Goal: Information Seeking & Learning: Find specific fact

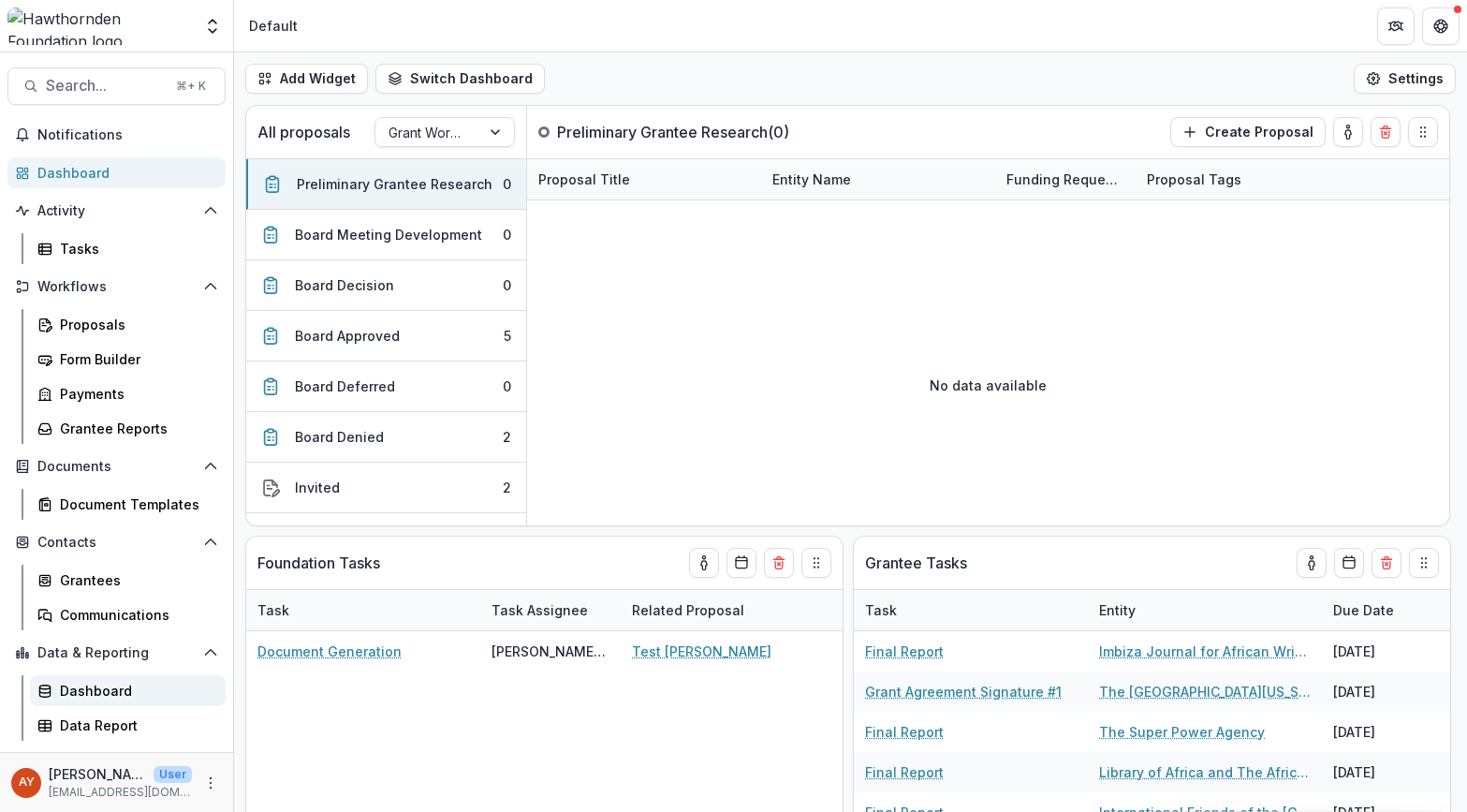
click at [146, 693] on div "Dashboard" at bounding box center [135, 691] width 151 height 19
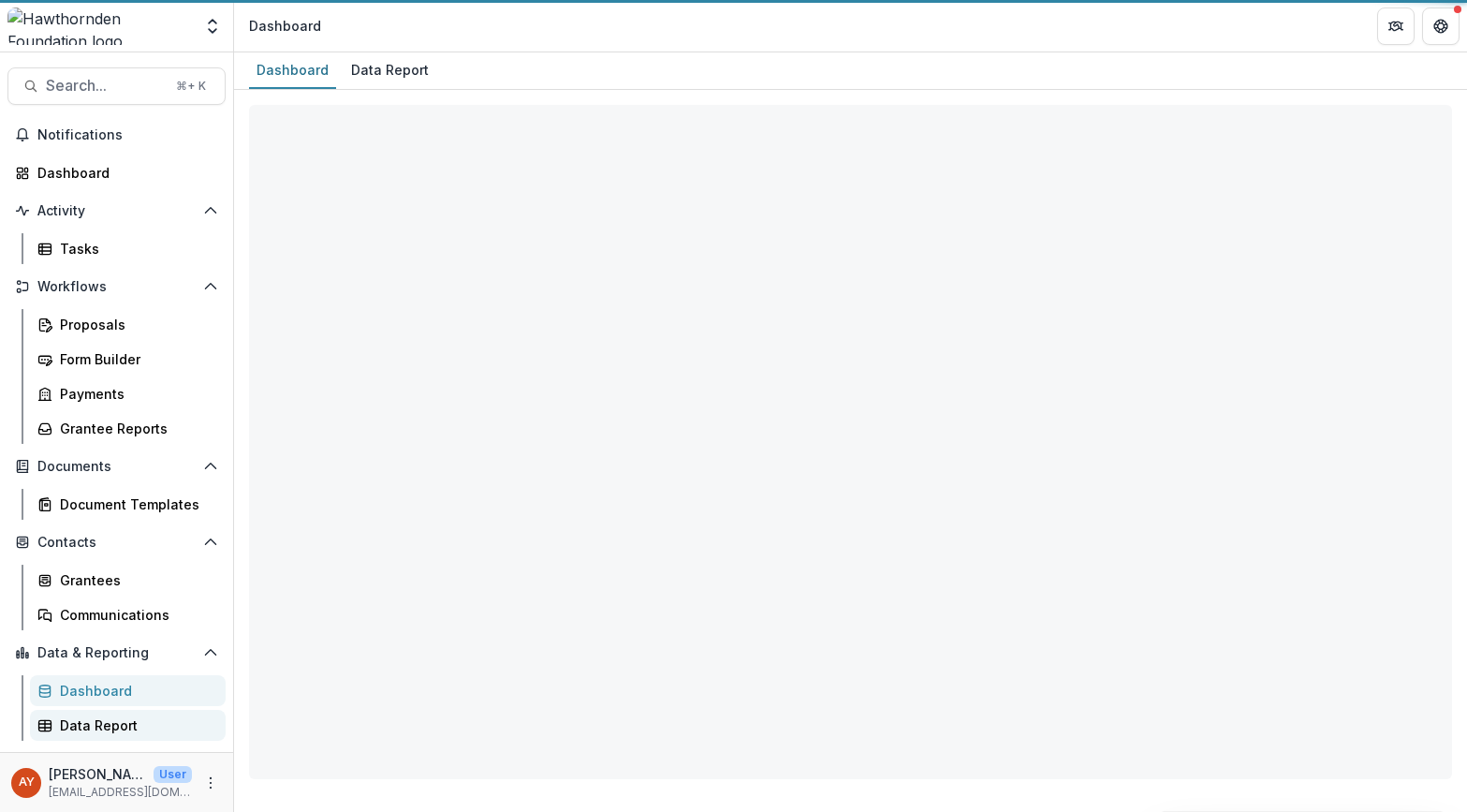
click at [131, 728] on div "Data Report" at bounding box center [135, 725] width 151 height 19
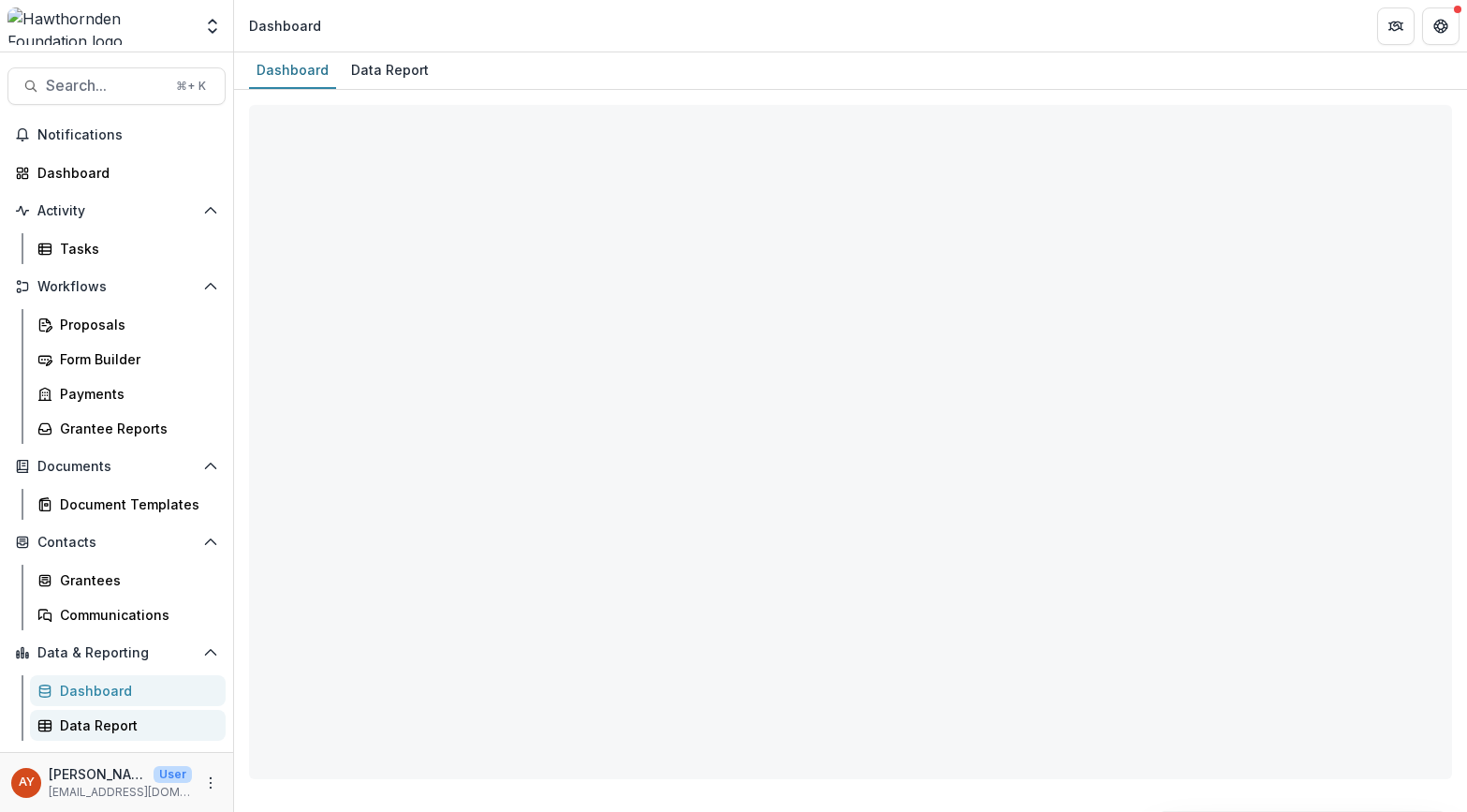
select select "**********"
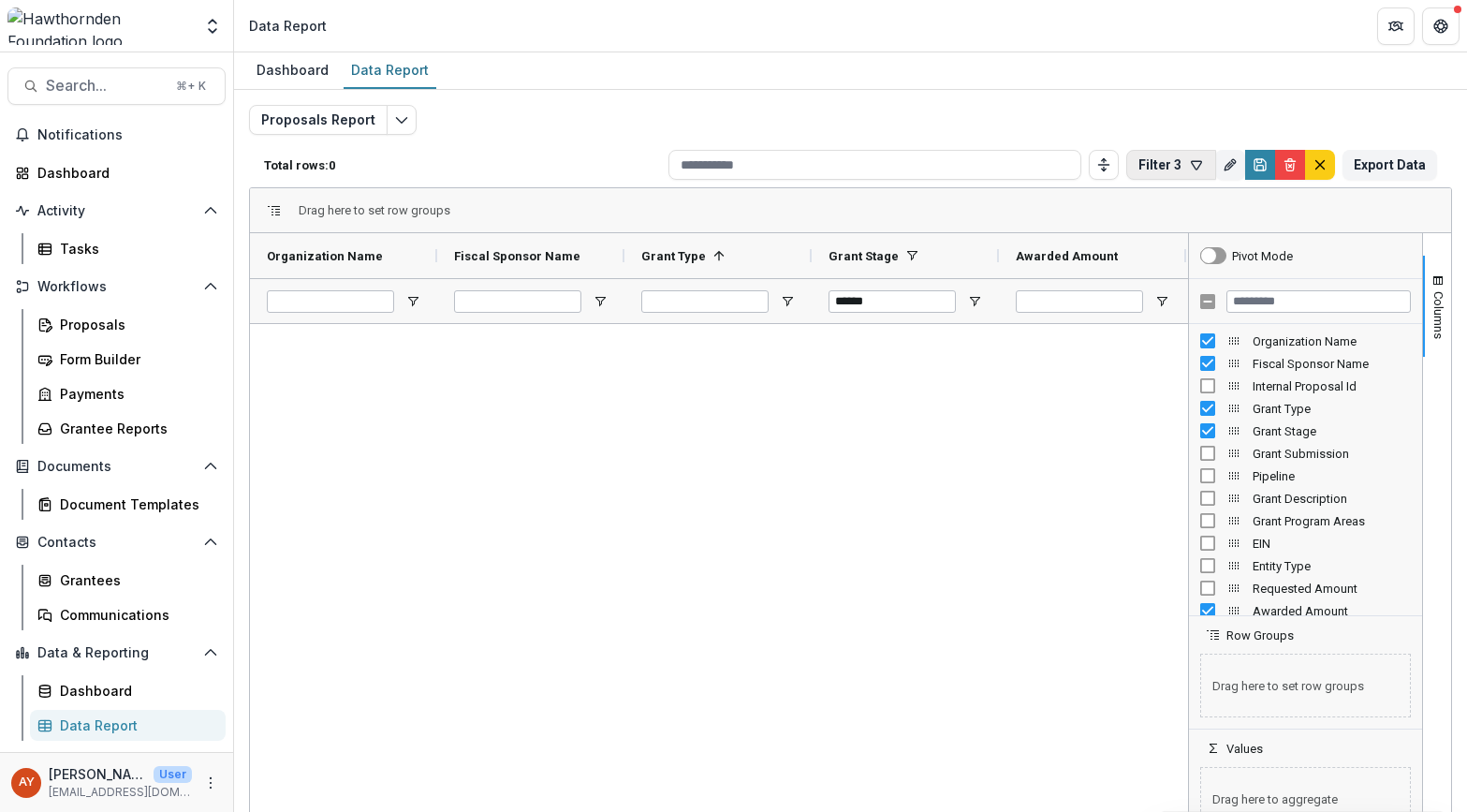
click at [1166, 159] on button "Filter 3" at bounding box center [1171, 164] width 90 height 30
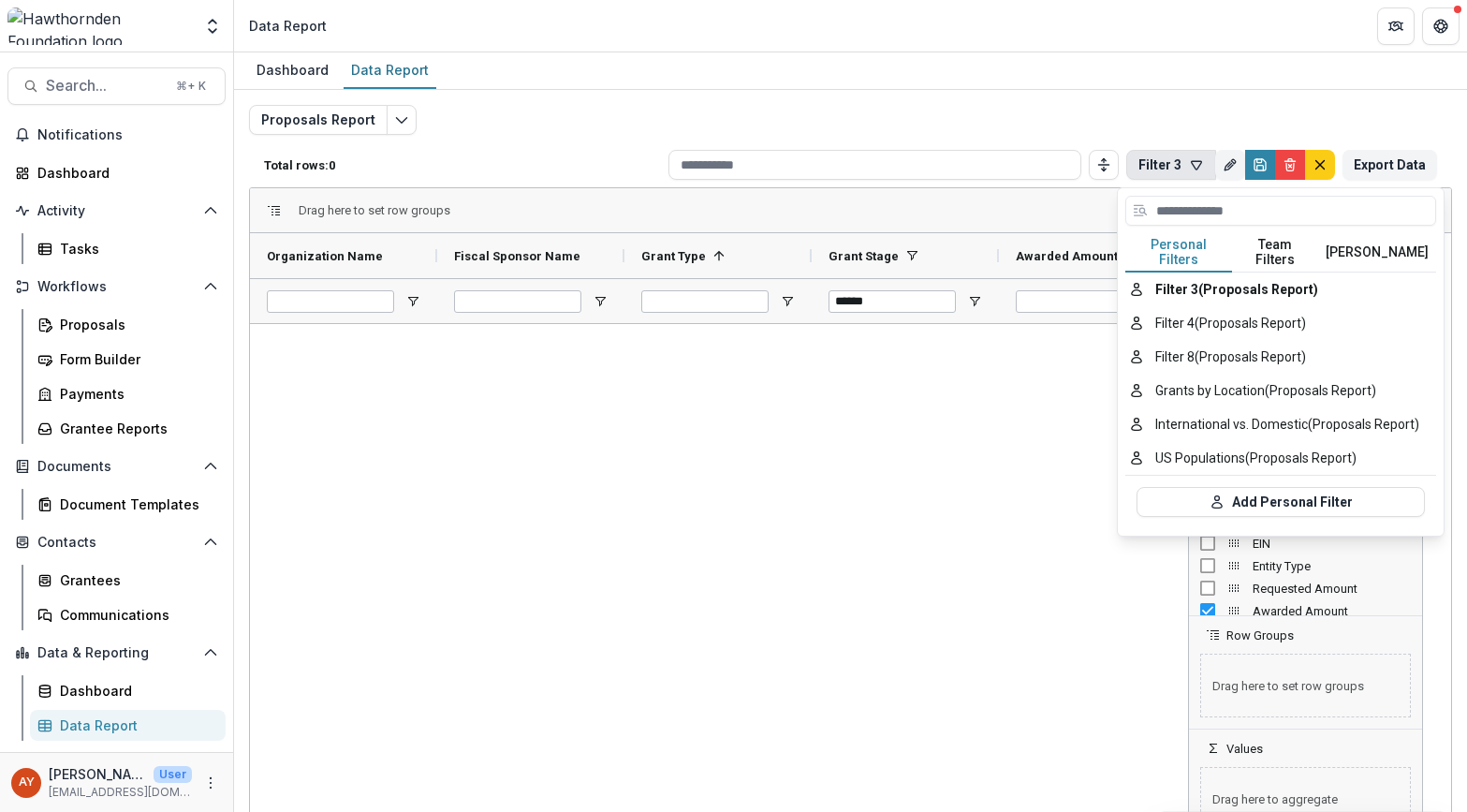
click at [1051, 235] on div "Awarded Amount" at bounding box center [1093, 255] width 154 height 45
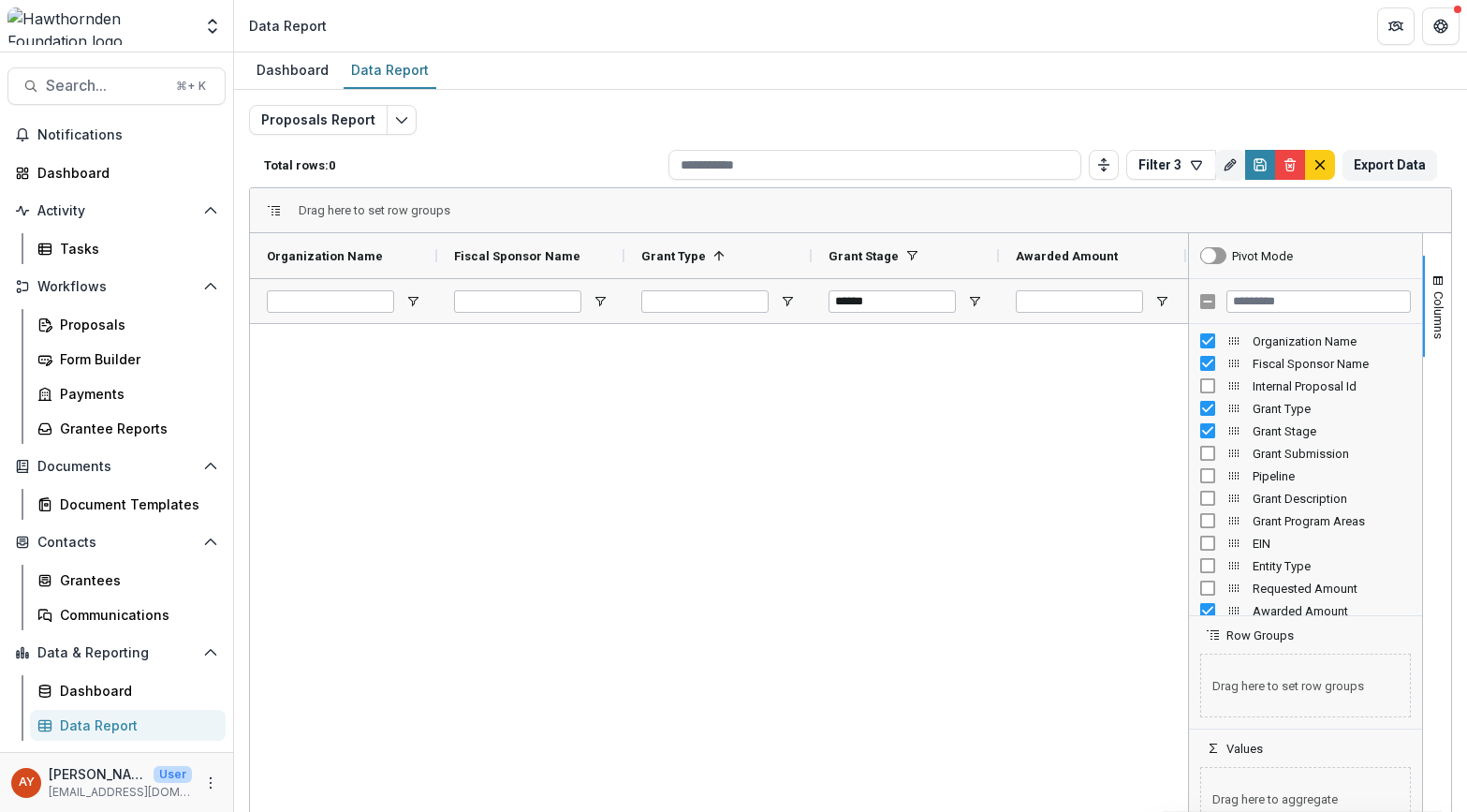
click at [1199, 312] on div at bounding box center [1306, 301] width 233 height 45
click at [1207, 290] on div at bounding box center [1306, 301] width 233 height 45
click at [1109, 303] on input "******" at bounding box center [1079, 301] width 127 height 22
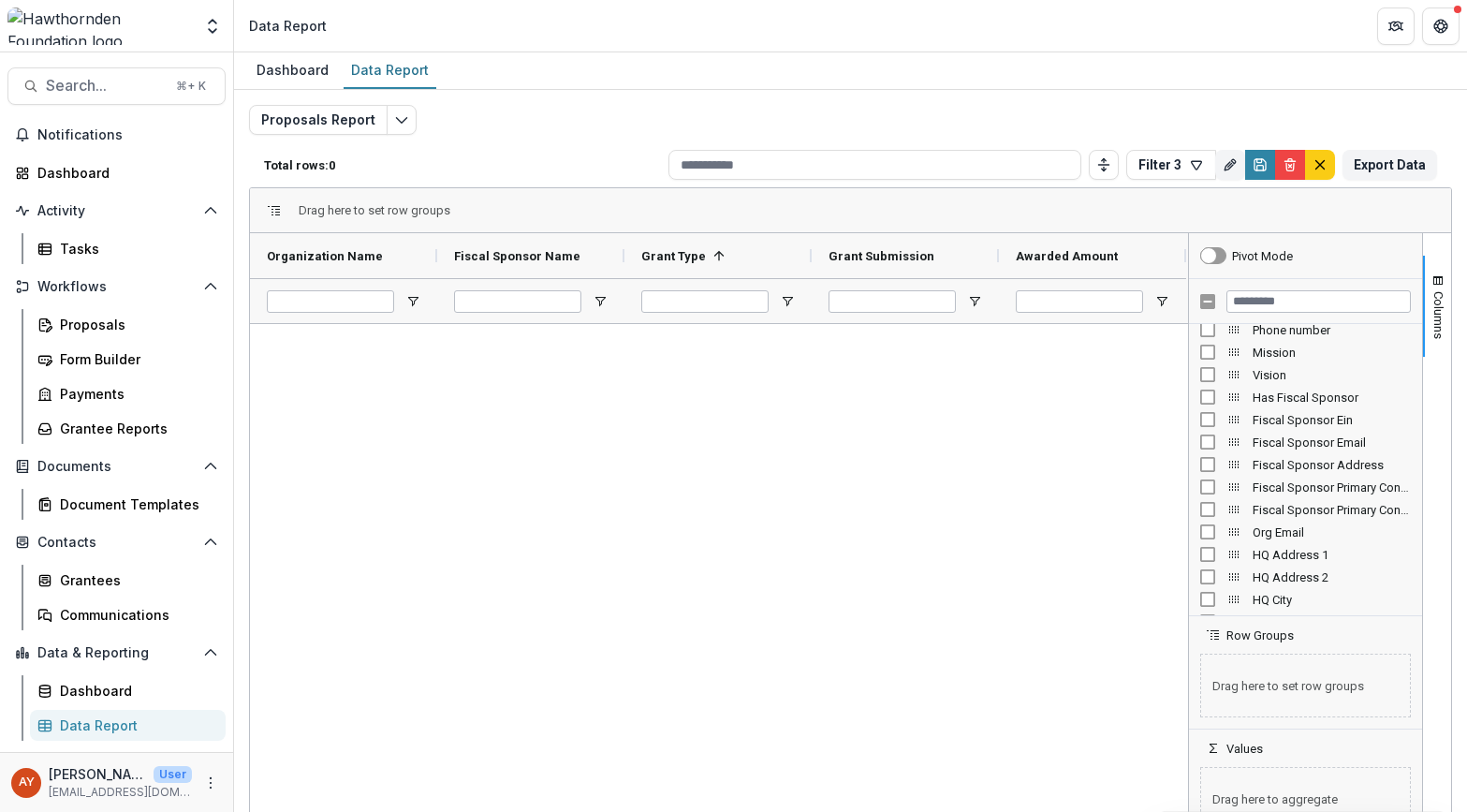
scroll to position [579, 0]
click at [1201, 579] on div "HQ Address 2" at bounding box center [1305, 570] width 211 height 22
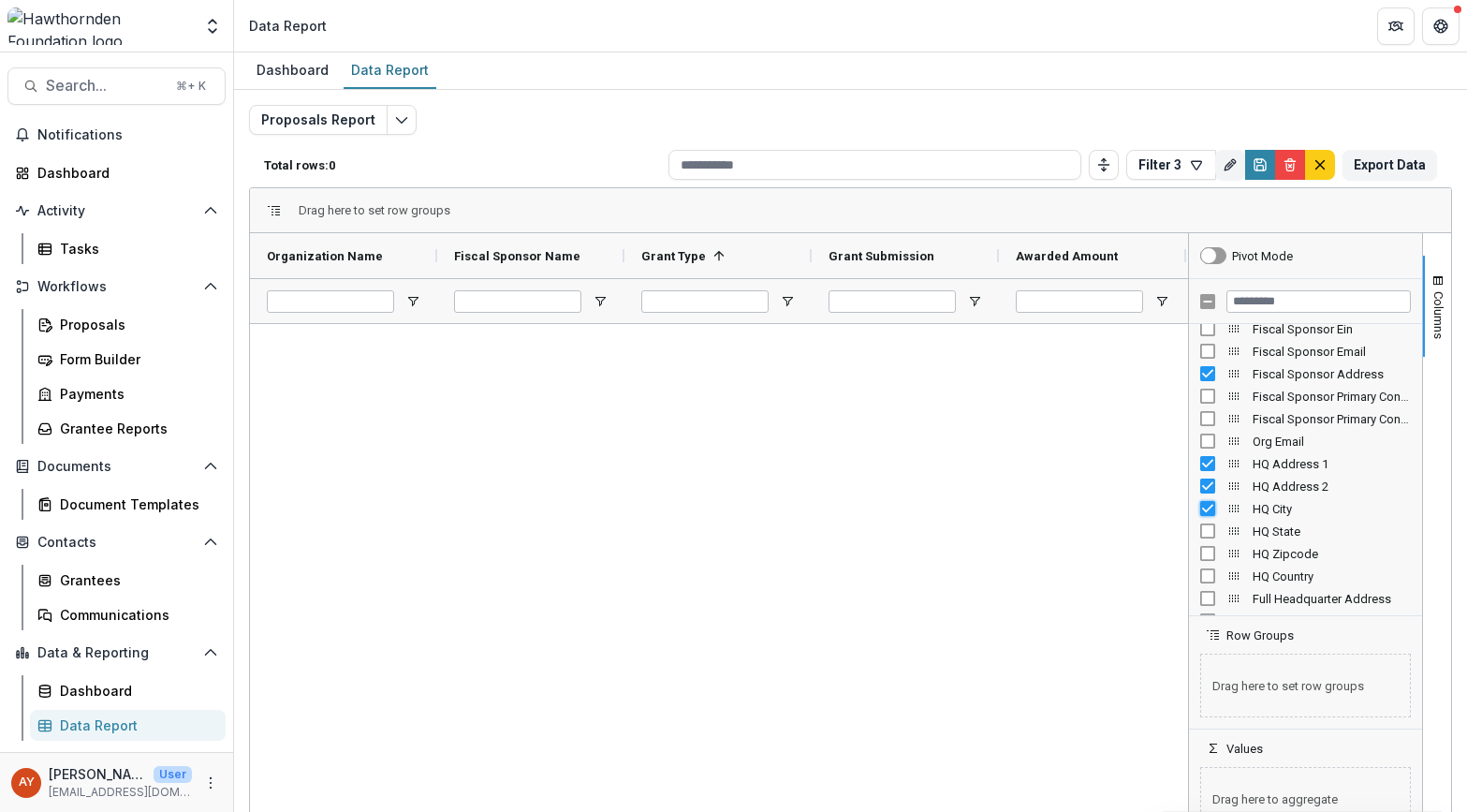
scroll to position [755, 0]
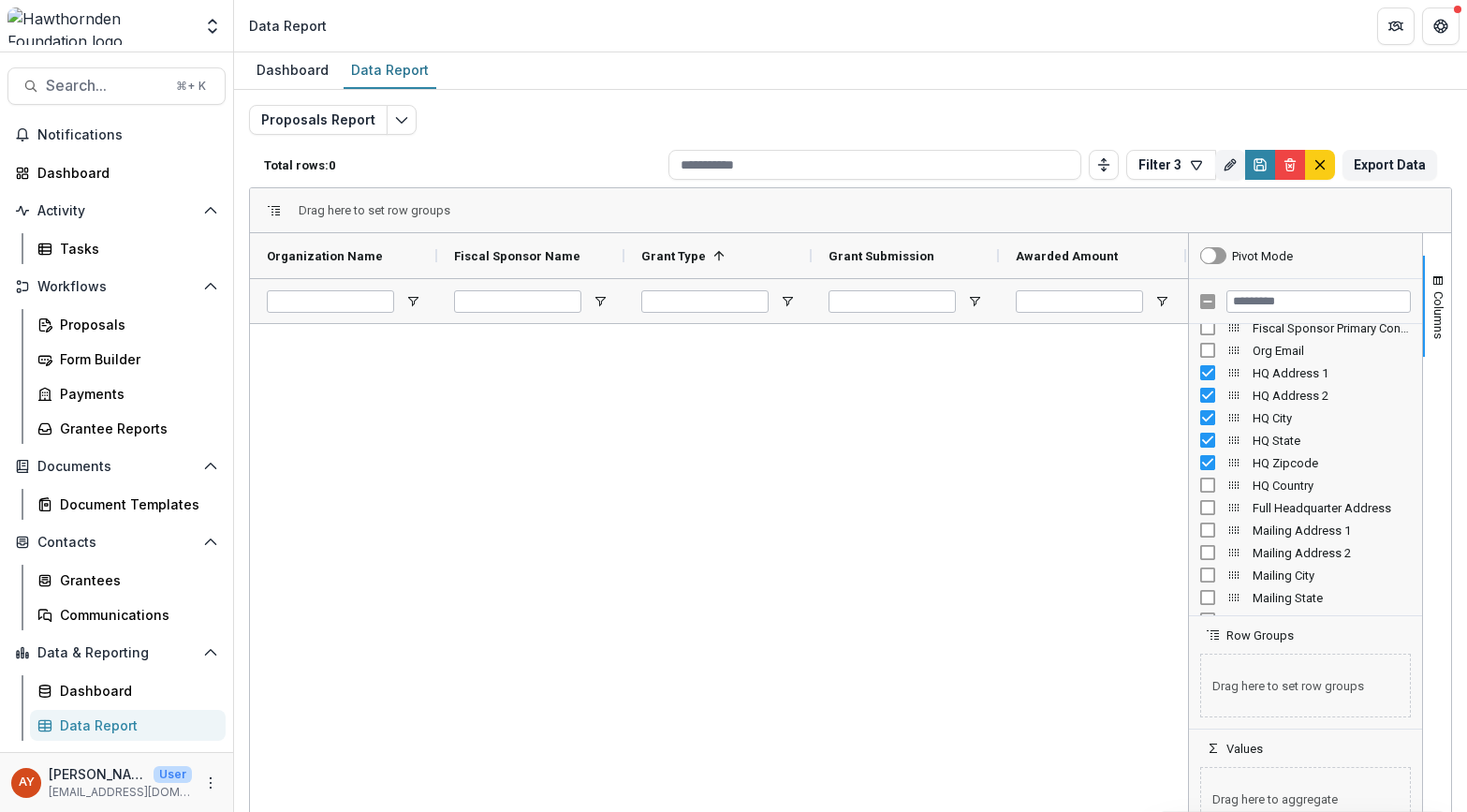
click at [1202, 475] on div "HQ Country" at bounding box center [1305, 485] width 211 height 22
click at [1203, 543] on div "Mailing Address 2" at bounding box center [1305, 552] width 211 height 22
click at [1202, 607] on div "Mailing State" at bounding box center [1305, 596] width 211 height 22
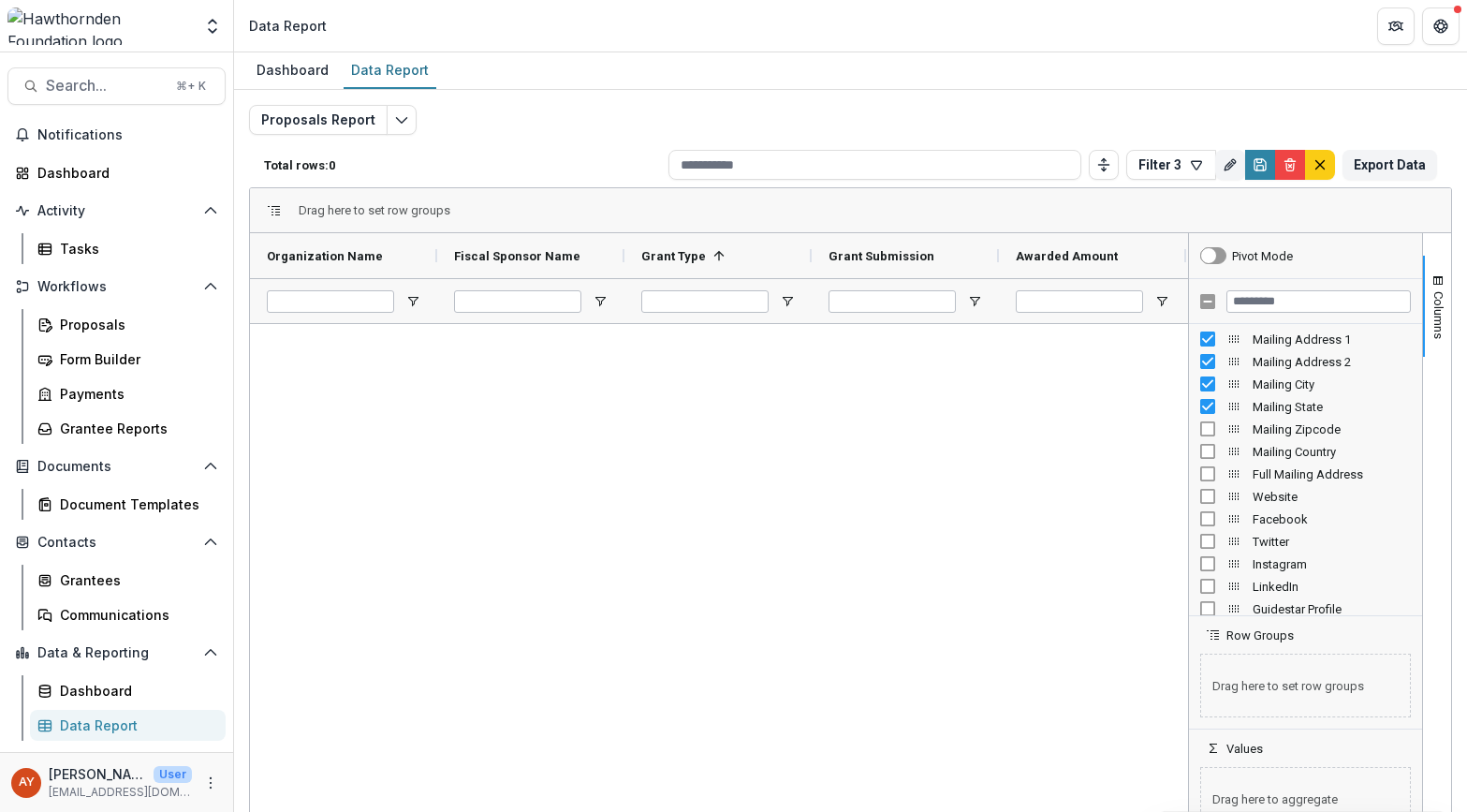
click at [1201, 436] on div "Mailing Zipcode" at bounding box center [1305, 428] width 211 height 22
click at [1200, 458] on div "Mailing Country" at bounding box center [1305, 451] width 211 height 22
drag, startPoint x: 1410, startPoint y: 427, endPoint x: 1422, endPoint y: 303, distance: 124.6
click at [1422, 303] on div "Columns Pivot Mode Mailing Address 1 Mailing Address 2 Mailing City" at bounding box center [1319, 537] width 263 height 608
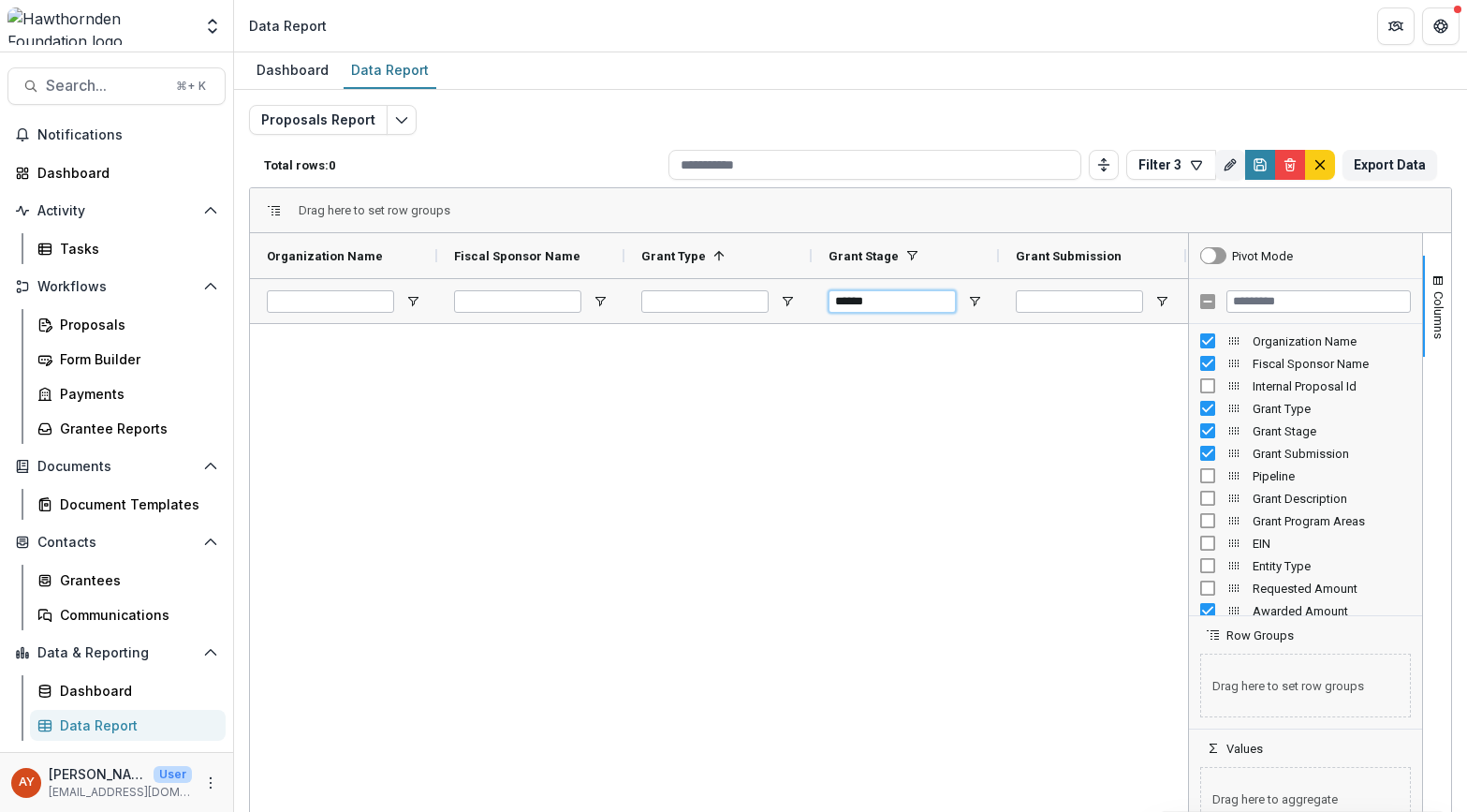
drag, startPoint x: 928, startPoint y: 303, endPoint x: 776, endPoint y: 301, distance: 152.0
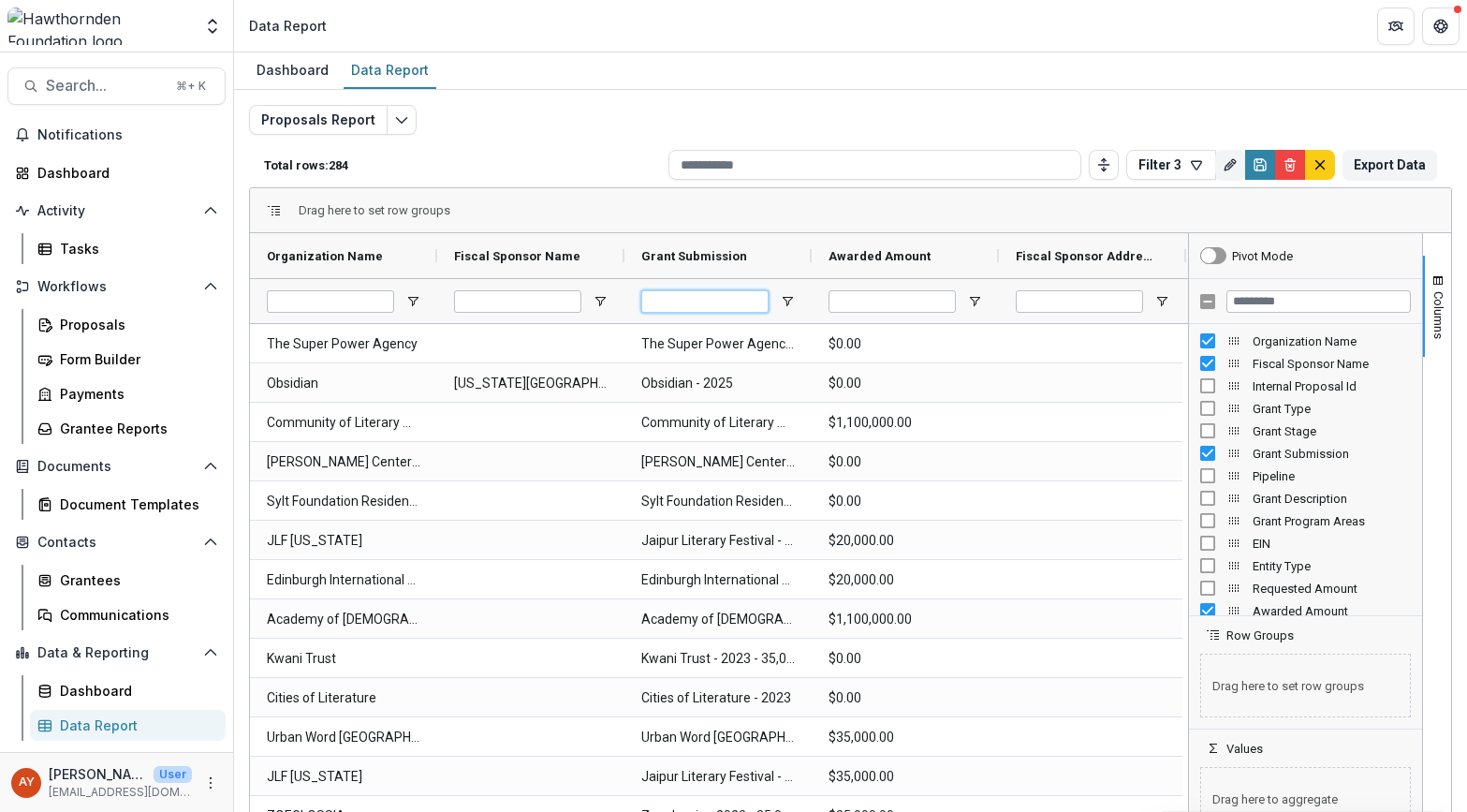
click at [662, 297] on input "Grant Submission Filter Input" at bounding box center [704, 301] width 127 height 22
type input "****"
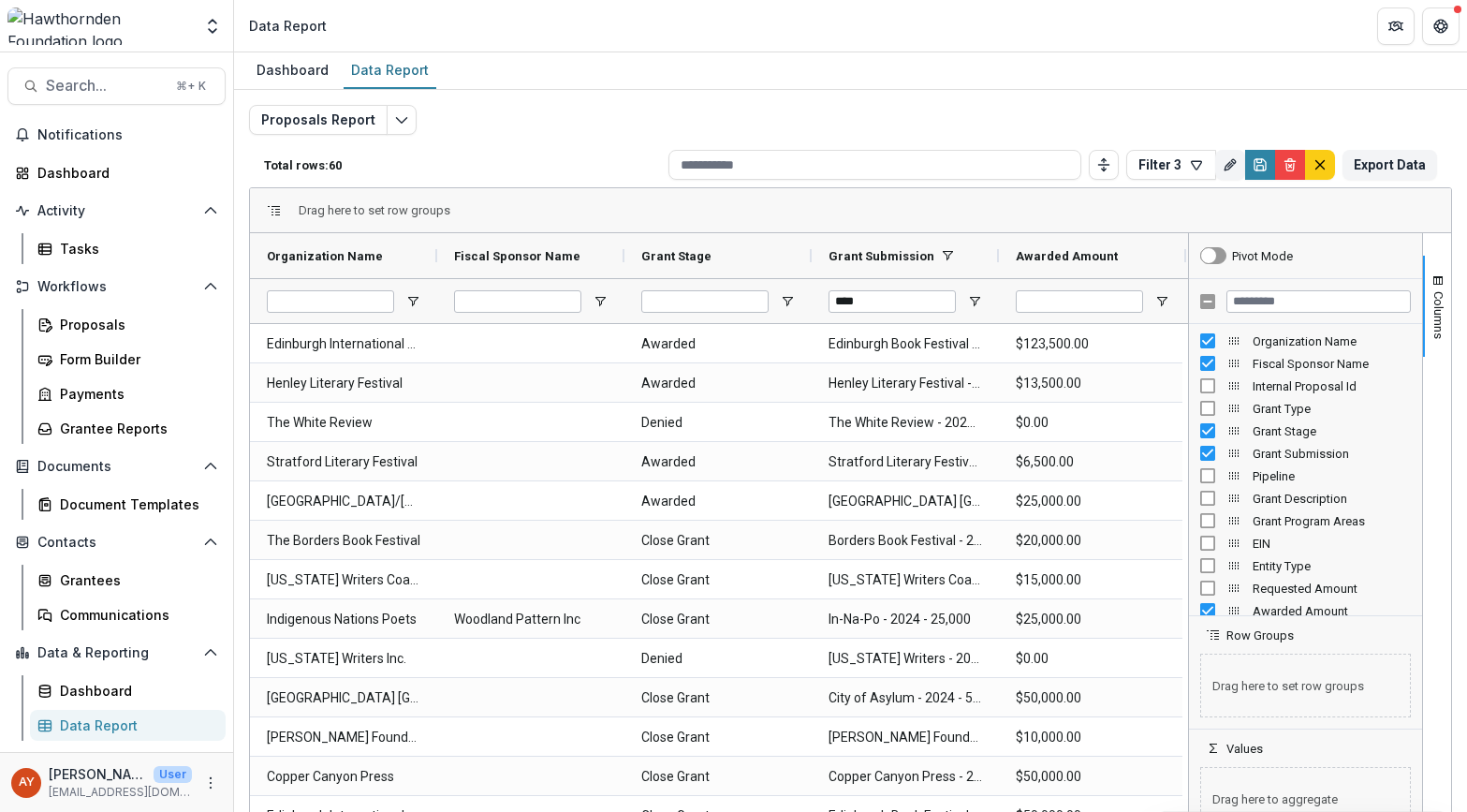
click at [787, 290] on div at bounding box center [718, 300] width 188 height 45
click at [787, 304] on span "Open Filter Menu" at bounding box center [787, 301] width 15 height 15
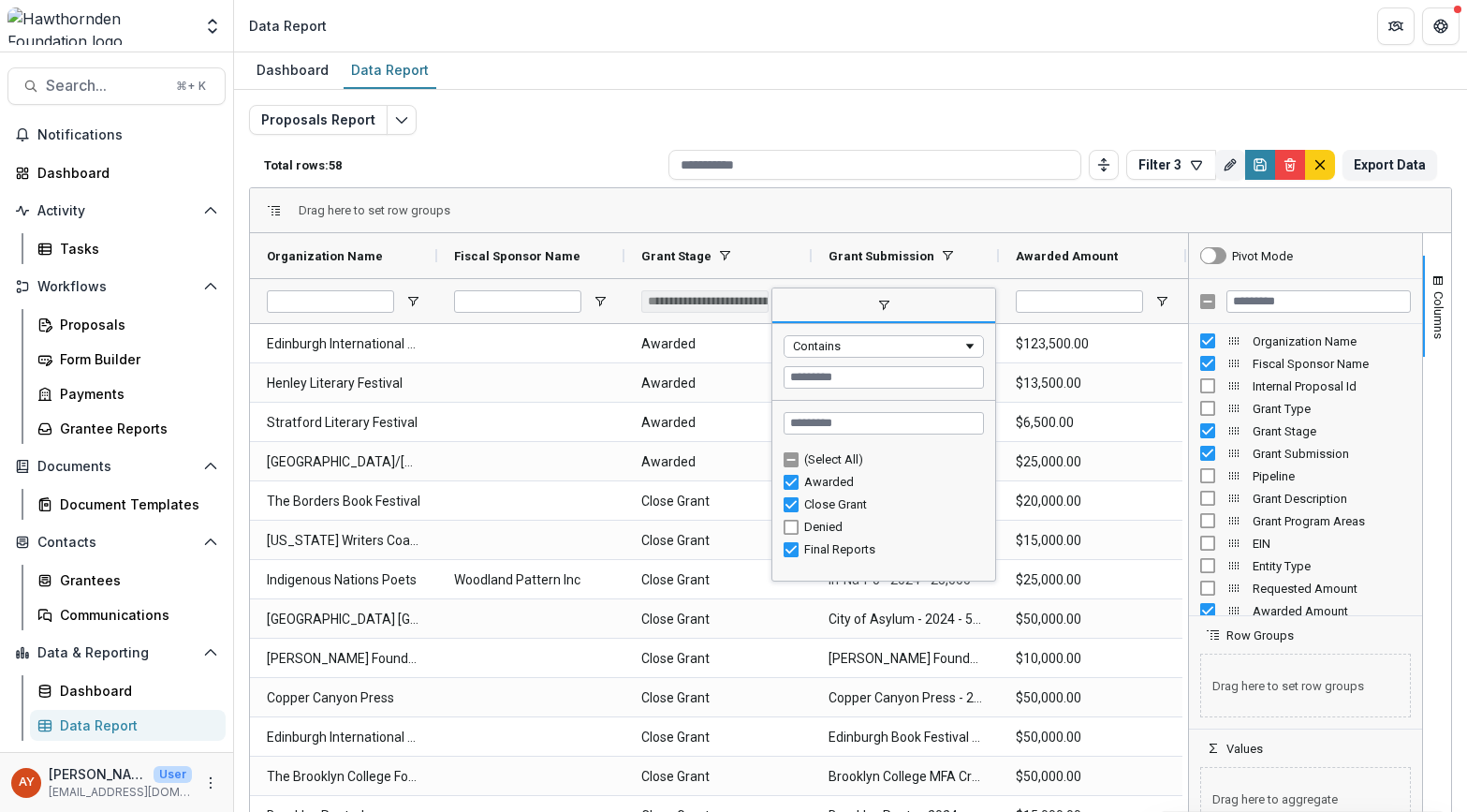
click at [993, 409] on div "Column Menu" at bounding box center [993, 434] width 5 height 283
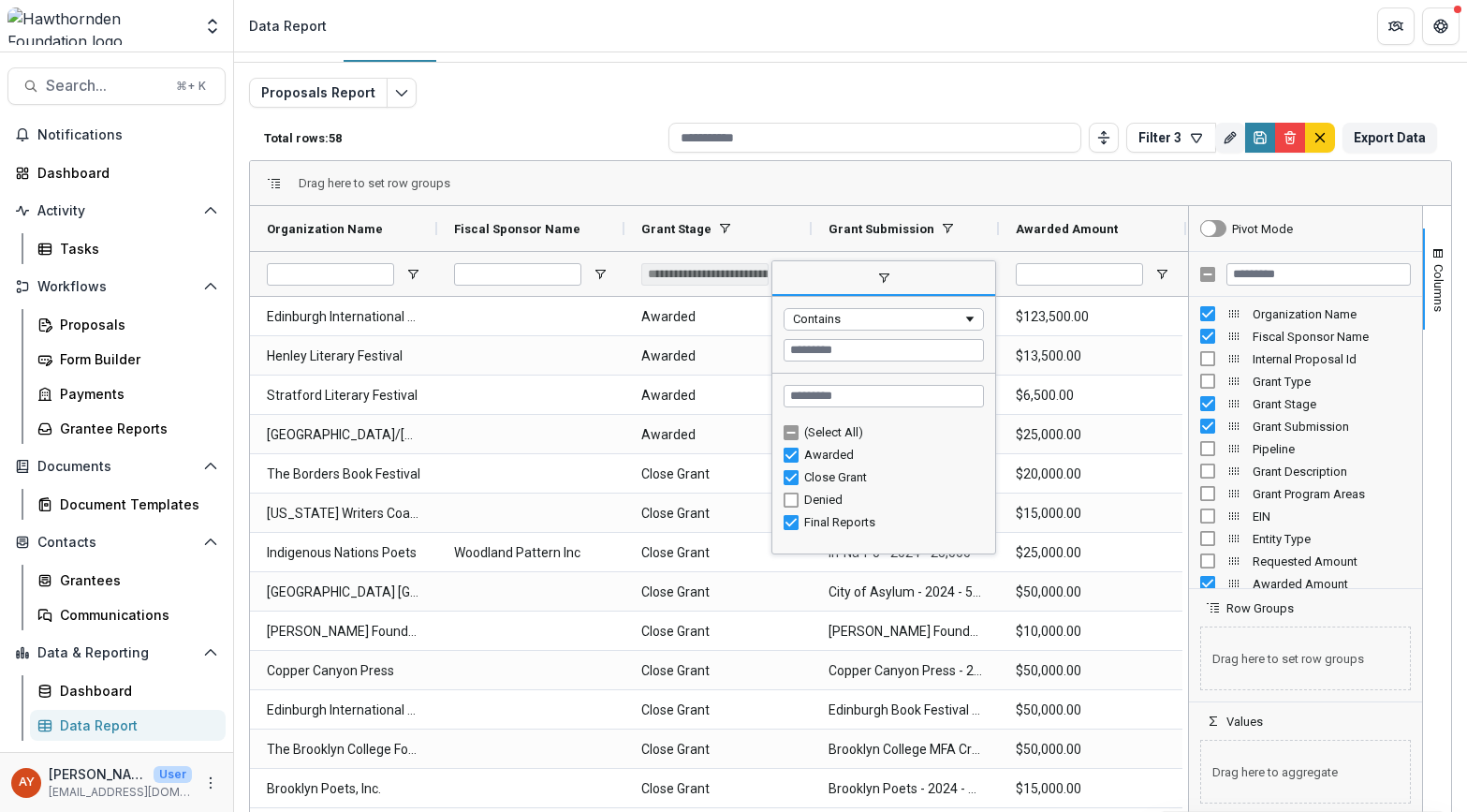
scroll to position [31, 0]
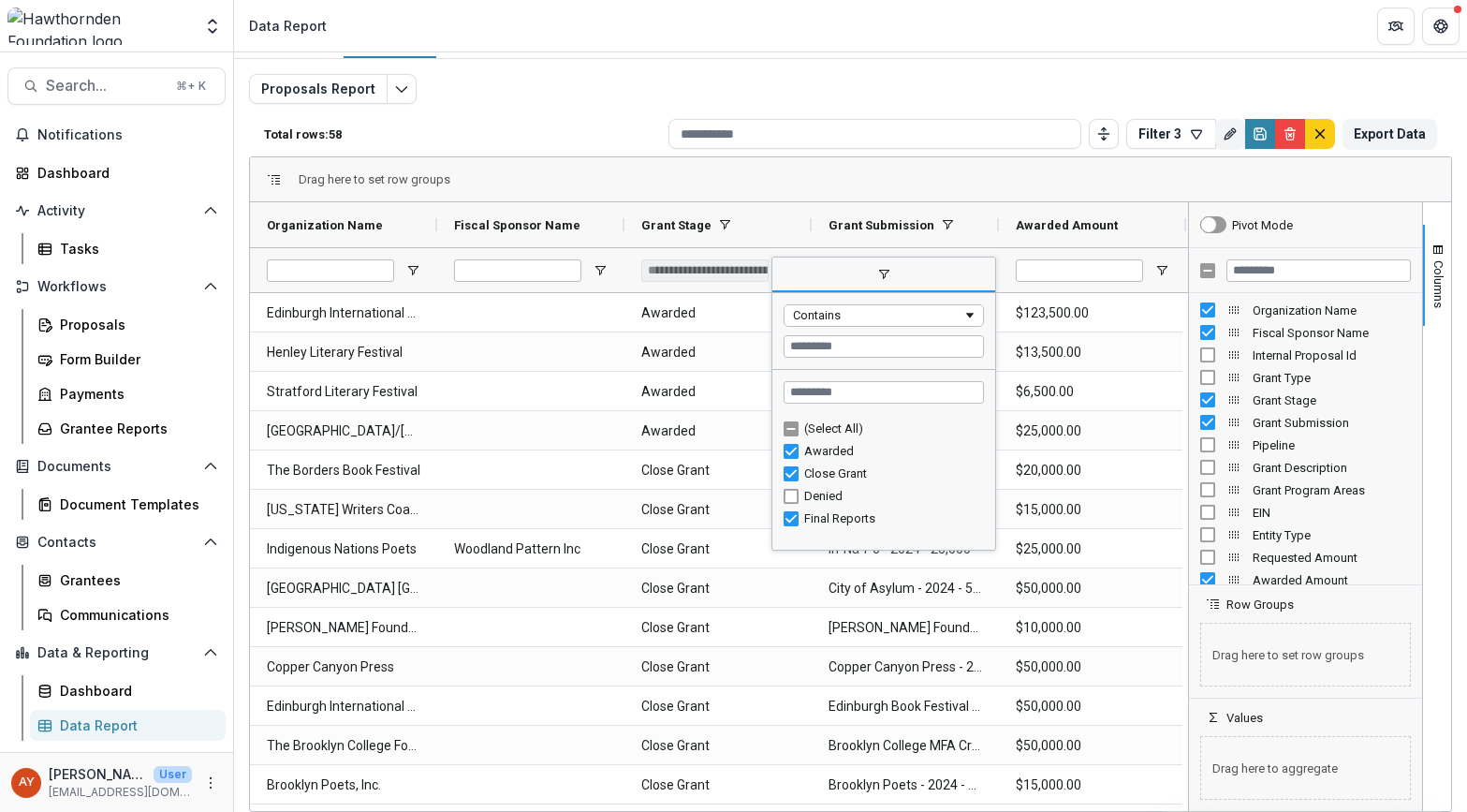
click at [976, 428] on div "(Select All)" at bounding box center [891, 428] width 174 height 14
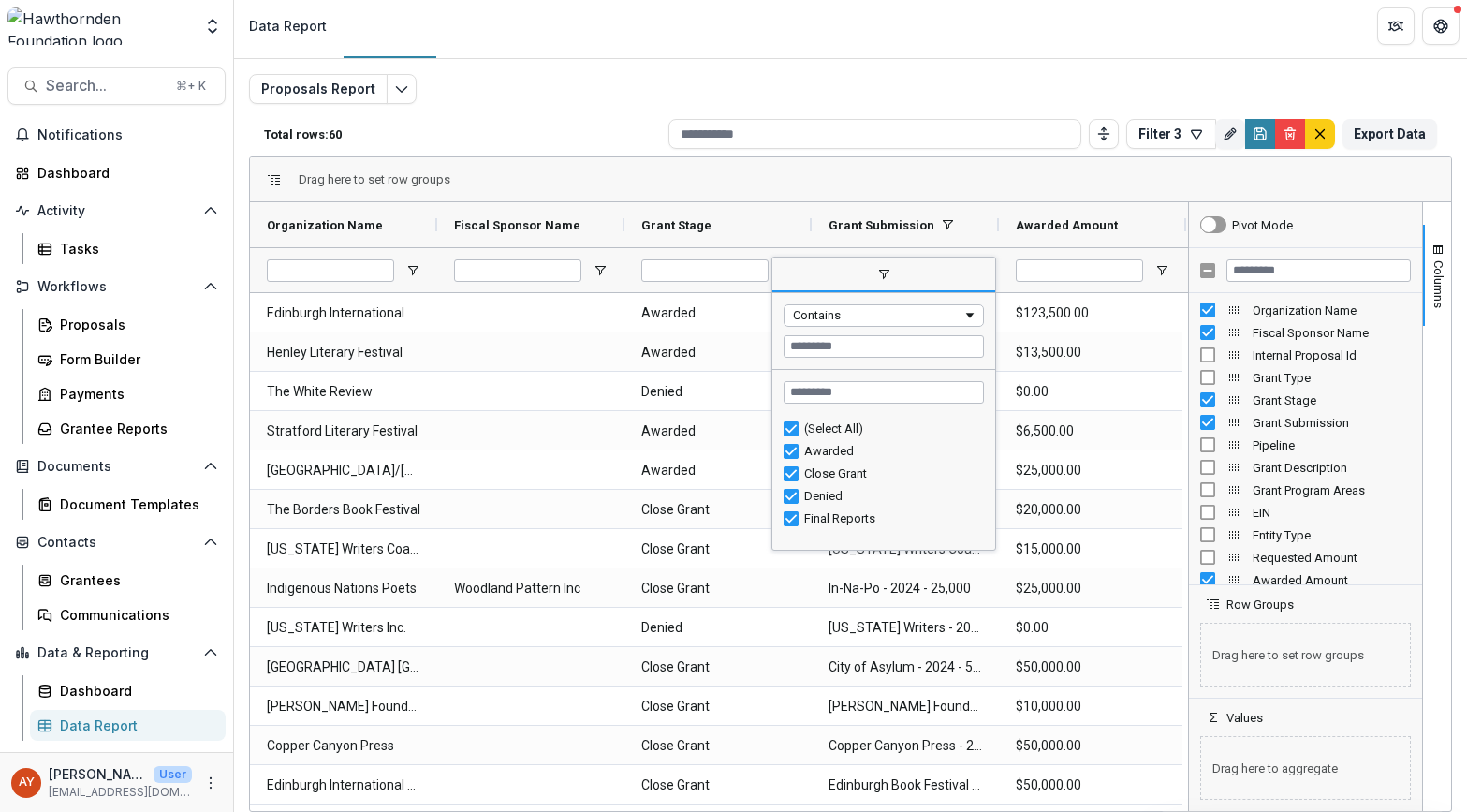
click at [974, 437] on div "(Select All)" at bounding box center [884, 428] width 200 height 22
click at [888, 470] on div "Close Grant" at bounding box center [891, 473] width 174 height 14
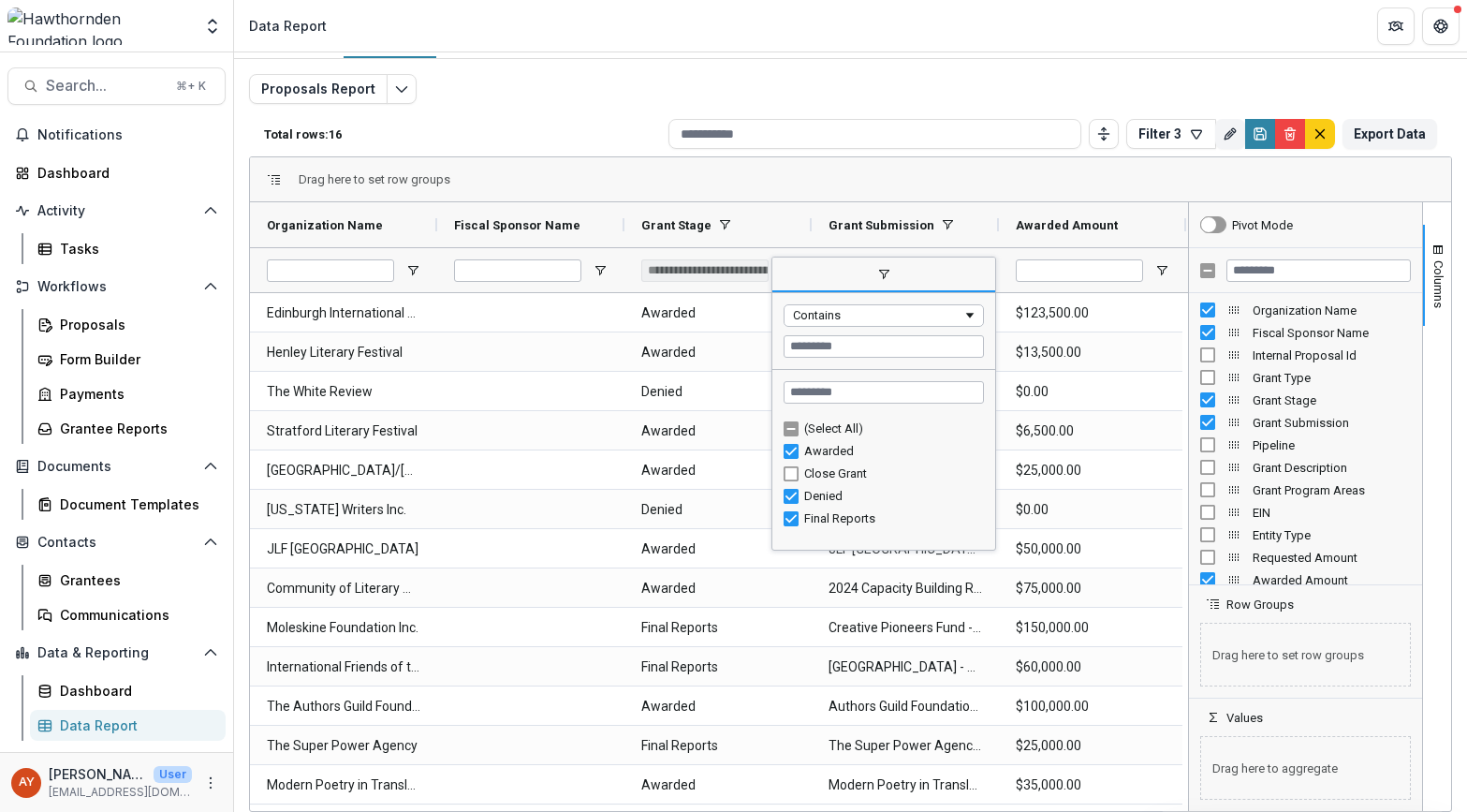
click at [884, 474] on div "Close Grant" at bounding box center [891, 473] width 174 height 14
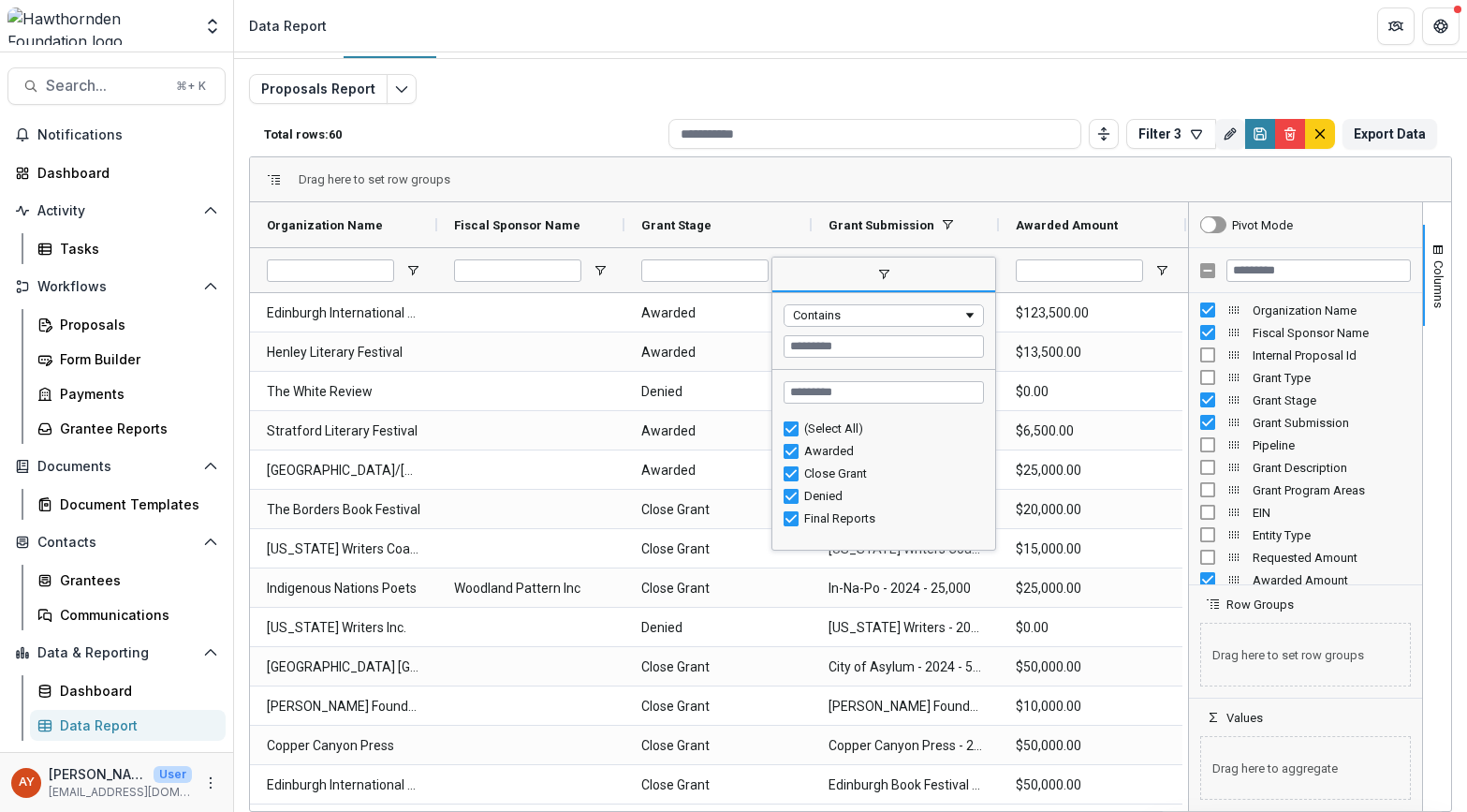
click at [850, 493] on div "Denied" at bounding box center [891, 495] width 174 height 14
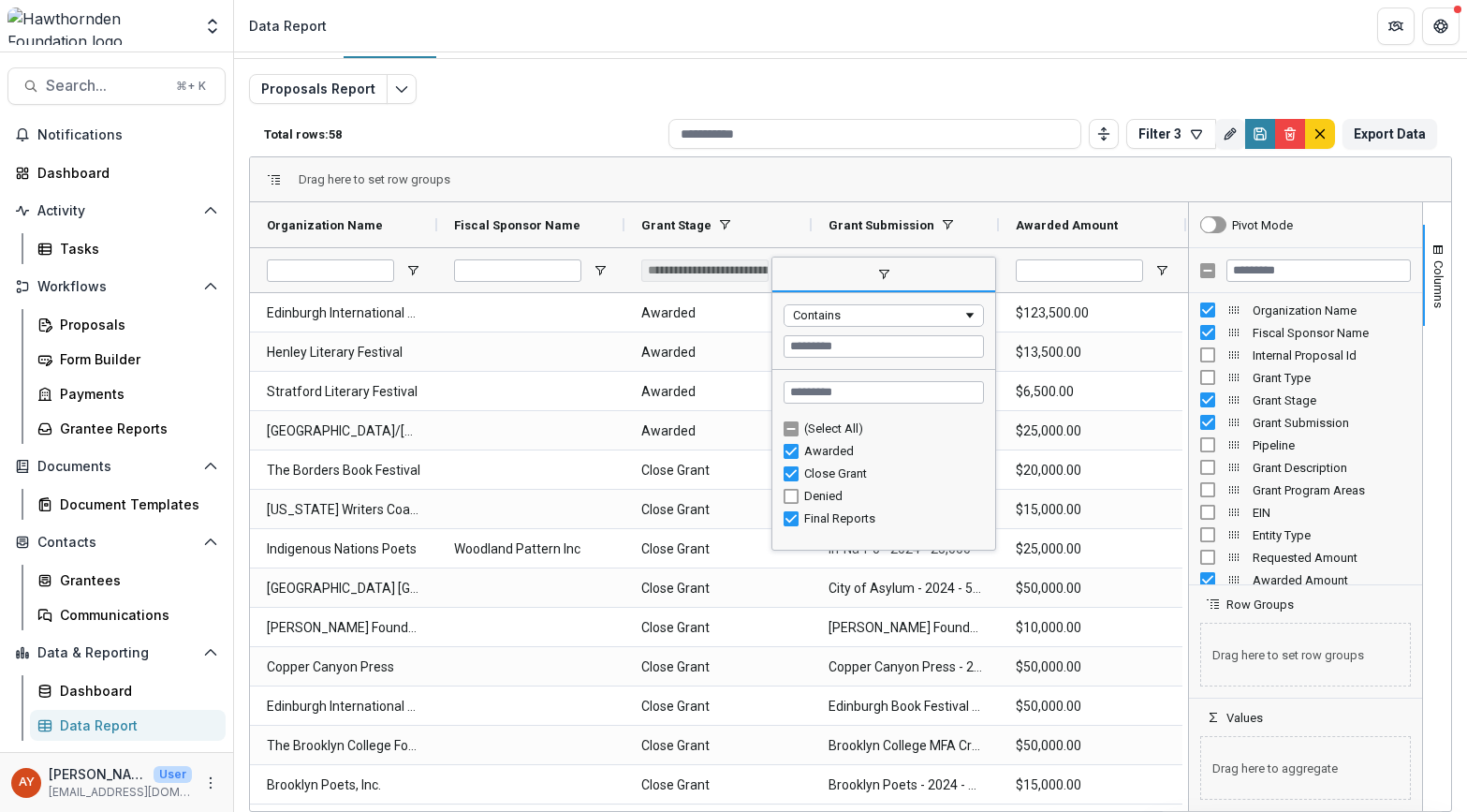
click at [935, 516] on div "Final Reports" at bounding box center [891, 518] width 174 height 14
click at [916, 512] on div "Final Reports" at bounding box center [891, 518] width 174 height 14
type input "**********"
click at [924, 537] on div "(Select All) Awarded Close Grant Denied Final Reports" at bounding box center [883, 482] width 222 height 129
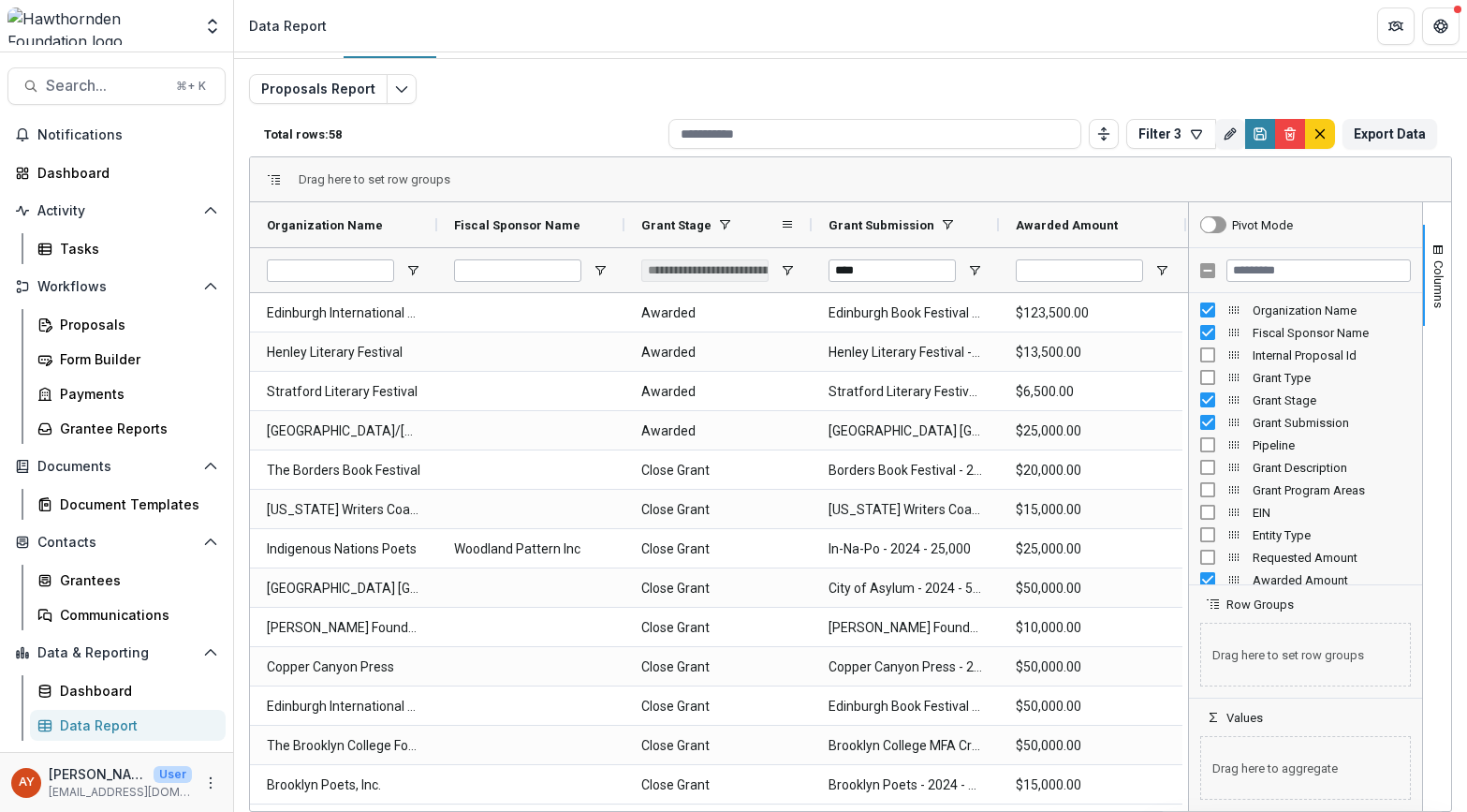
click at [733, 226] on span at bounding box center [724, 224] width 15 height 15
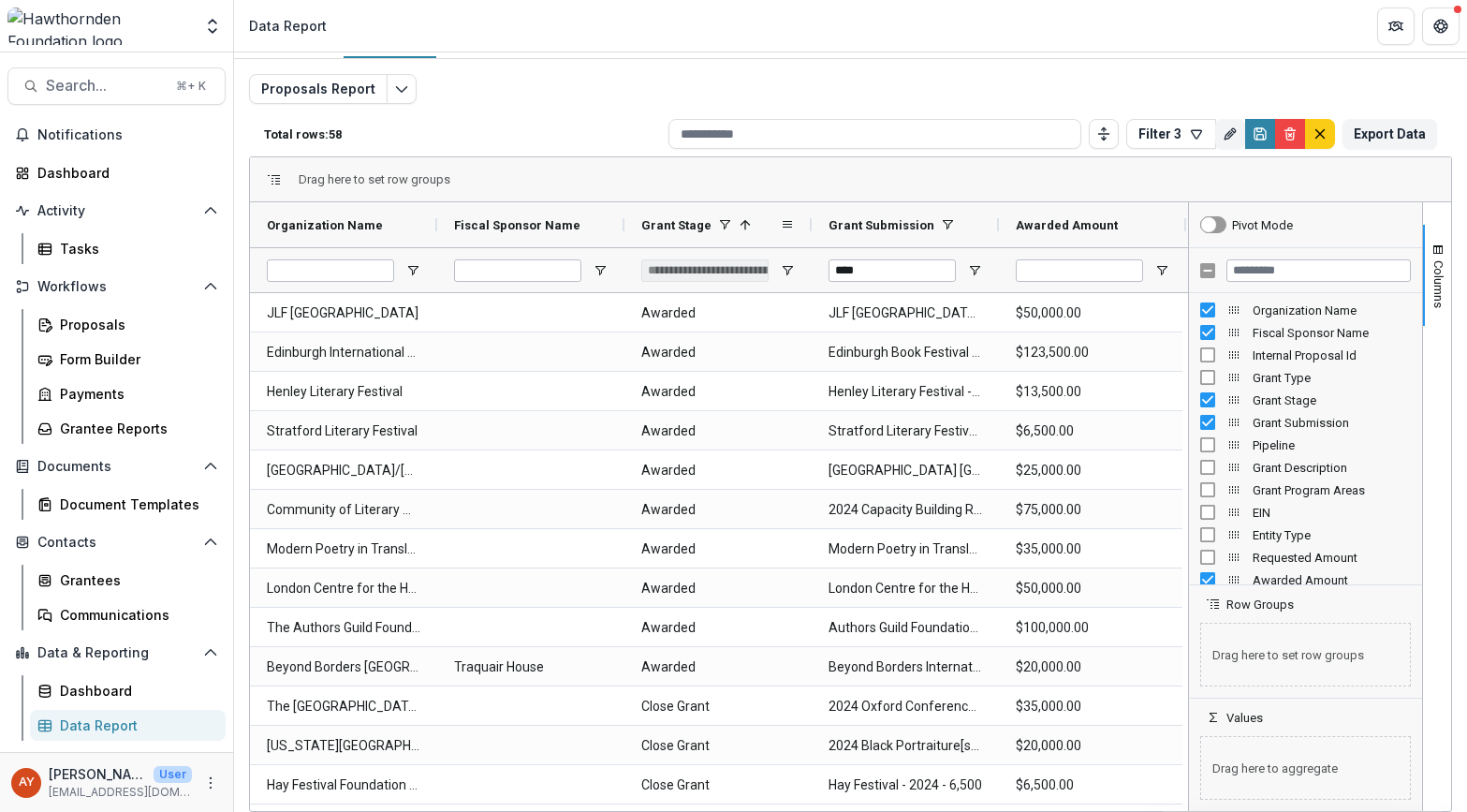
click at [734, 225] on span at bounding box center [742, 224] width 20 height 15
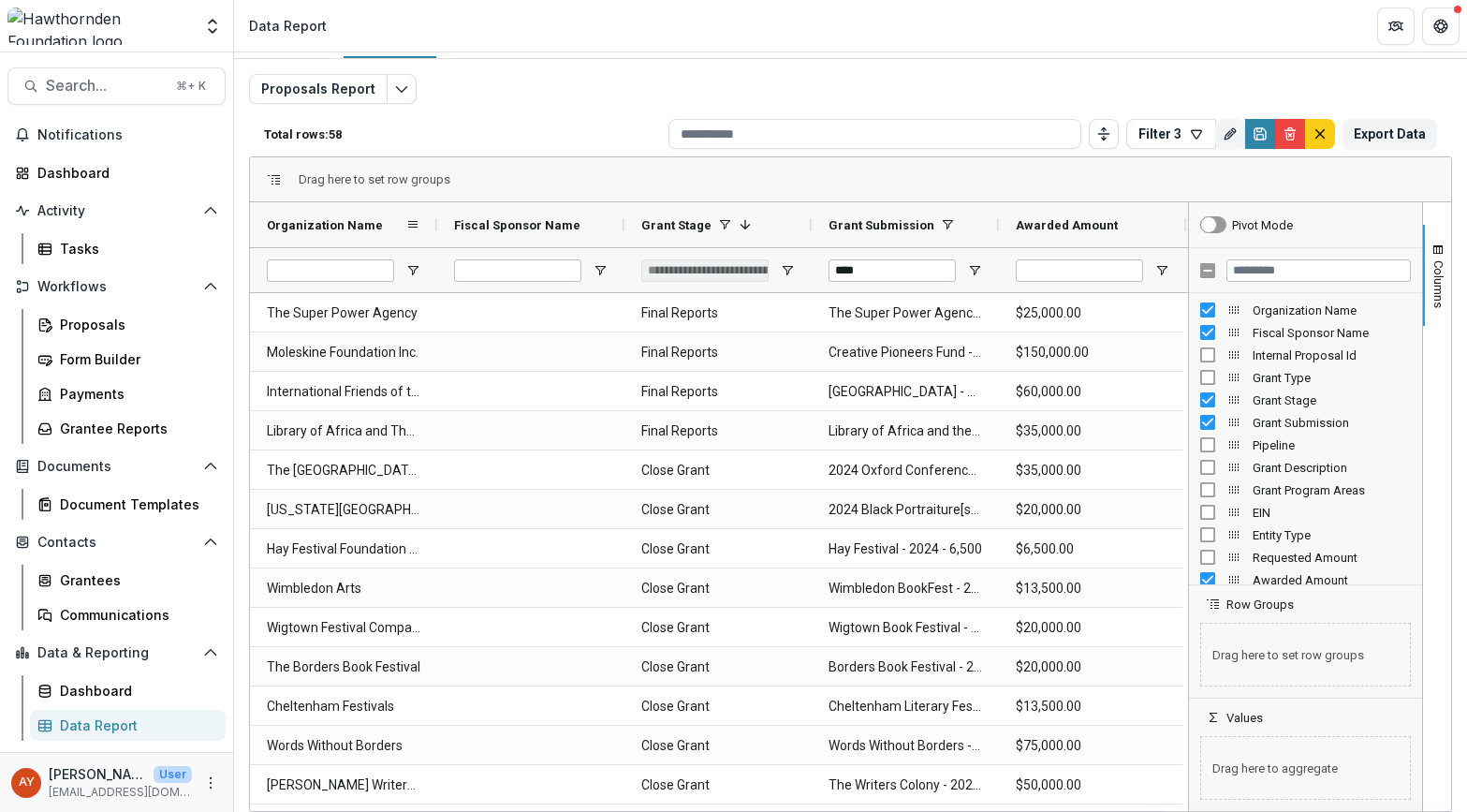
click at [393, 219] on div "Organization Name" at bounding box center [336, 224] width 139 height 36
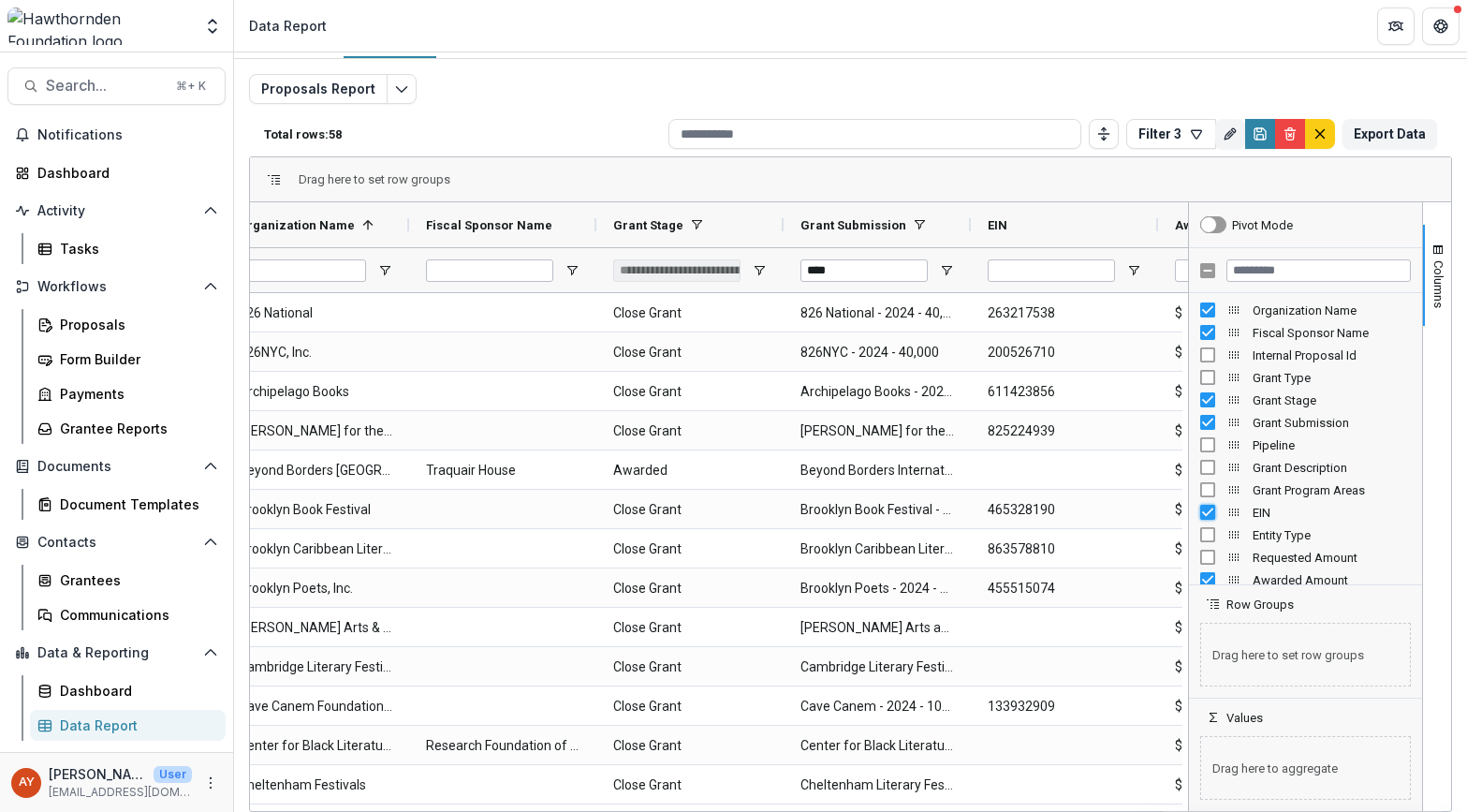
scroll to position [0, 0]
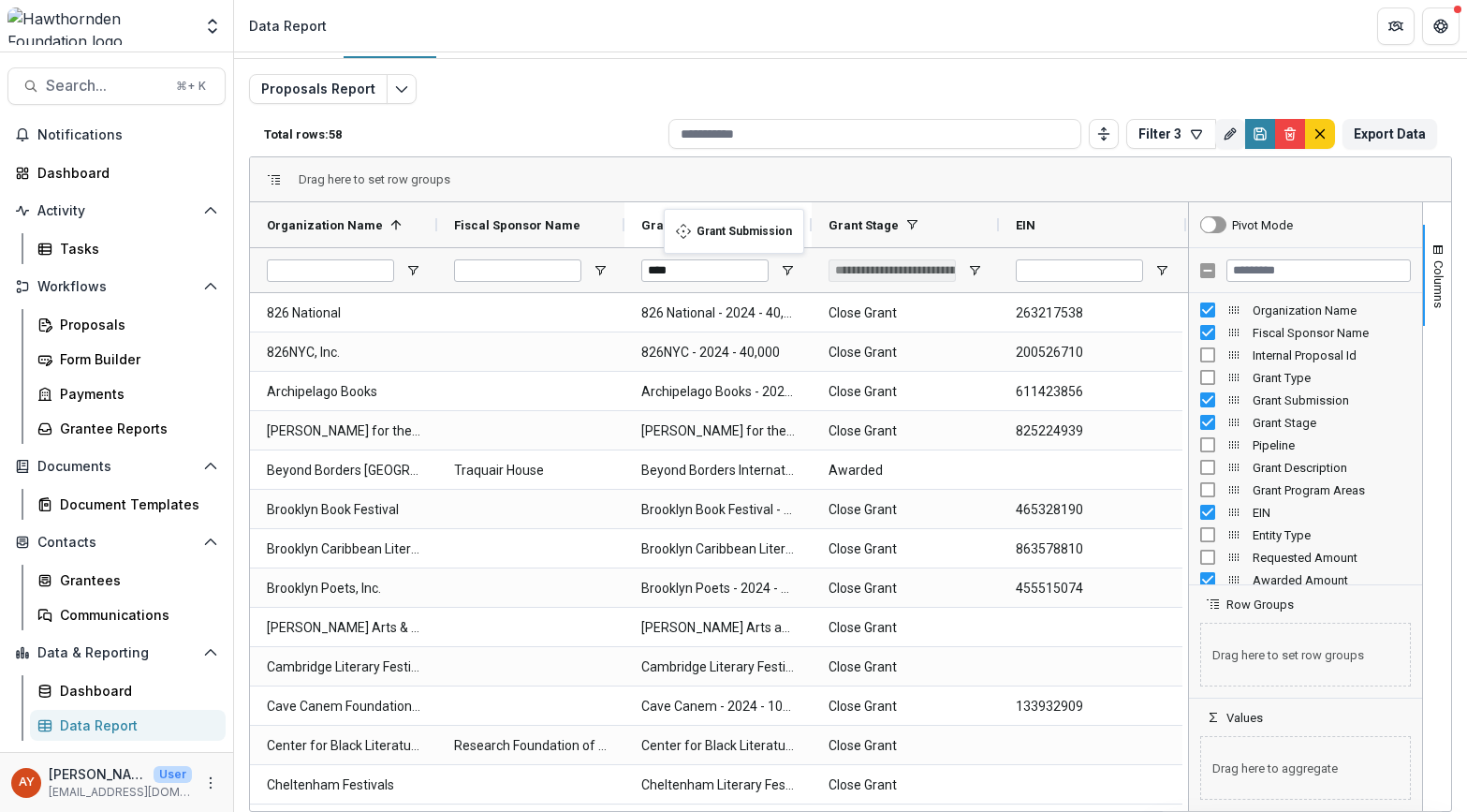
drag, startPoint x: 896, startPoint y: 217, endPoint x: 673, endPoint y: 220, distance: 223.0
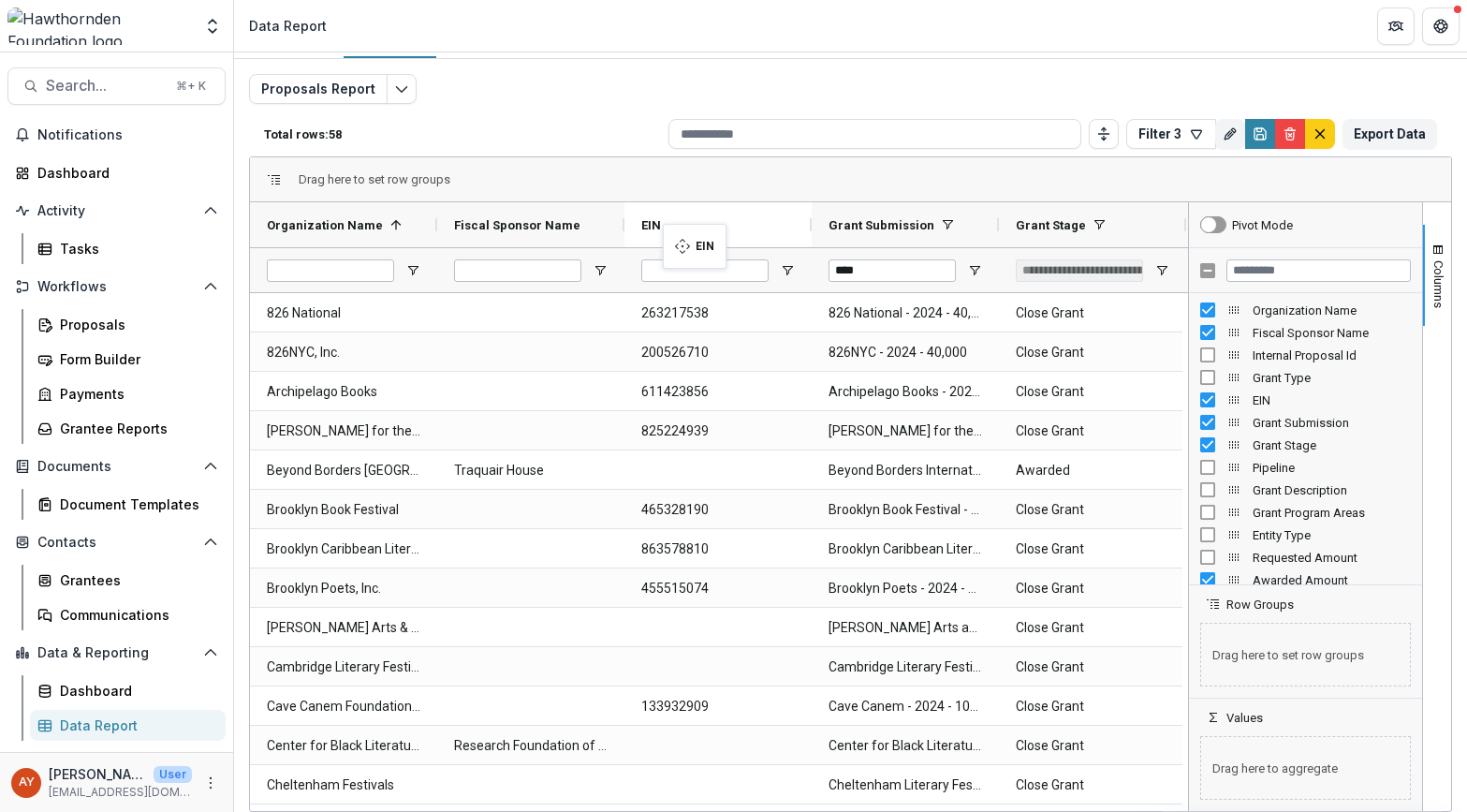
drag, startPoint x: 1054, startPoint y: 221, endPoint x: 672, endPoint y: 235, distance: 382.3
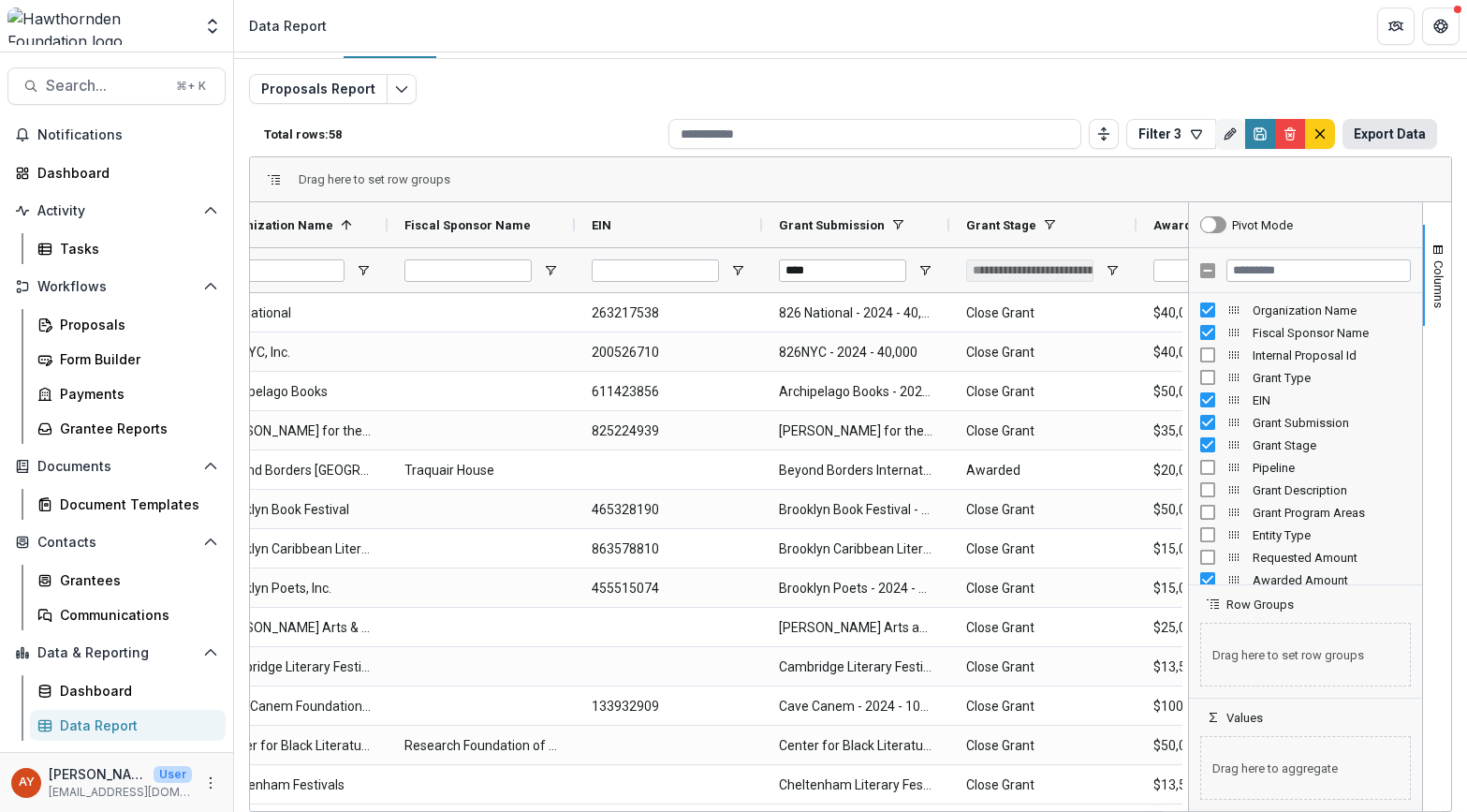
click at [1380, 131] on button "Export Data" at bounding box center [1389, 133] width 94 height 30
click at [77, 88] on span "Search..." at bounding box center [105, 85] width 119 height 17
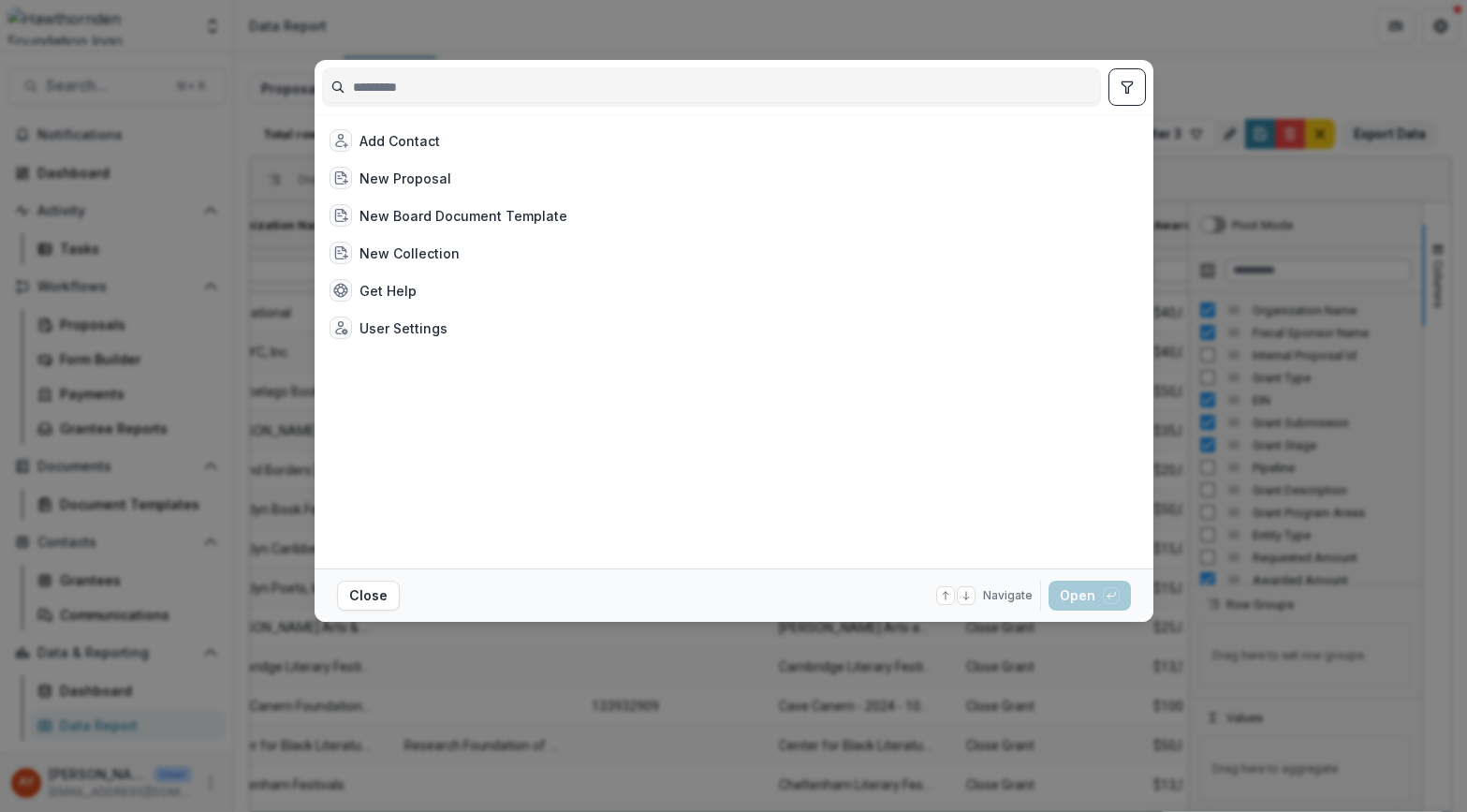
click at [268, 45] on div "Add Contact New Proposal New Board Document Template New Collection Get Help Us…" at bounding box center [734, 406] width 1467 height 812
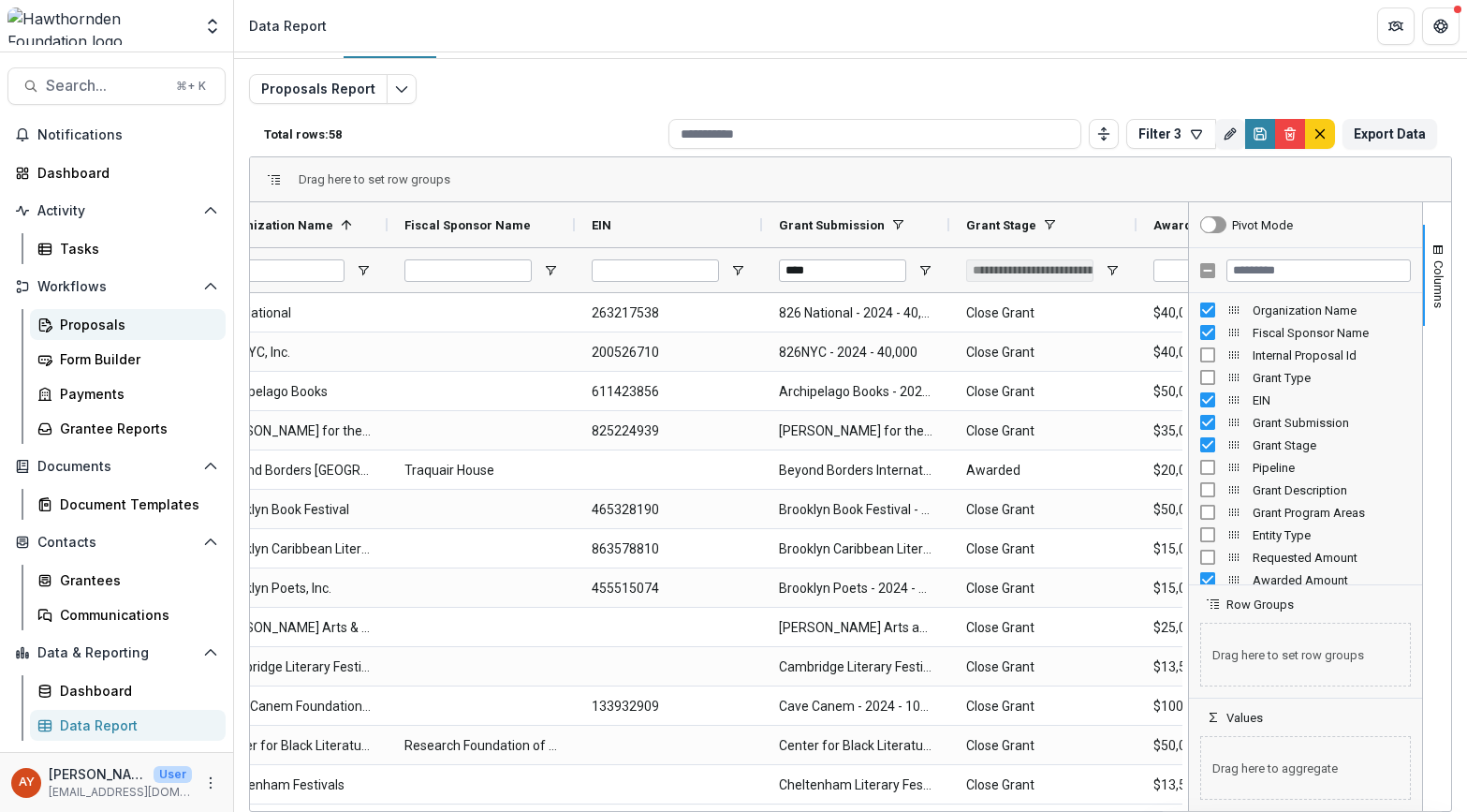
click at [112, 316] on div "Proposals" at bounding box center [135, 324] width 151 height 19
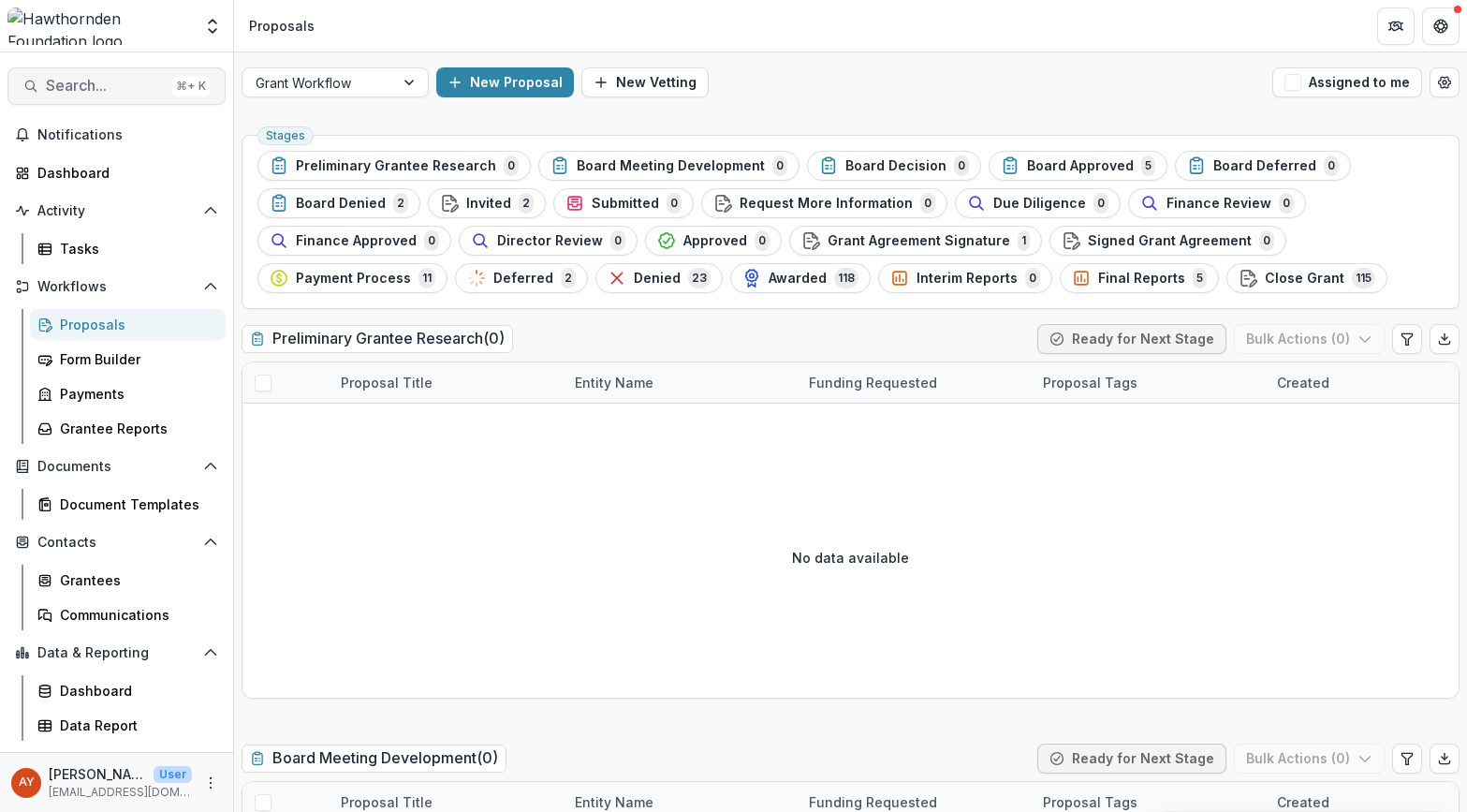
click at [119, 88] on span "Search..." at bounding box center [105, 85] width 119 height 17
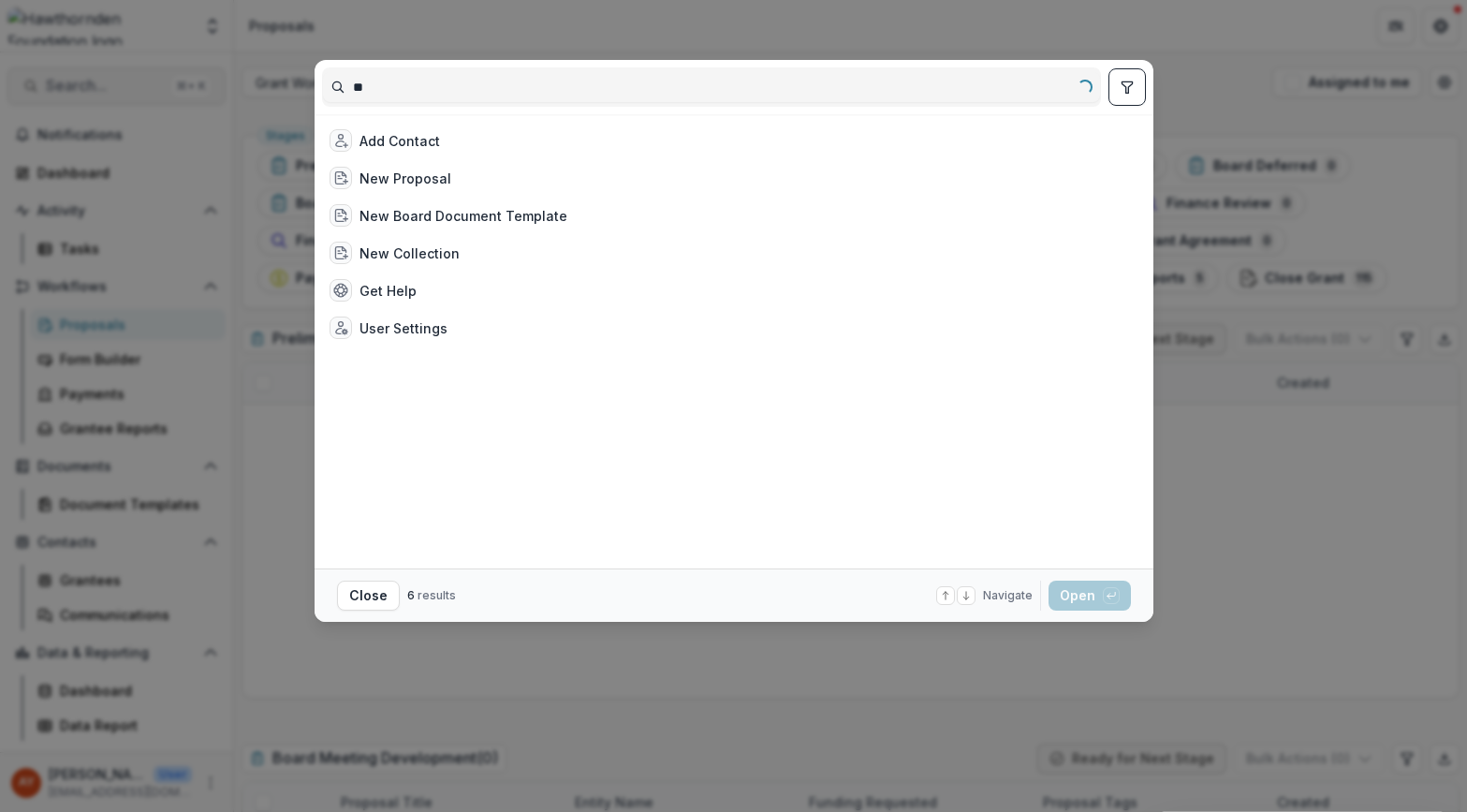
type input "*"
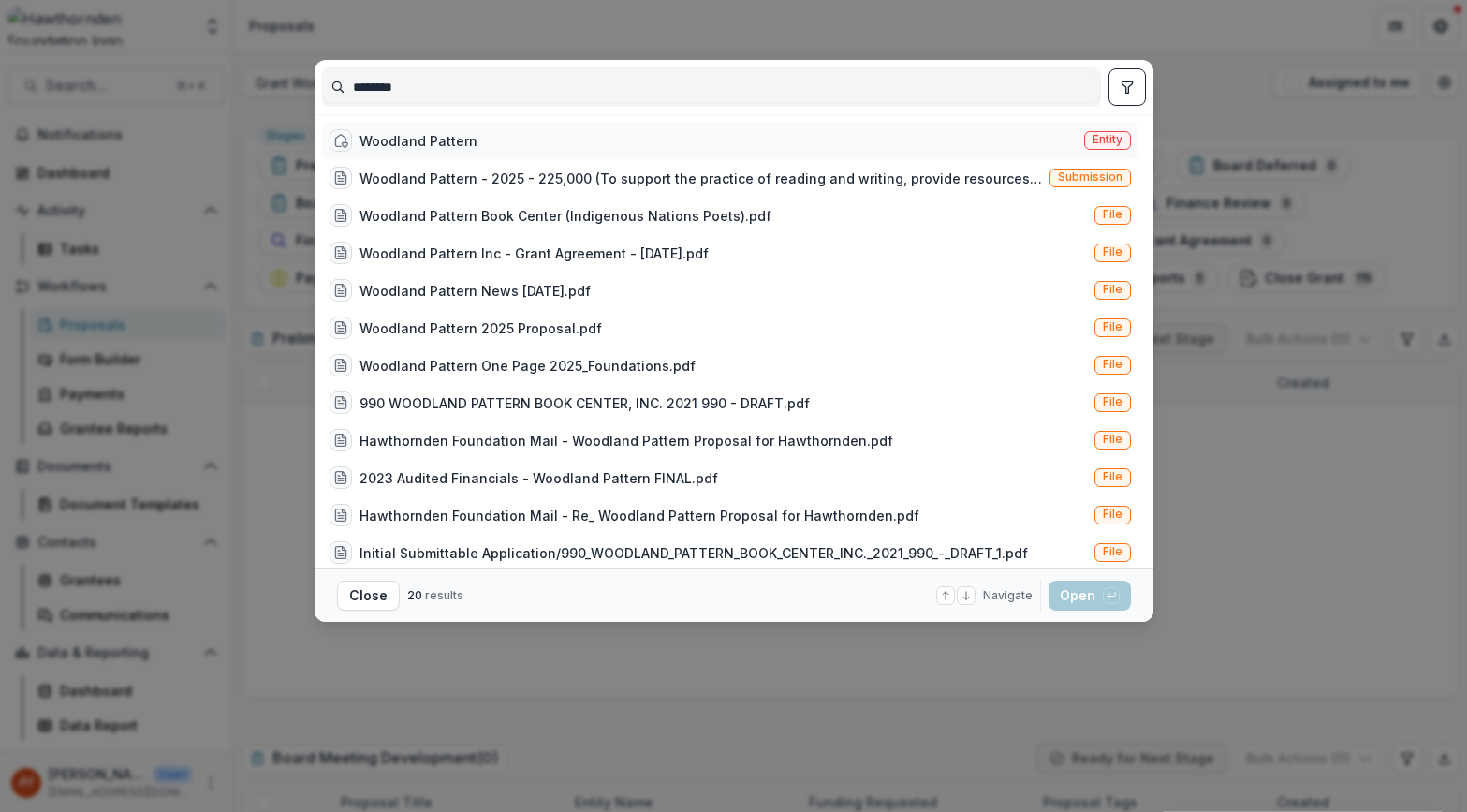
type input "********"
click at [531, 147] on div "Woodland Pattern Entity" at bounding box center [731, 140] width 816 height 38
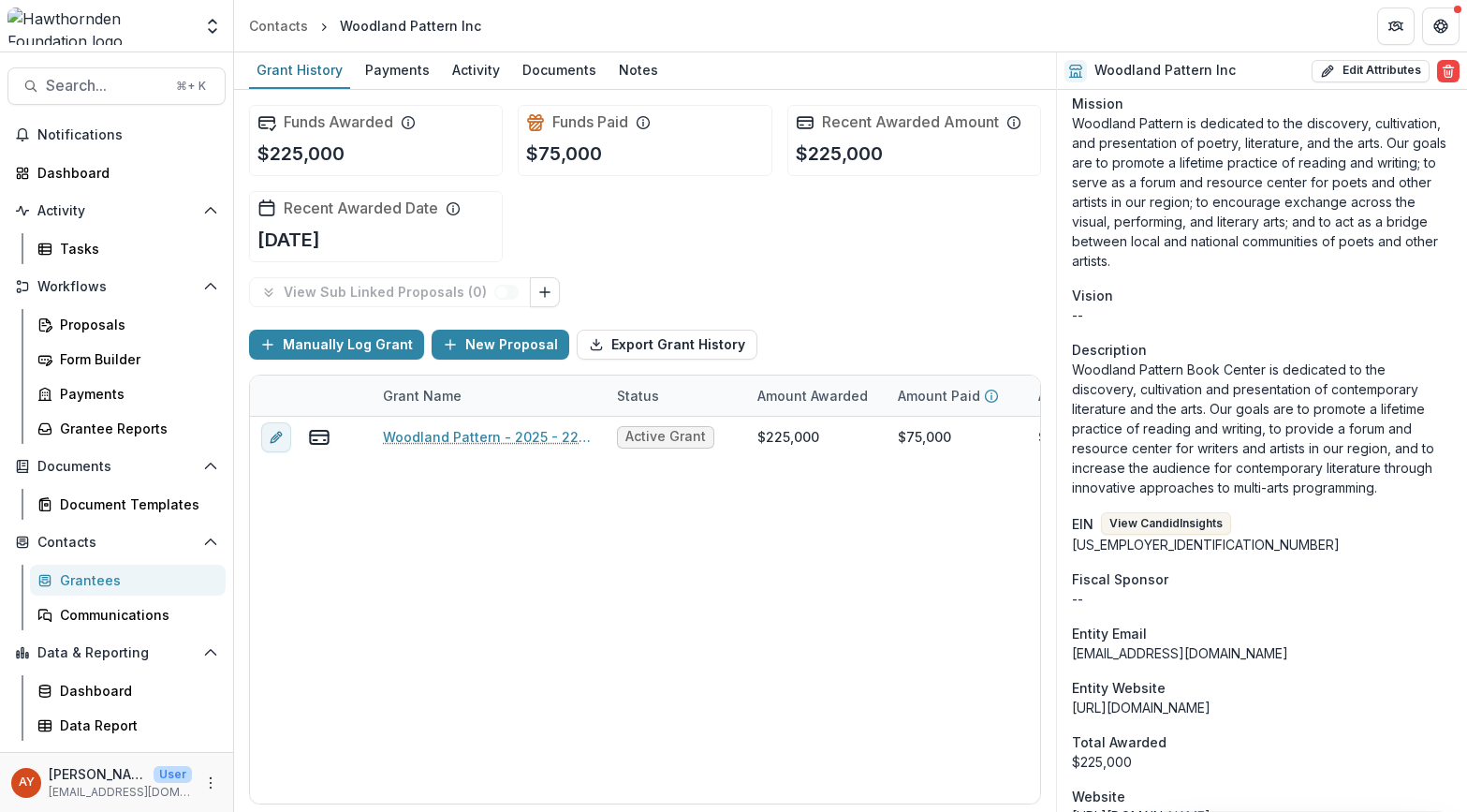
scroll to position [707, 0]
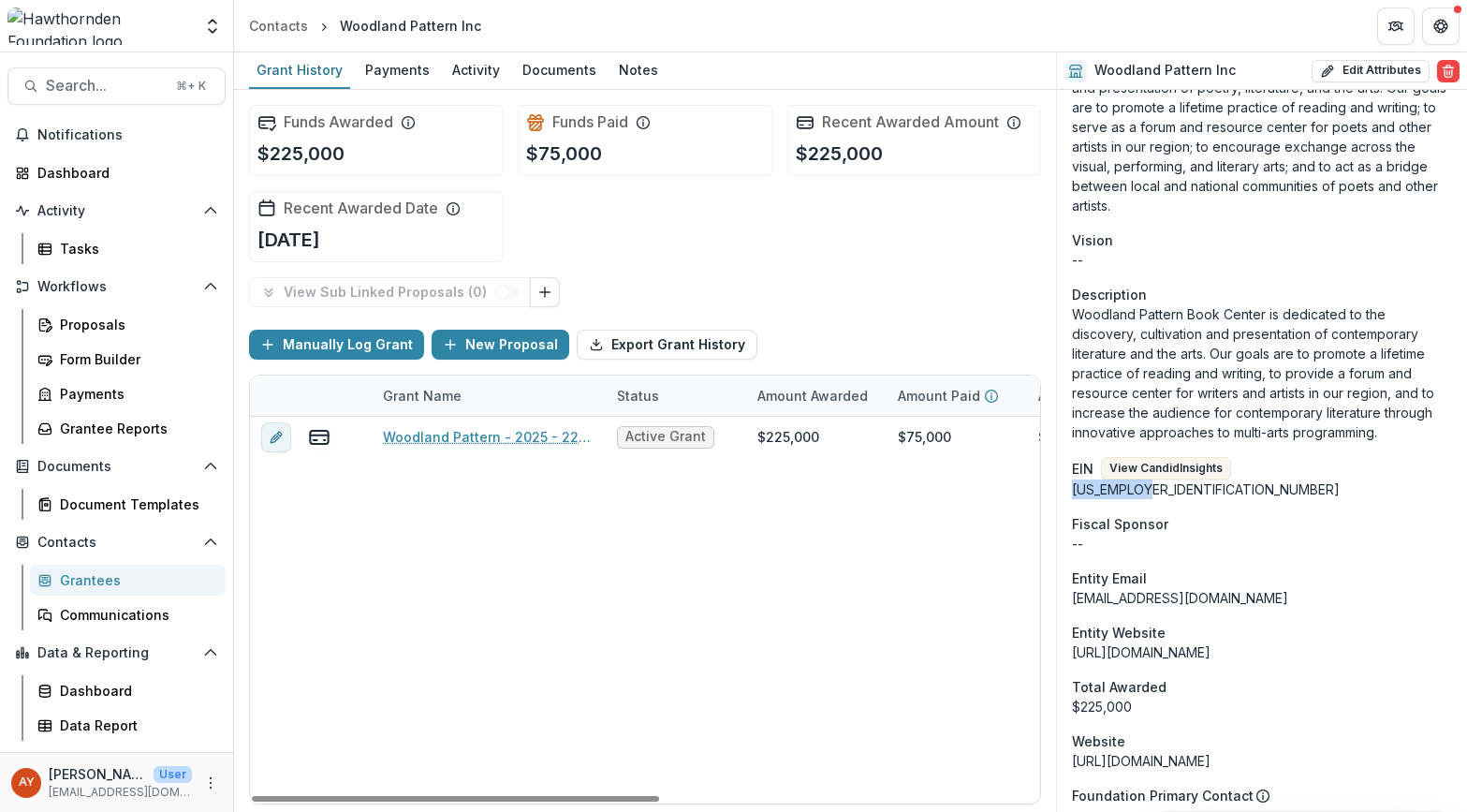
drag, startPoint x: 1185, startPoint y: 491, endPoint x: 1071, endPoint y: 493, distance: 114.0
click at [1071, 493] on div "Onboarding Completed DBA Woodland Pattern Phone Number +1 414-263-5001 Team Nam…" at bounding box center [1262, 566] width 410 height 2366
copy div "39-1332252"
click at [965, 245] on div "Funds Awarded $225,000 Funds Paid $75,000 Recent Awarded Amount $225,000 Recent…" at bounding box center [644, 184] width 792 height 187
click at [1097, 404] on p "Woodland Pattern Book Center is dedicated to the discovery, cultivation and pre…" at bounding box center [1261, 373] width 380 height 138
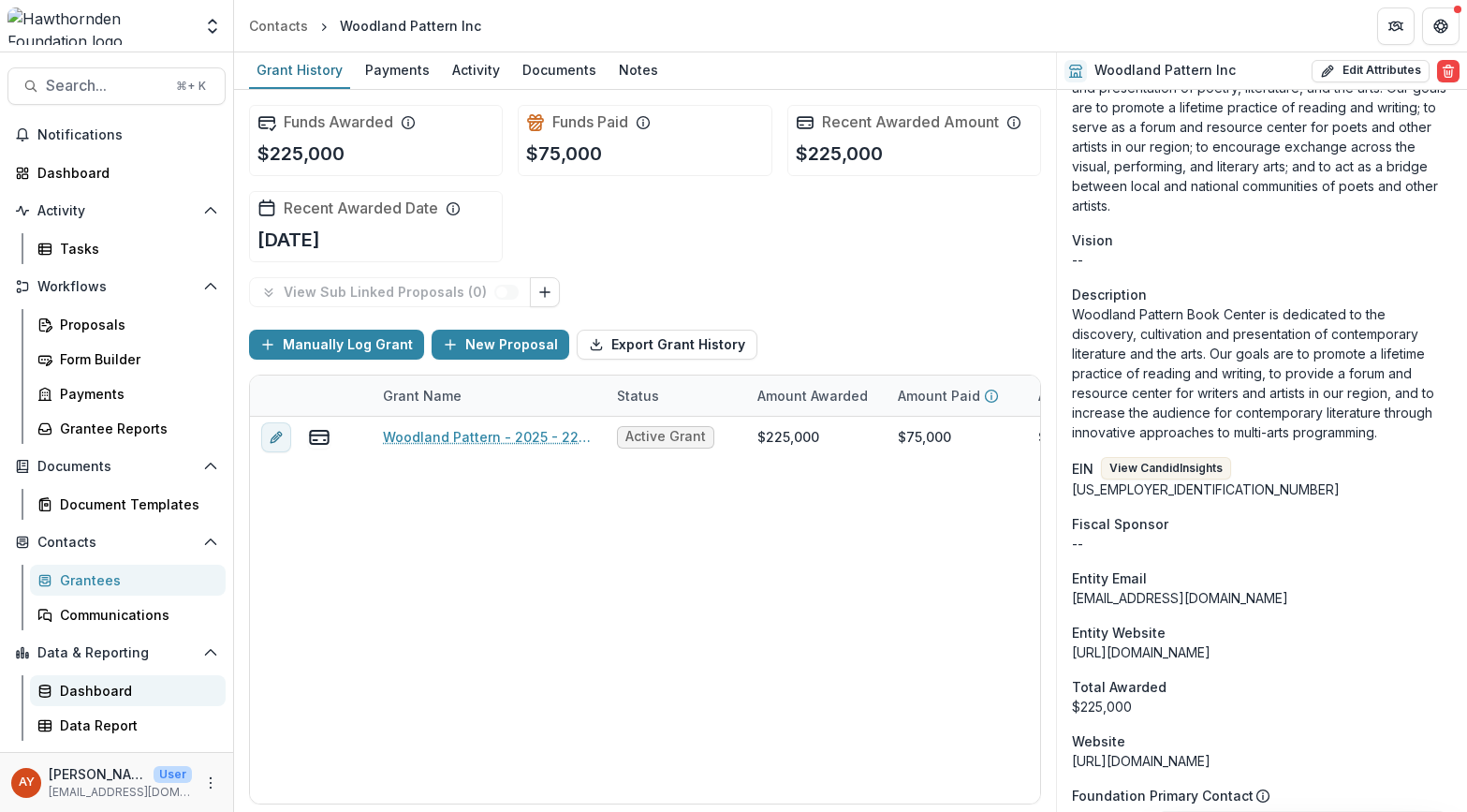
click at [121, 690] on div "Dashboard" at bounding box center [135, 691] width 151 height 19
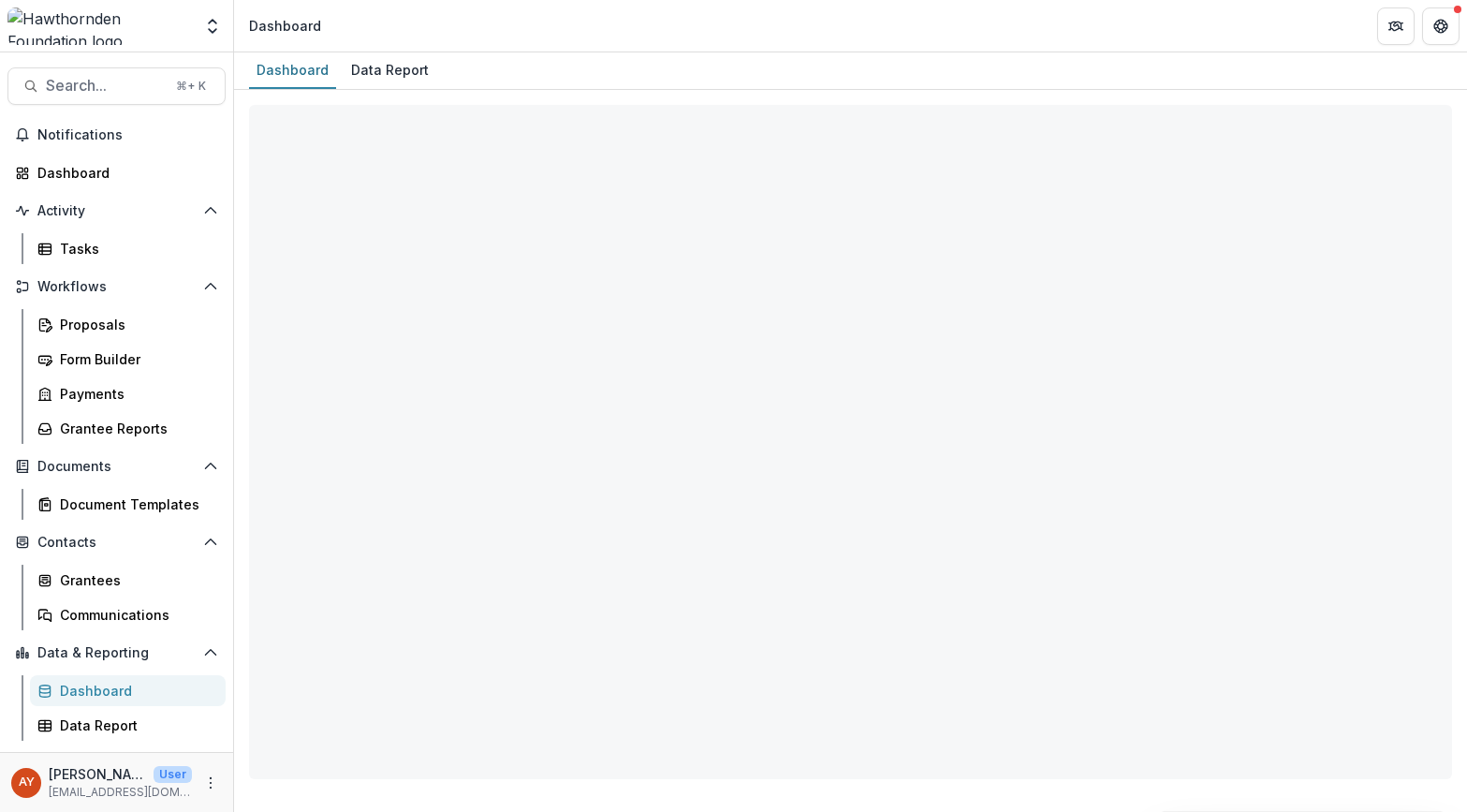
select select "**********"
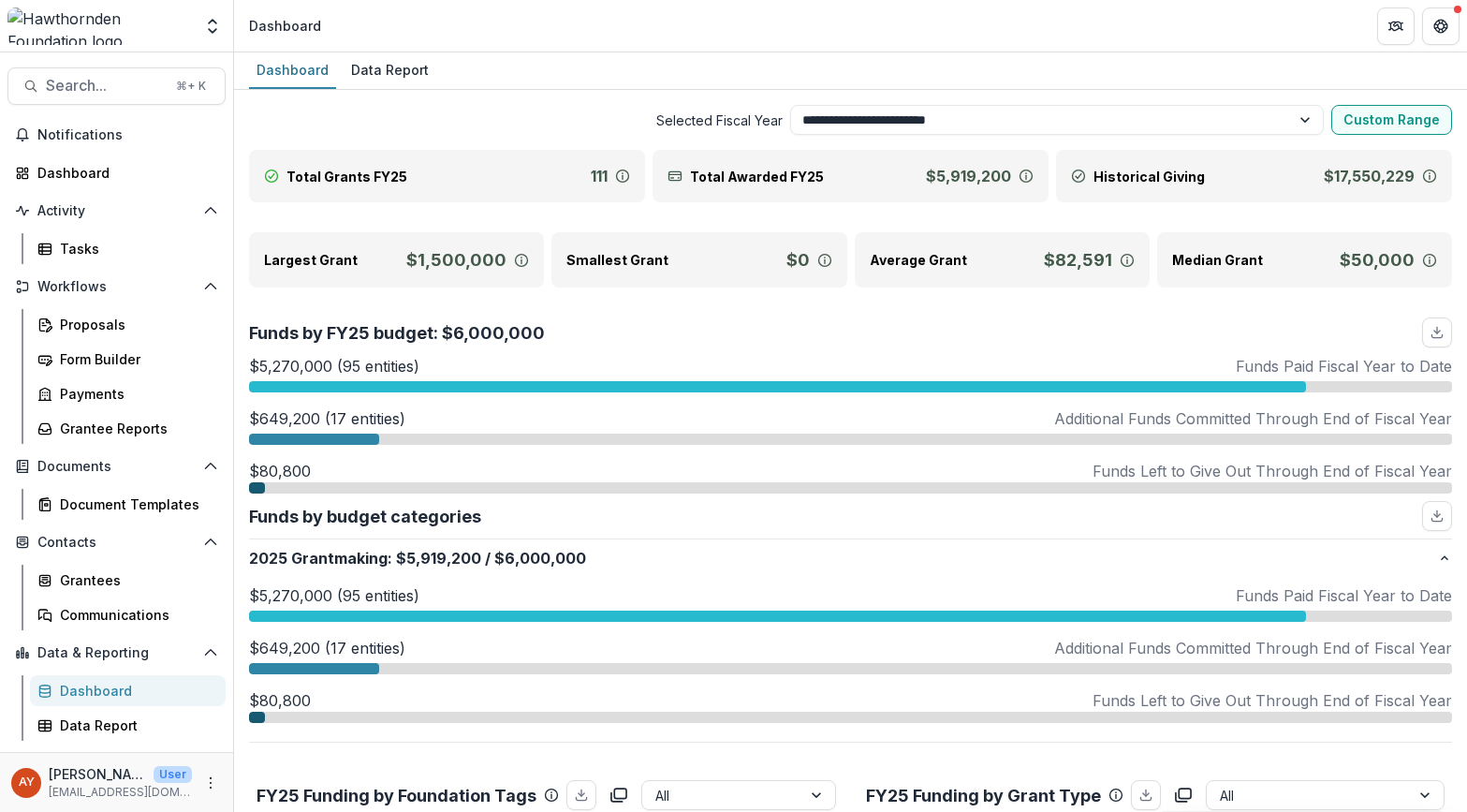
click at [371, 49] on header "Dashboard" at bounding box center [850, 25] width 1233 height 51
click at [368, 71] on div "Data Report" at bounding box center [390, 70] width 92 height 27
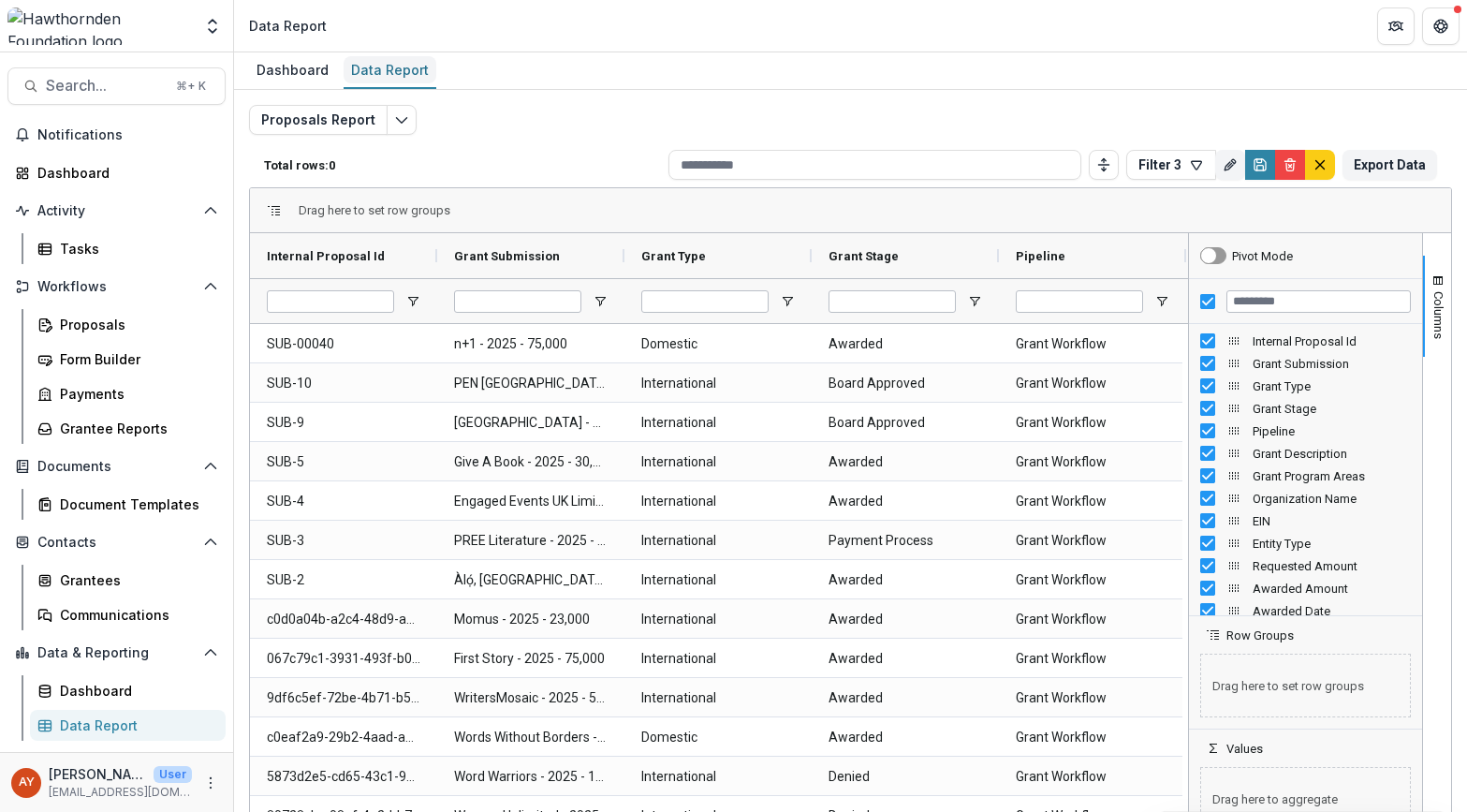
type input "******"
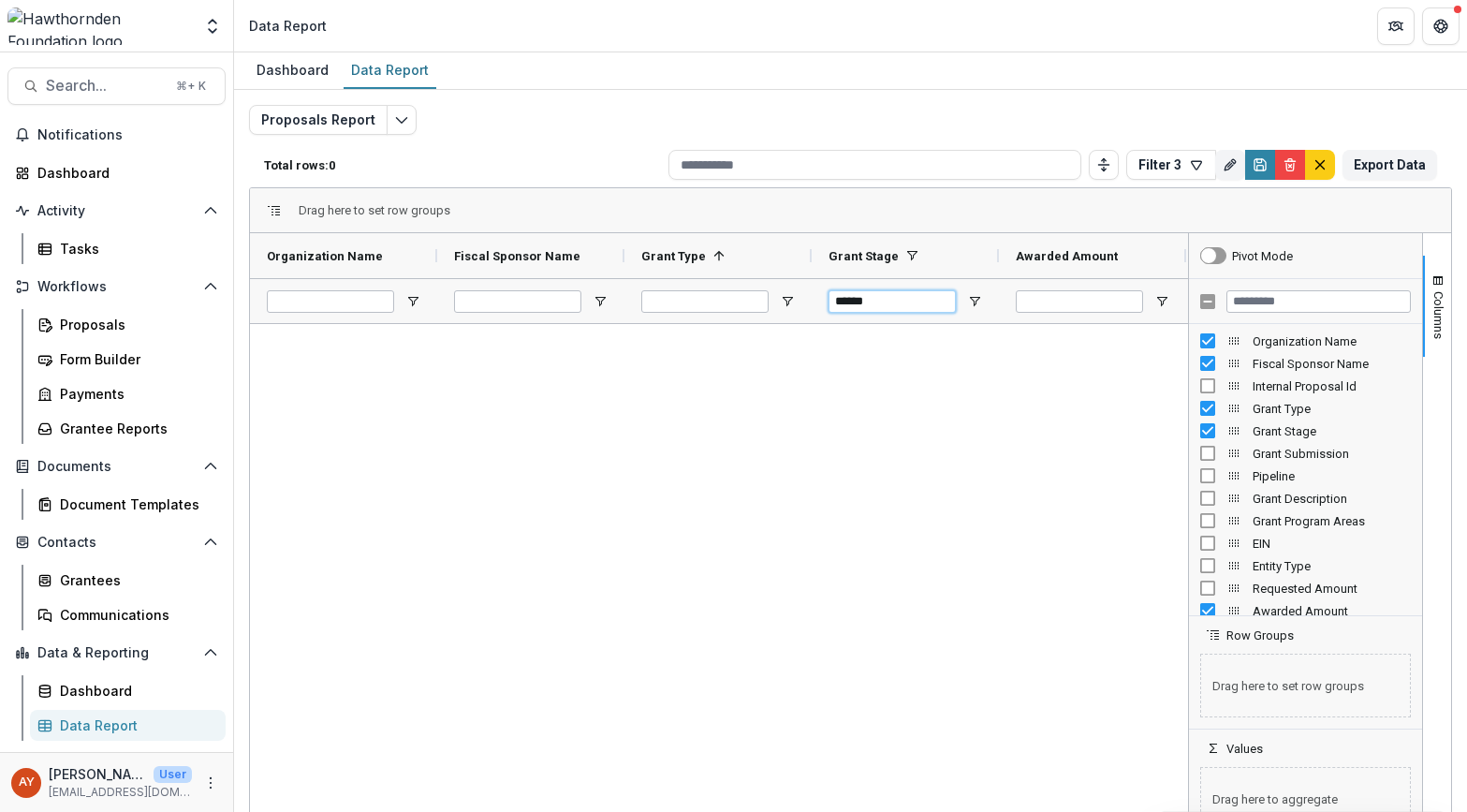
drag, startPoint x: 890, startPoint y: 290, endPoint x: 838, endPoint y: 290, distance: 52.0
click at [838, 290] on input "******" at bounding box center [892, 301] width 127 height 22
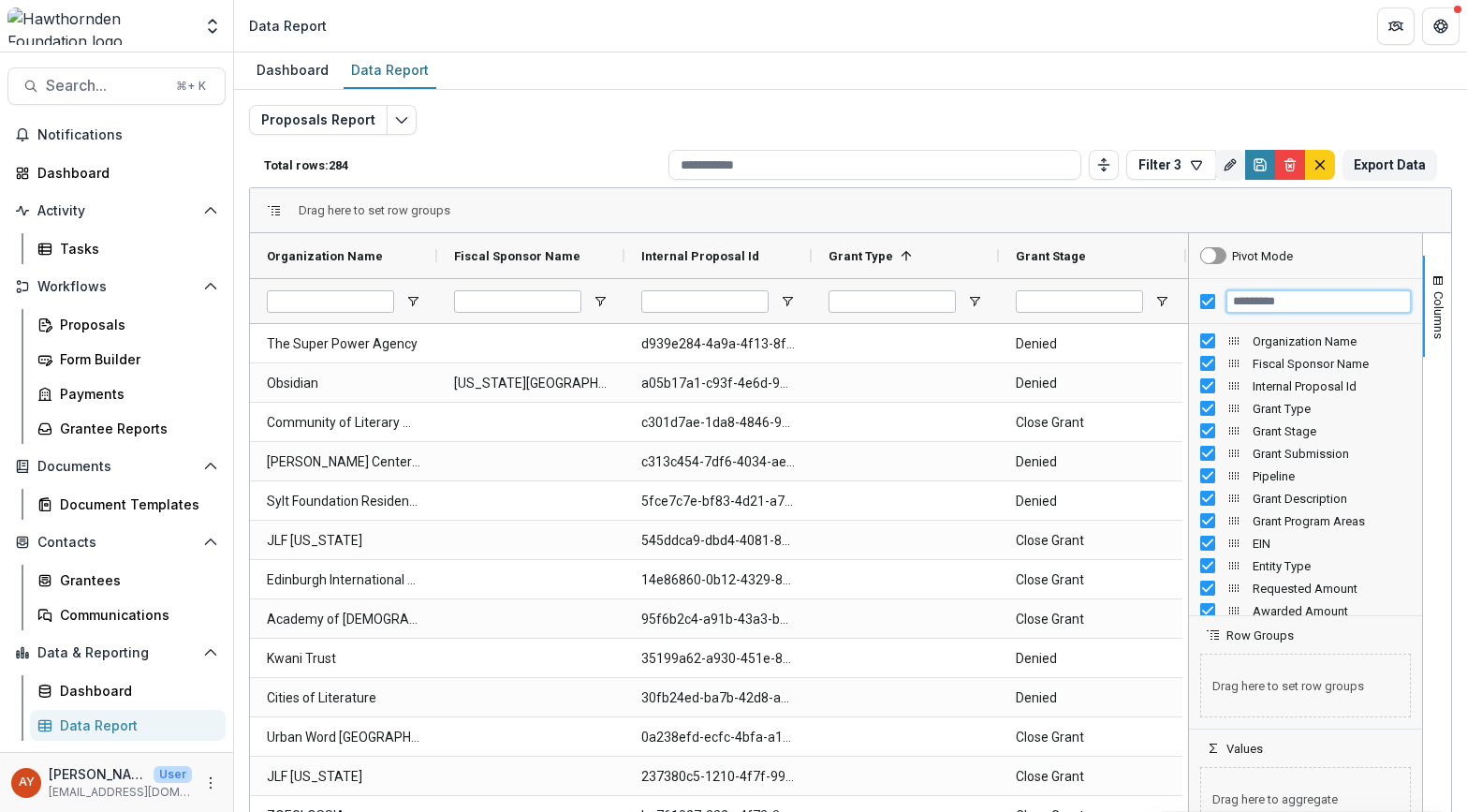
click at [1270, 305] on input "Filter Columns Input" at bounding box center [1318, 301] width 185 height 22
click at [1210, 301] on div at bounding box center [1306, 301] width 233 height 45
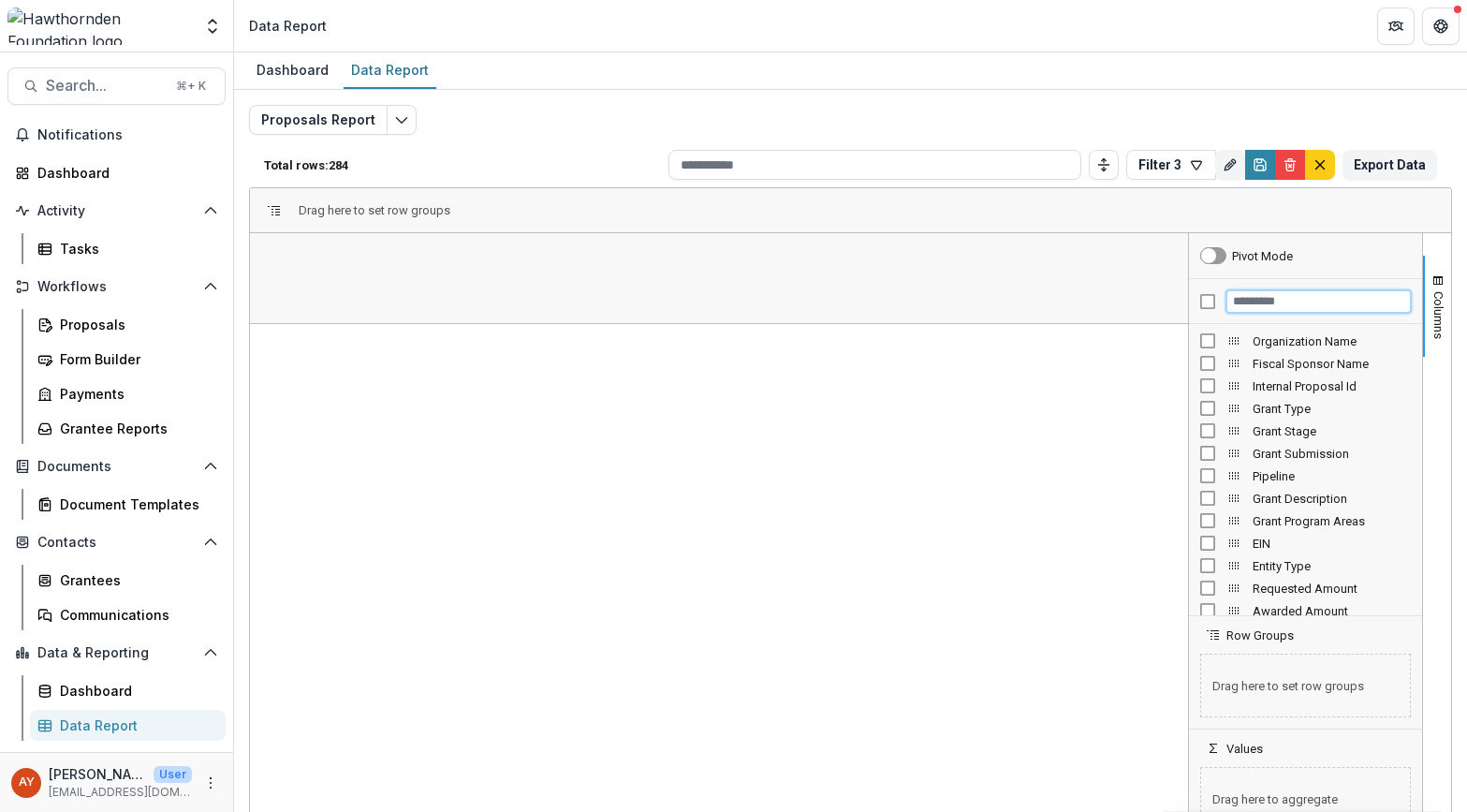
click at [1257, 302] on input "Filter Columns Input" at bounding box center [1318, 301] width 185 height 22
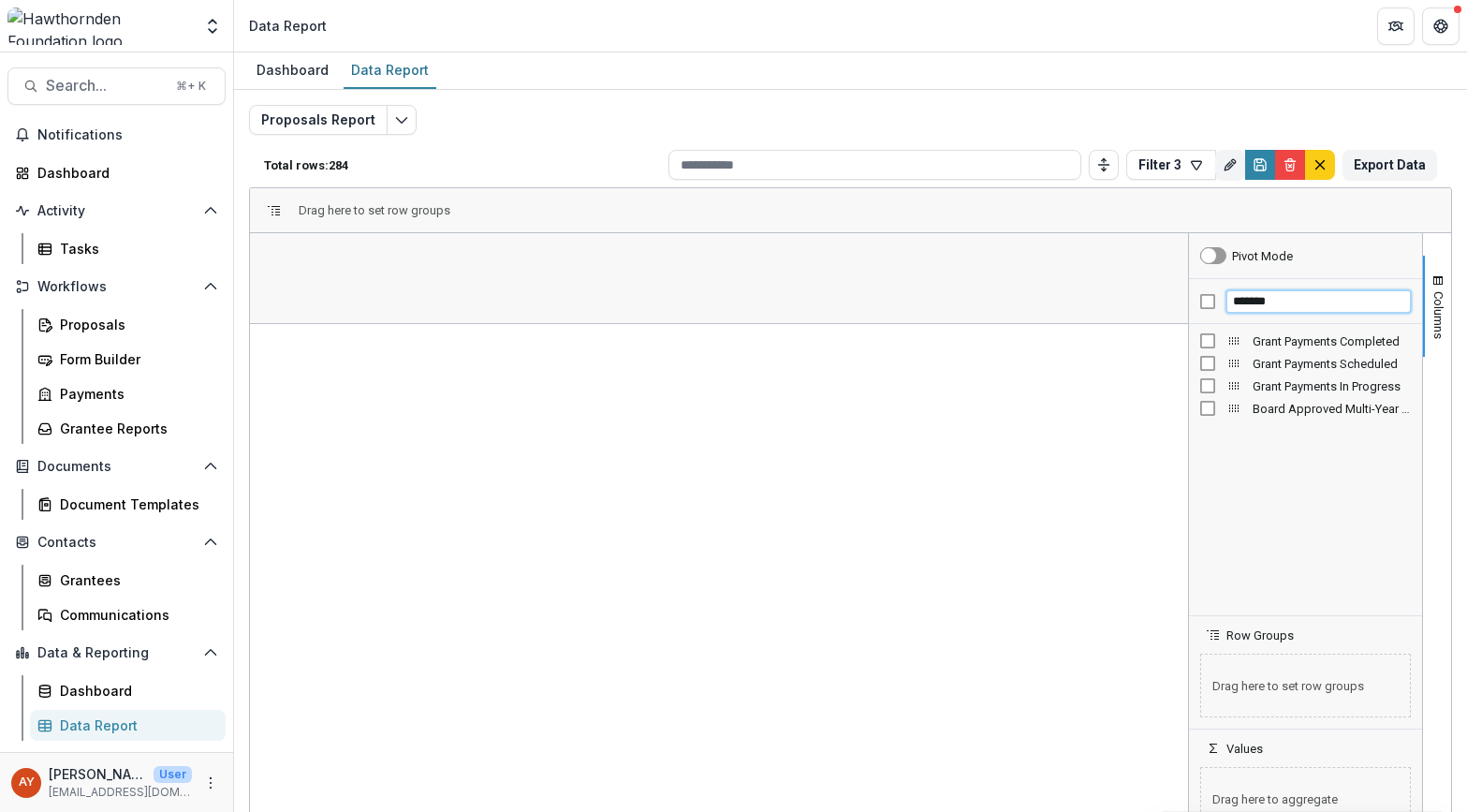
type input "*******"
drag, startPoint x: 1301, startPoint y: 302, endPoint x: 1134, endPoint y: 296, distance: 167.1
click at [1134, 296] on div "Grant Payments Completed 0 0 1 0 0 1 1 1 0 0 1 1 1 0 1 1 1 1 1 1 1 1 1 1 Column…" at bounding box center [850, 537] width 1201 height 608
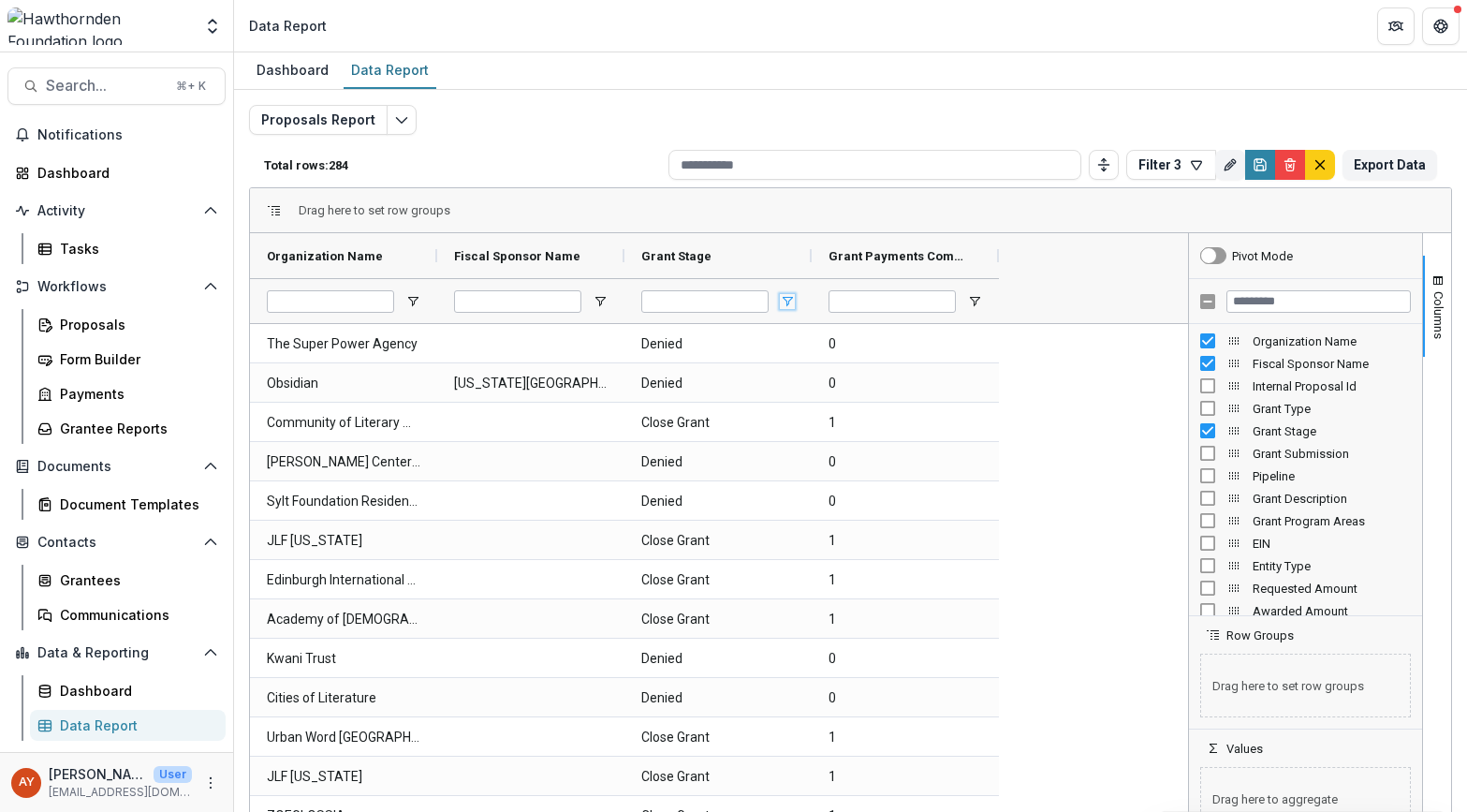
click at [791, 294] on span "Open Filter Menu" at bounding box center [787, 301] width 15 height 15
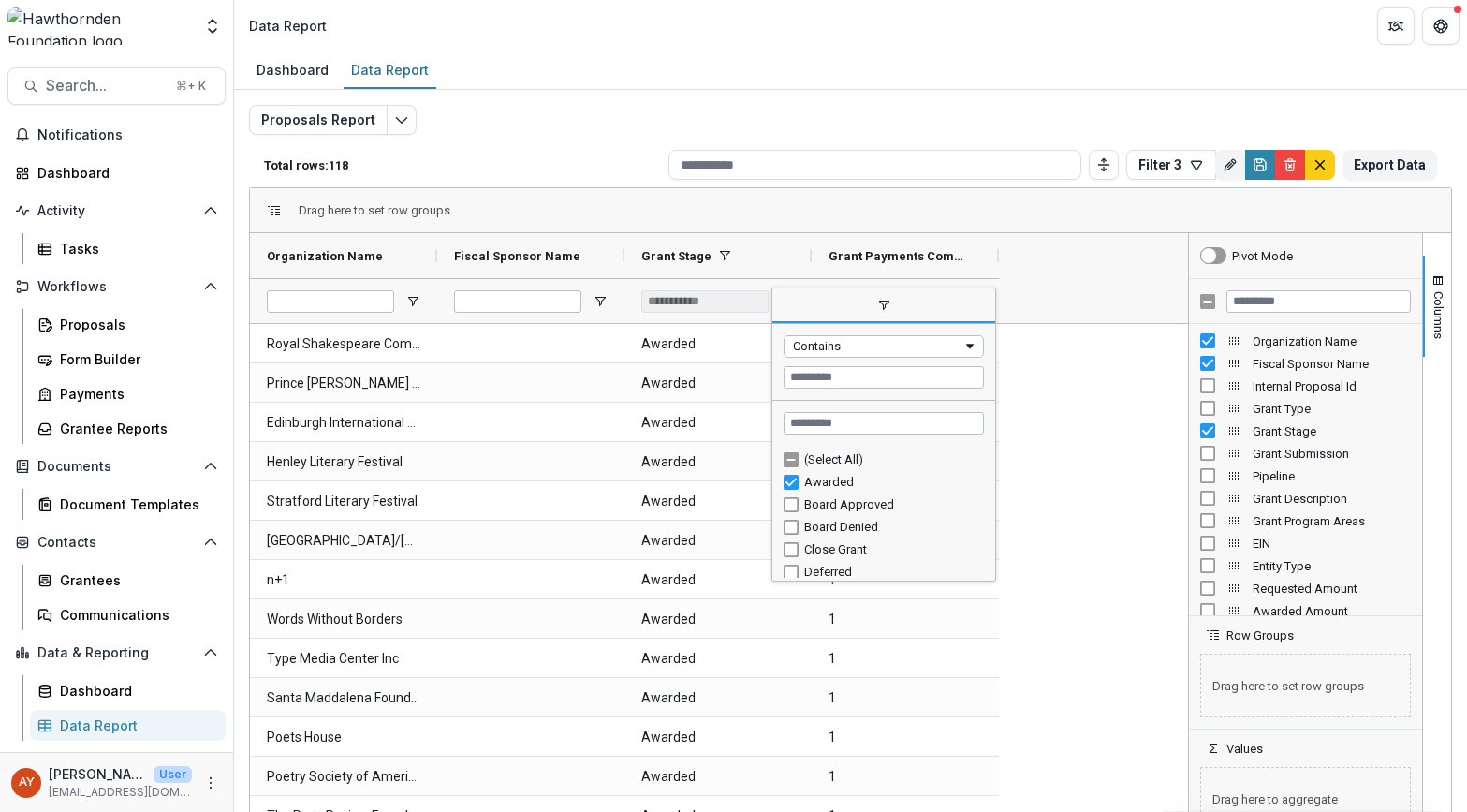
drag, startPoint x: 993, startPoint y: 492, endPoint x: 993, endPoint y: 512, distance: 20.0
click at [993, 512] on div "Column Menu" at bounding box center [993, 434] width 5 height 283
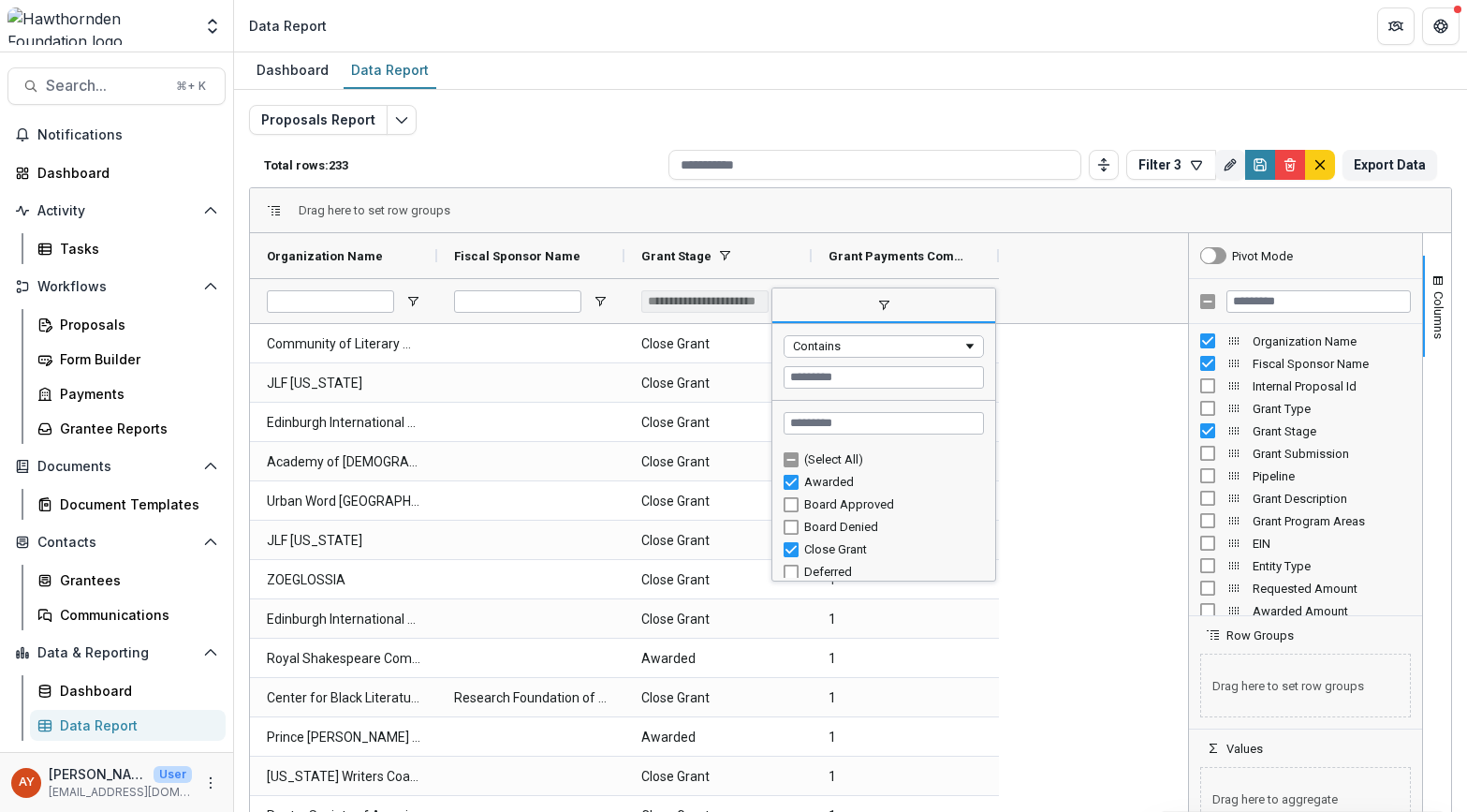
drag, startPoint x: 991, startPoint y: 470, endPoint x: 990, endPoint y: 488, distance: 18.0
click at [991, 490] on div "Column Menu" at bounding box center [993, 434] width 5 height 283
drag, startPoint x: 993, startPoint y: 484, endPoint x: 993, endPoint y: 519, distance: 35.0
click at [993, 519] on div "Column Menu" at bounding box center [993, 434] width 5 height 283
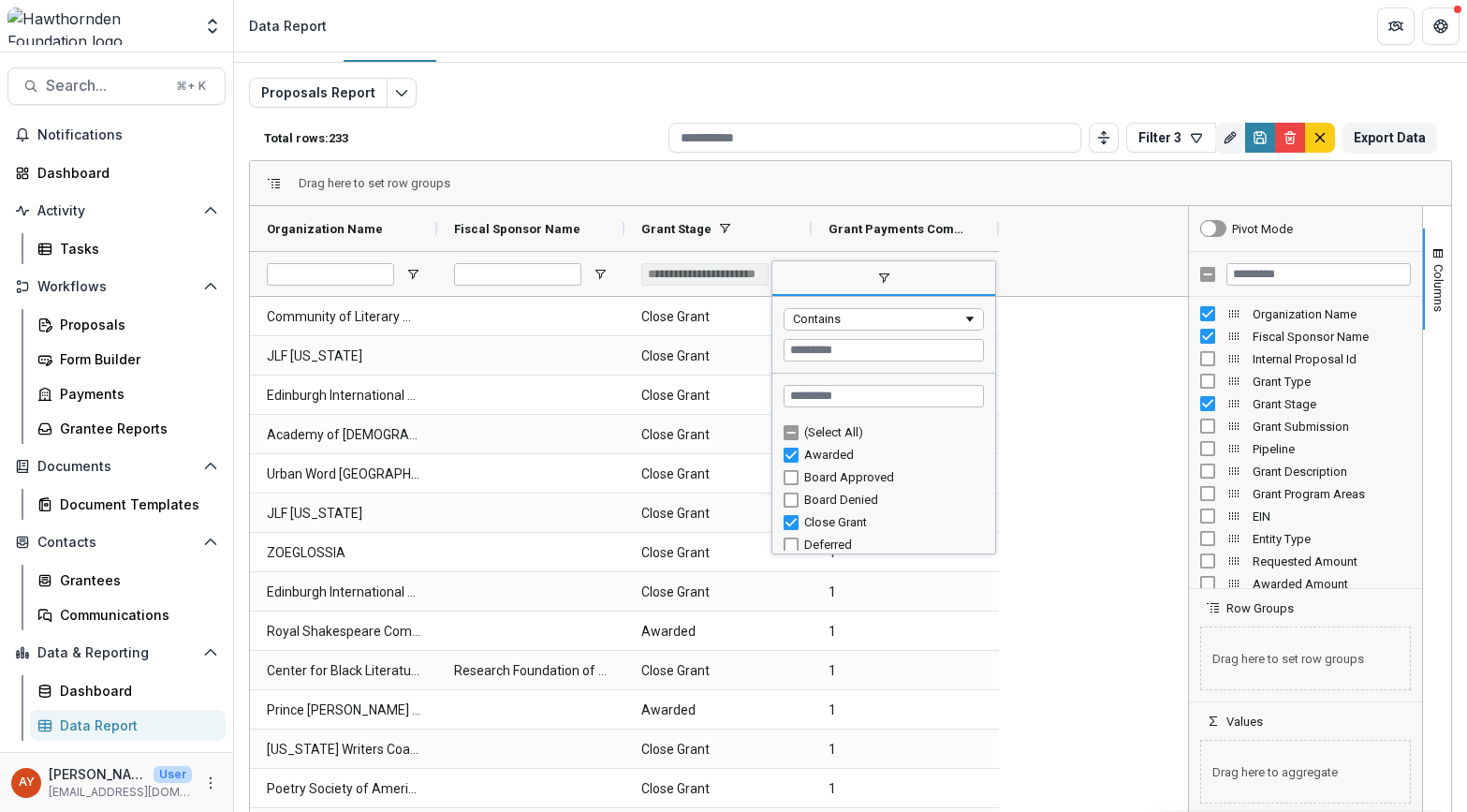
scroll to position [31, 0]
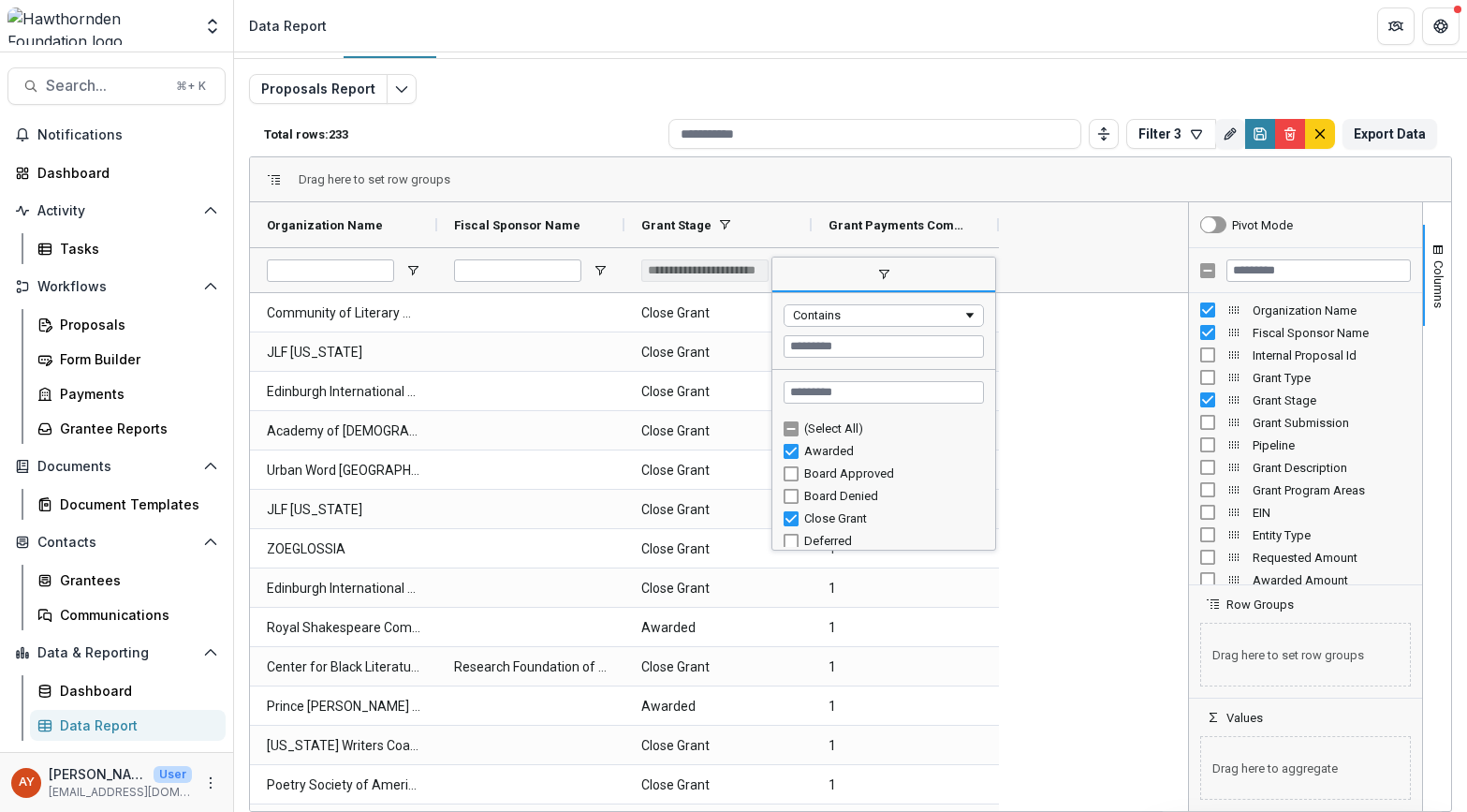
click at [991, 476] on div "Column Menu" at bounding box center [993, 403] width 5 height 283
drag, startPoint x: 990, startPoint y: 423, endPoint x: 991, endPoint y: 484, distance: 61.0
click at [991, 485] on div "Column Menu" at bounding box center [993, 403] width 5 height 283
click at [991, 484] on div "Column Menu" at bounding box center [993, 403] width 5 height 283
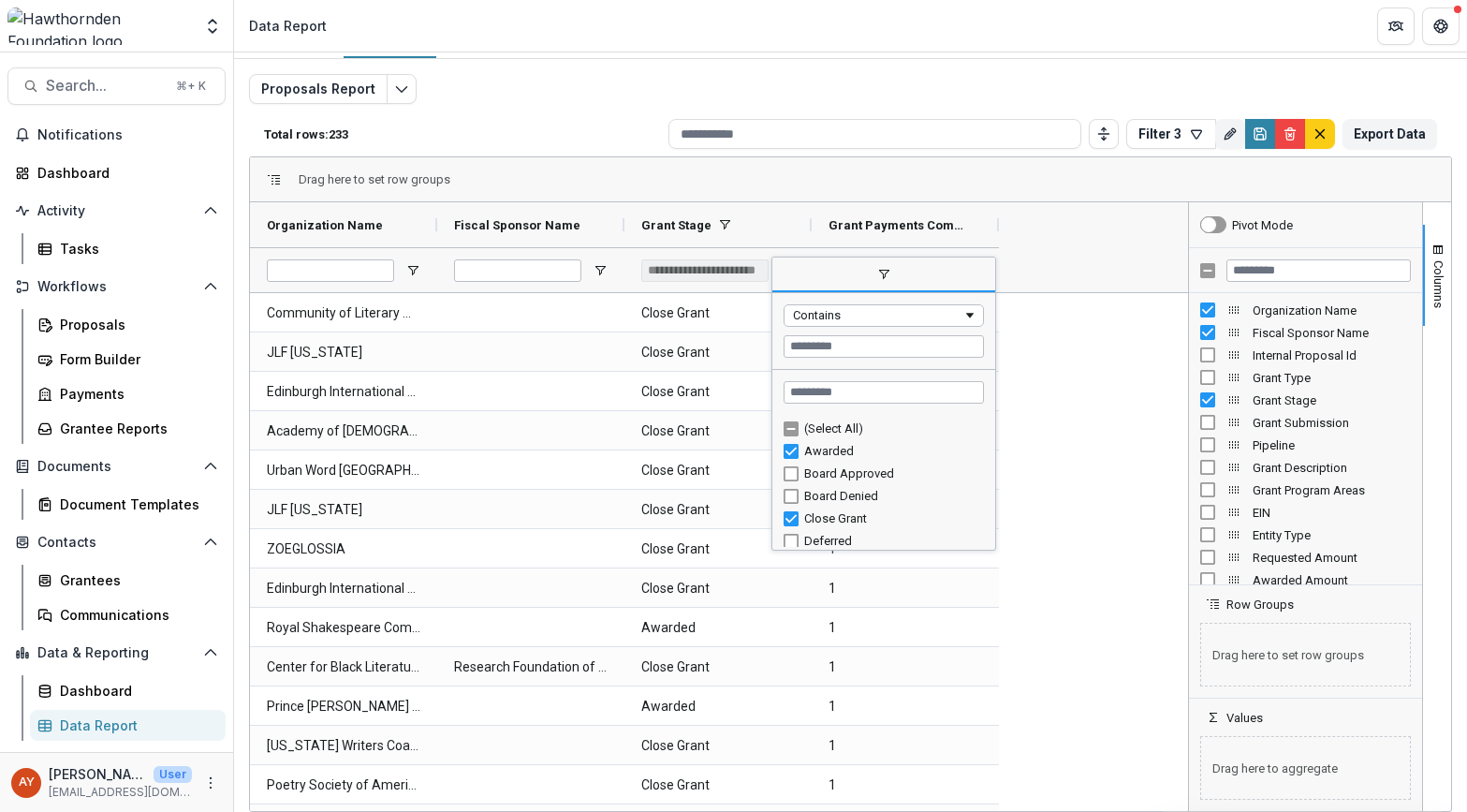
click at [991, 498] on div "Column Menu" at bounding box center [993, 403] width 5 height 283
click at [982, 498] on div "Board Denied" at bounding box center [883, 495] width 222 height 22
click at [991, 483] on div "Column Menu" at bounding box center [993, 403] width 5 height 283
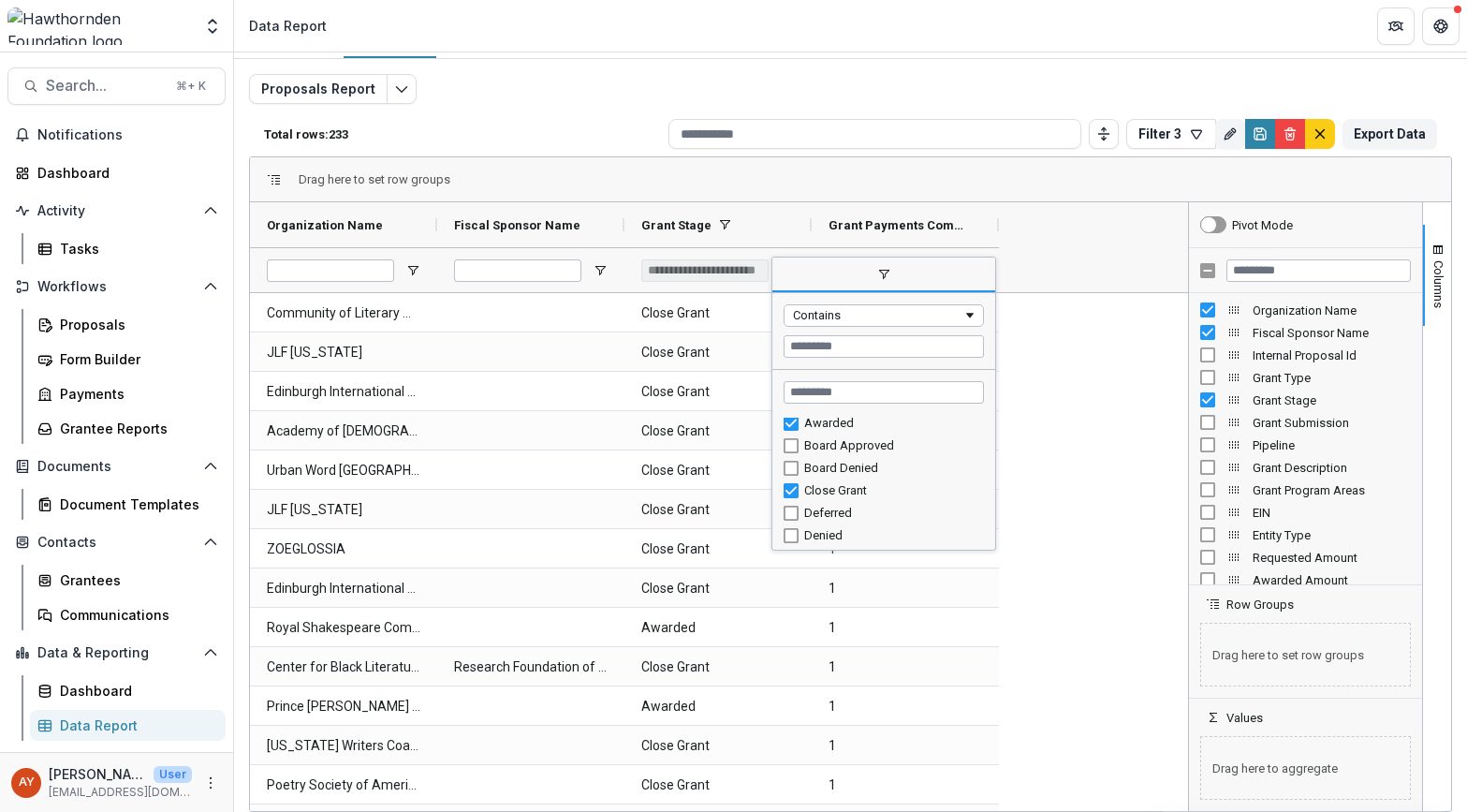
drag, startPoint x: 992, startPoint y: 479, endPoint x: 989, endPoint y: 509, distance: 30.1
click at [989, 510] on div "Awarded Board Approved Board Denied Close Grant Deferred Denied Final Reports" at bounding box center [883, 482] width 222 height 135
click at [985, 509] on div "Deferred" at bounding box center [883, 513] width 222 height 22
click at [933, 472] on div "Final Reports" at bounding box center [891, 467] width 174 height 14
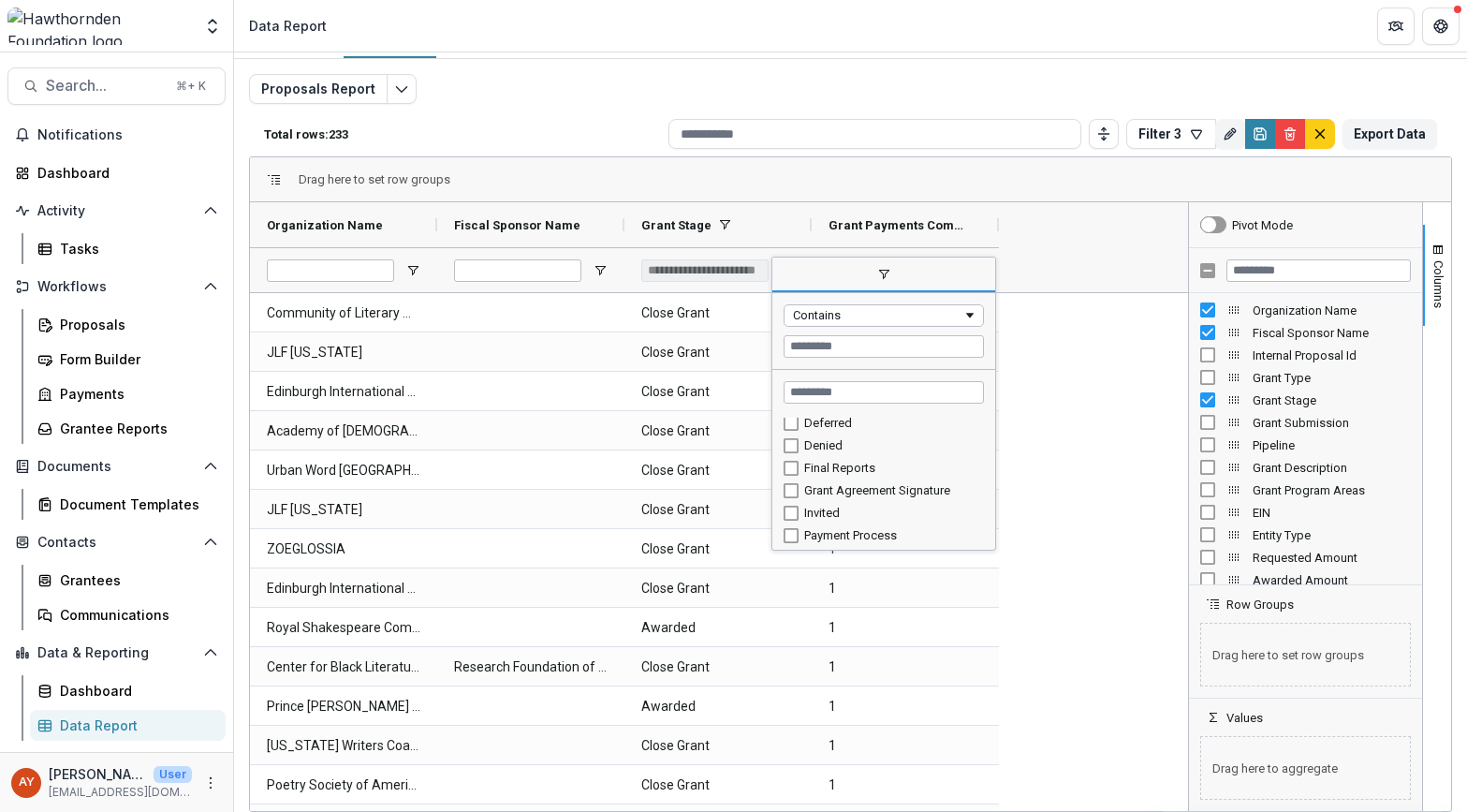
type input "**********"
click at [992, 527] on div "Column Menu" at bounding box center [993, 403] width 5 height 283
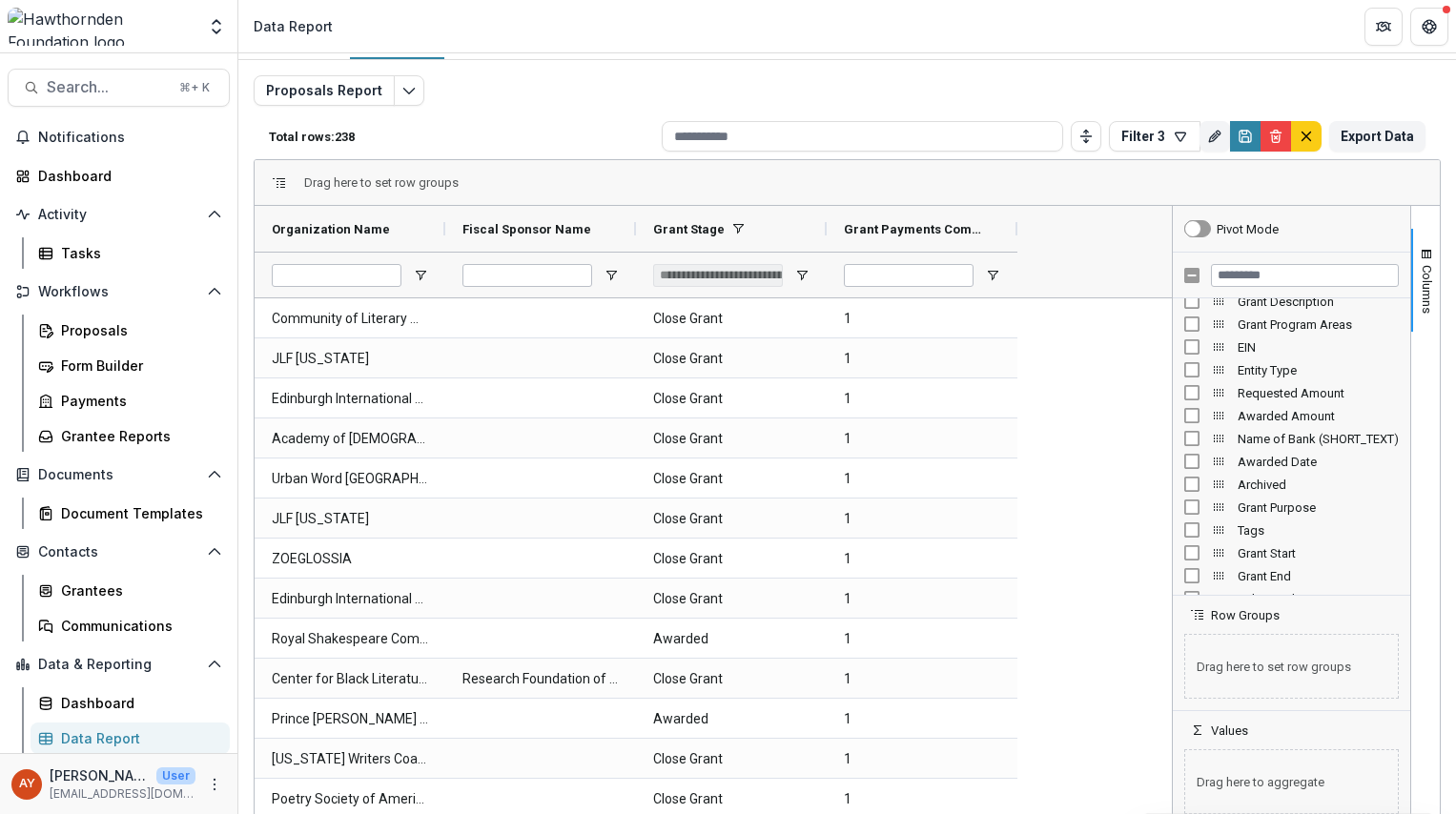
scroll to position [174, 0]
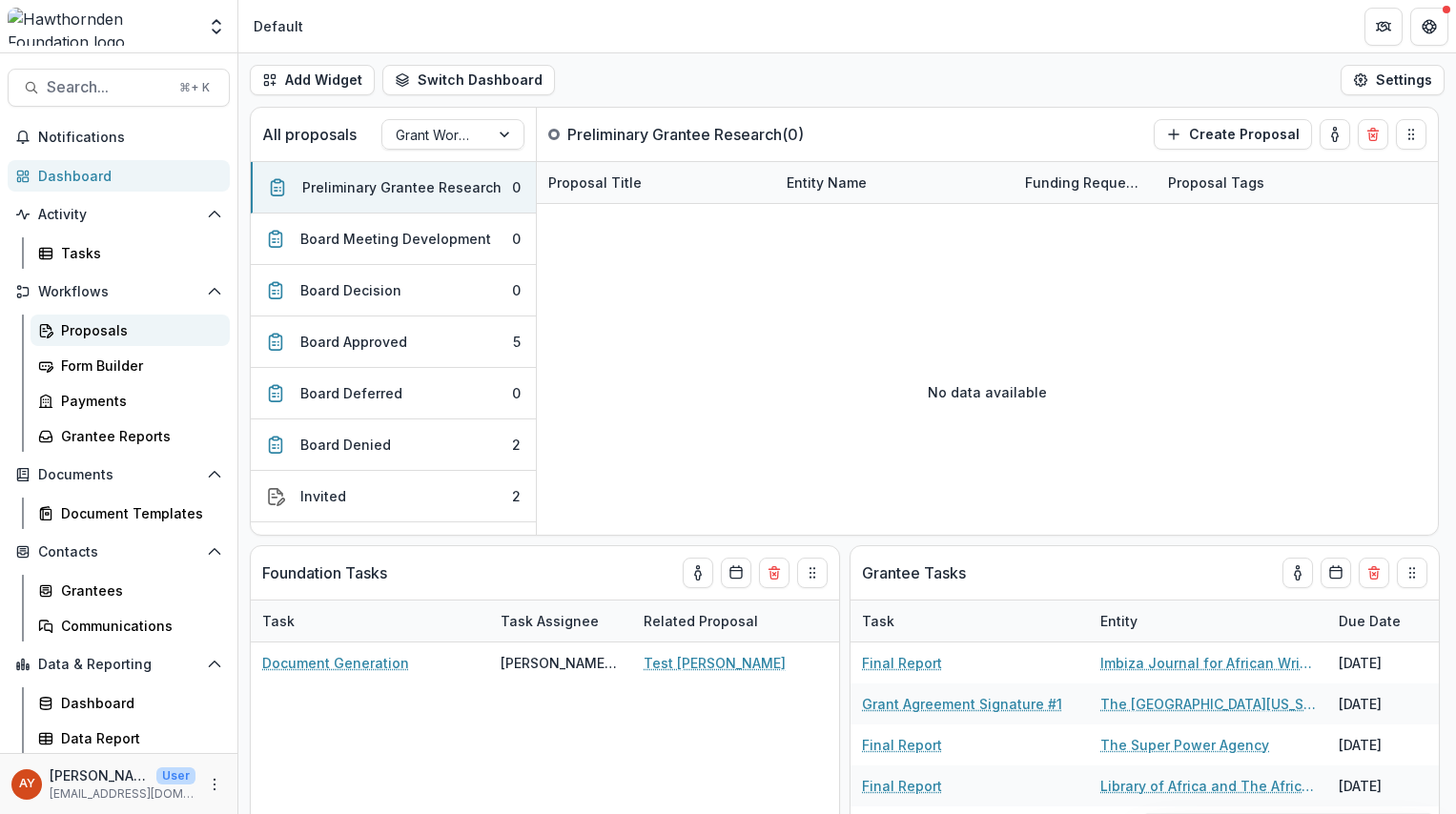
click at [127, 334] on div "Proposals" at bounding box center [137, 330] width 153 height 20
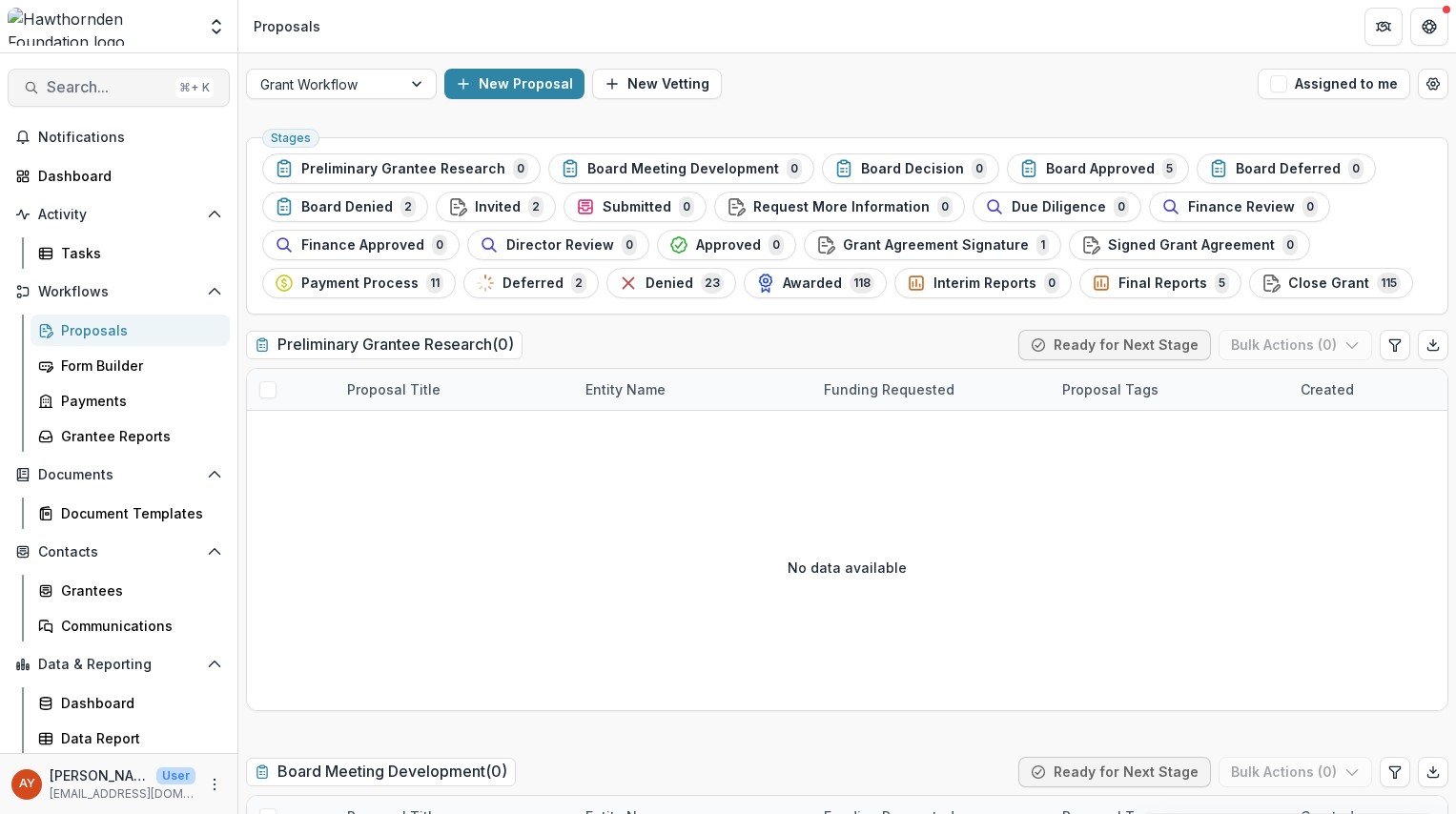
click at [135, 92] on span "Search..." at bounding box center [107, 87] width 121 height 18
click at [131, 91] on span "Search..." at bounding box center [107, 87] width 121 height 18
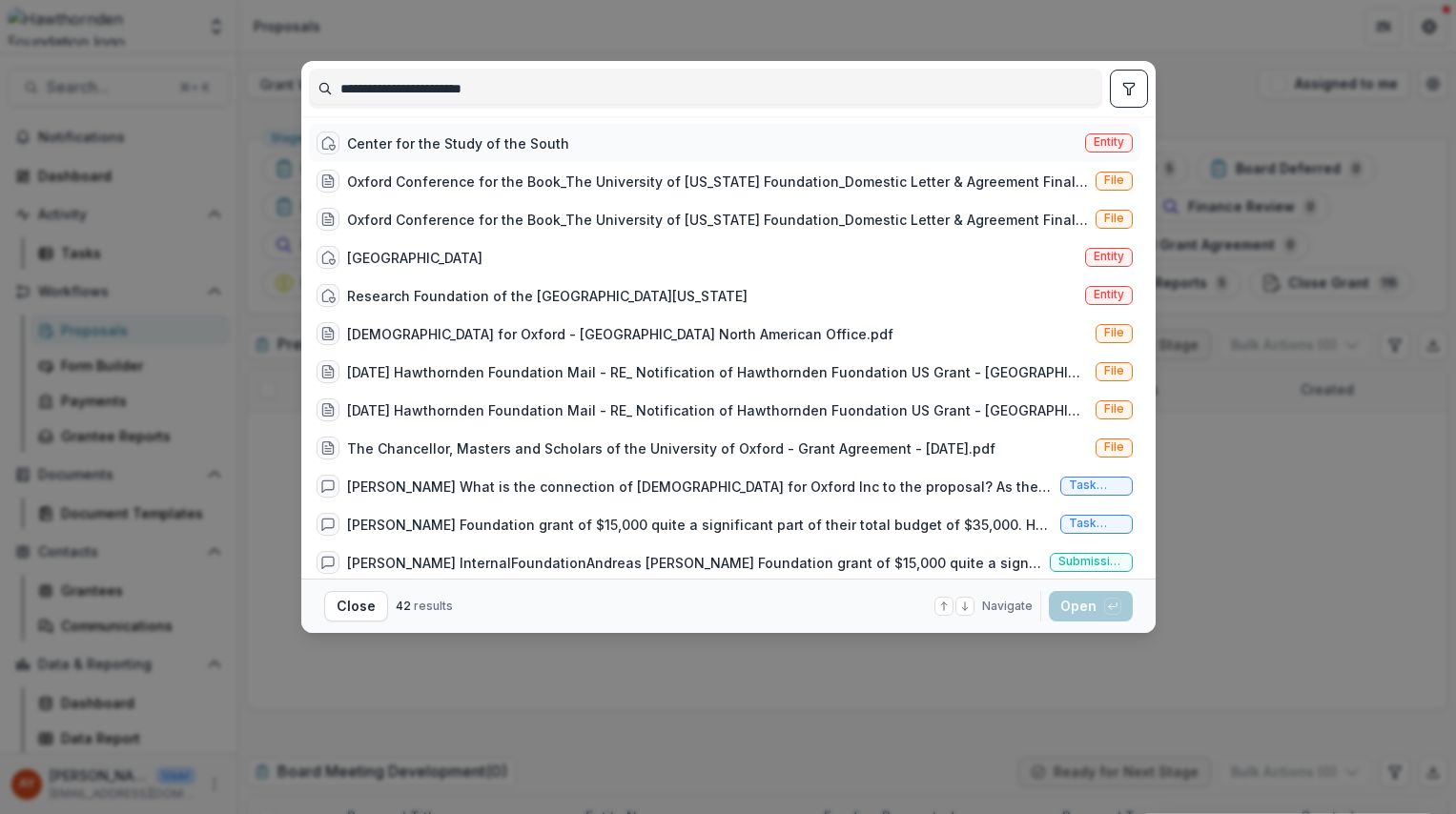
type input "**********"
click at [657, 150] on div "Center for the Study of the South Entity" at bounding box center [724, 142] width 831 height 39
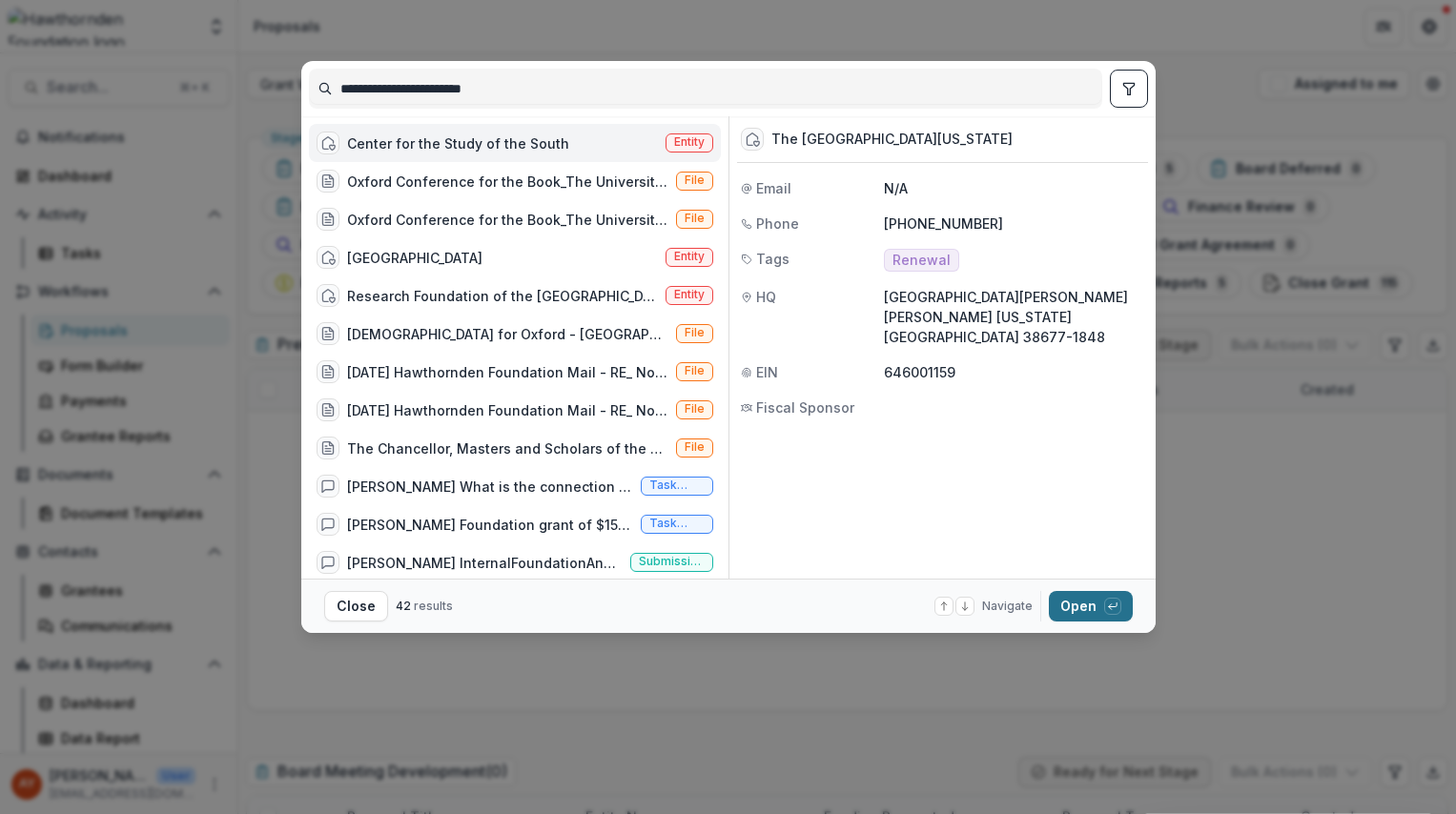
click at [1081, 614] on button "Open with enter key" at bounding box center [1090, 605] width 84 height 31
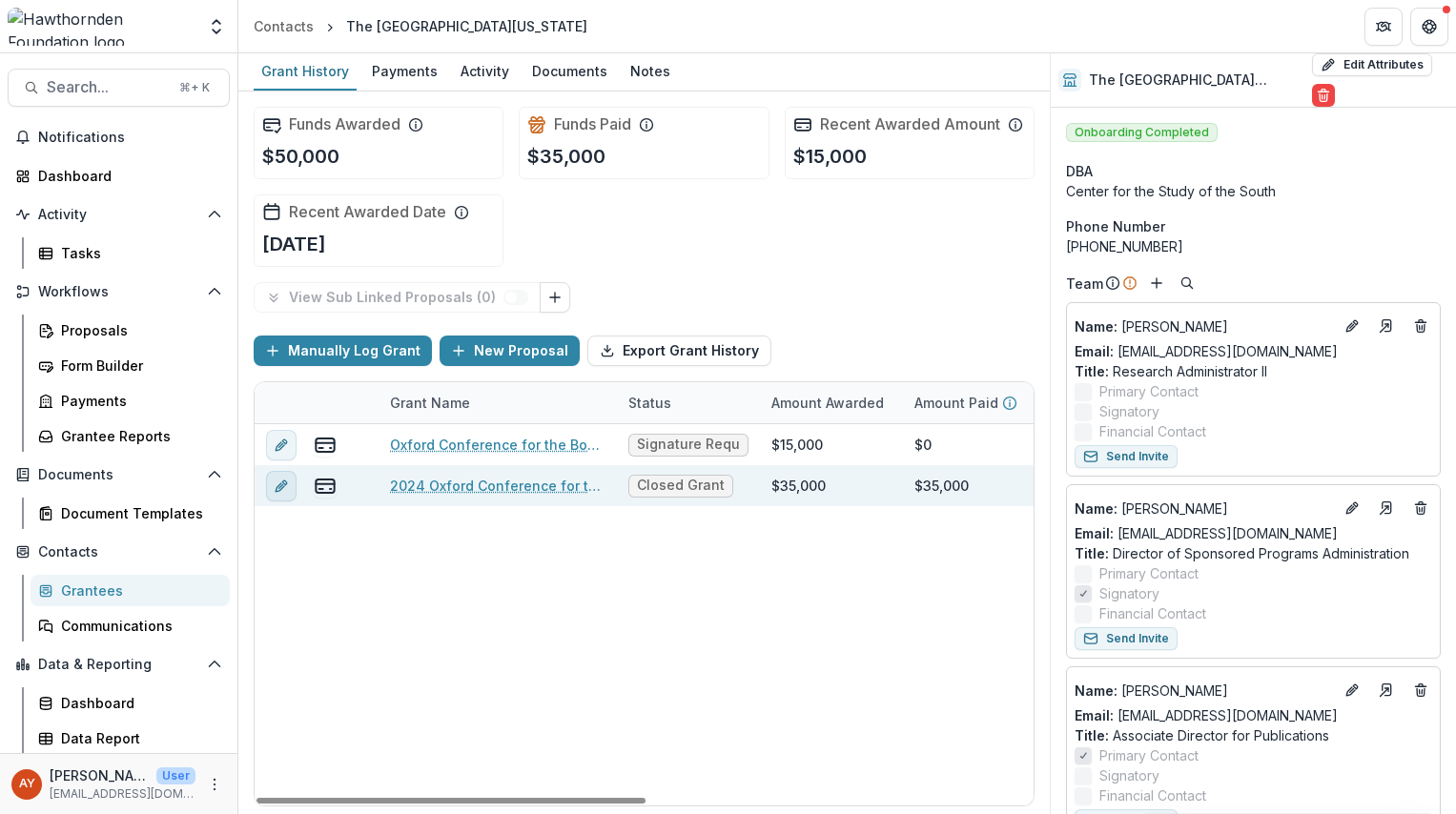
click at [290, 483] on button "edit" at bounding box center [281, 486] width 31 height 31
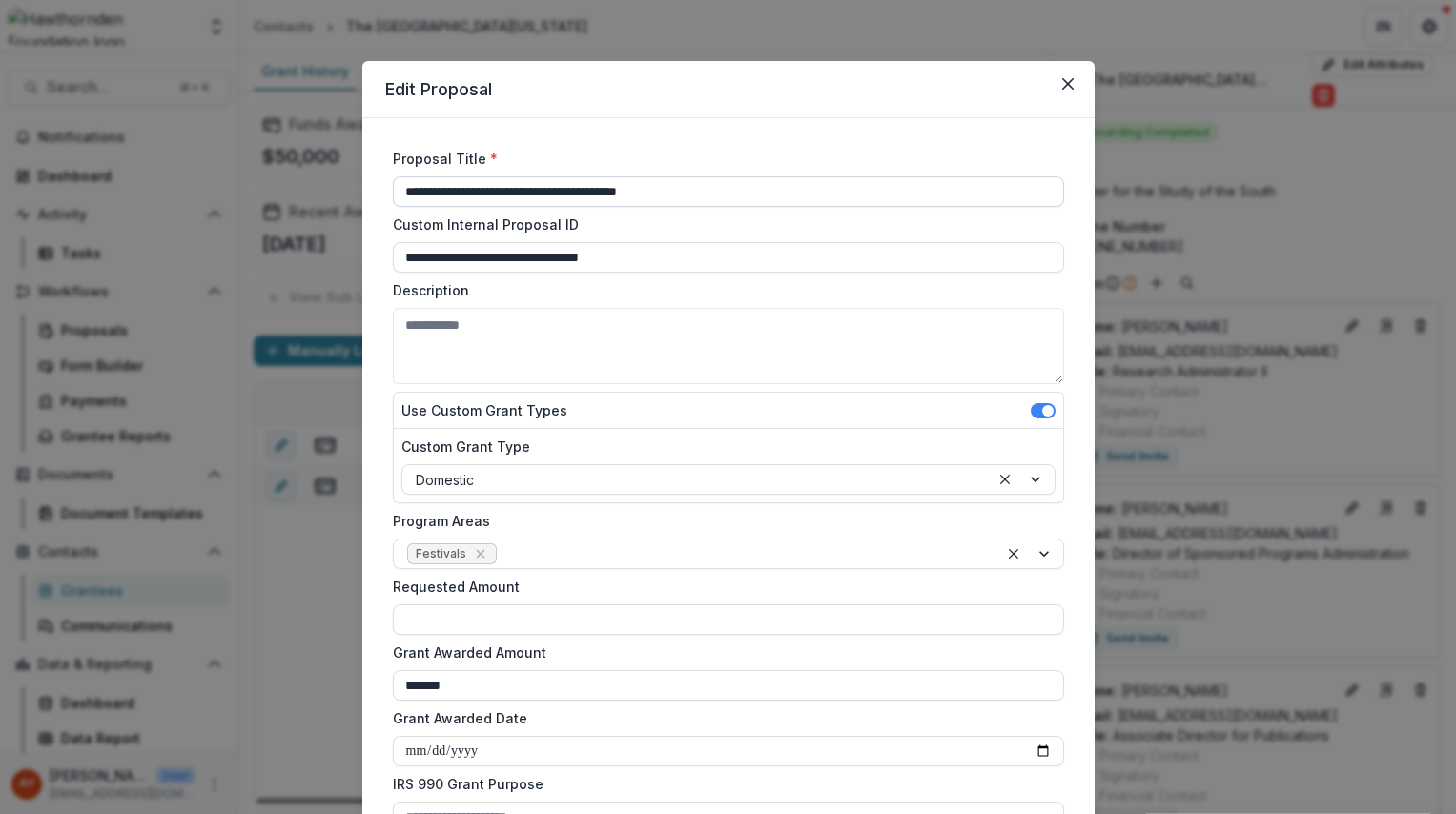
click at [433, 201] on input "**********" at bounding box center [728, 191] width 671 height 31
click at [431, 197] on input "**********" at bounding box center [728, 191] width 671 height 31
type input "**********"
click at [1065, 89] on icon "Close" at bounding box center [1068, 84] width 12 height 12
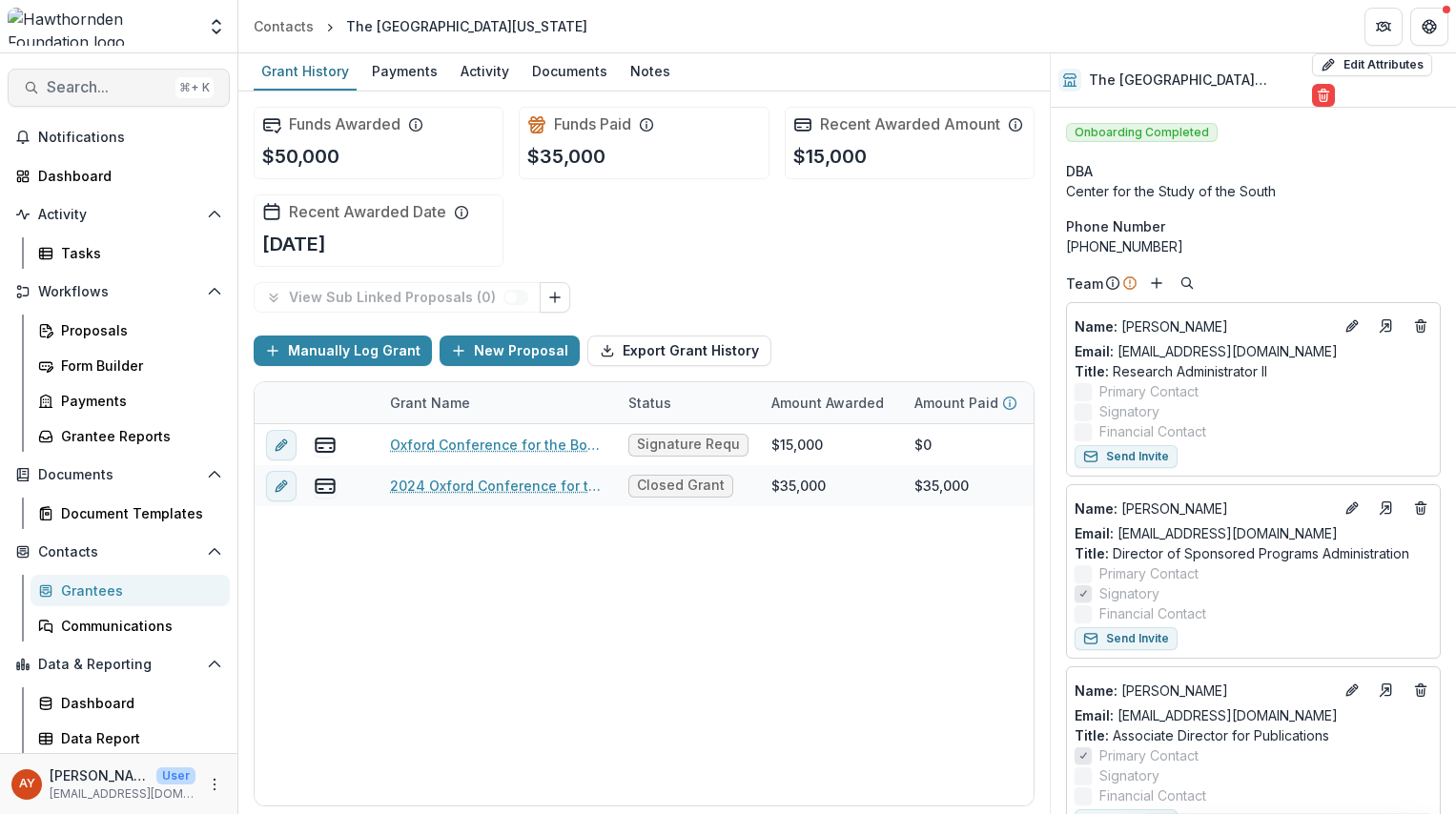
click at [112, 89] on span "Search..." at bounding box center [107, 87] width 121 height 18
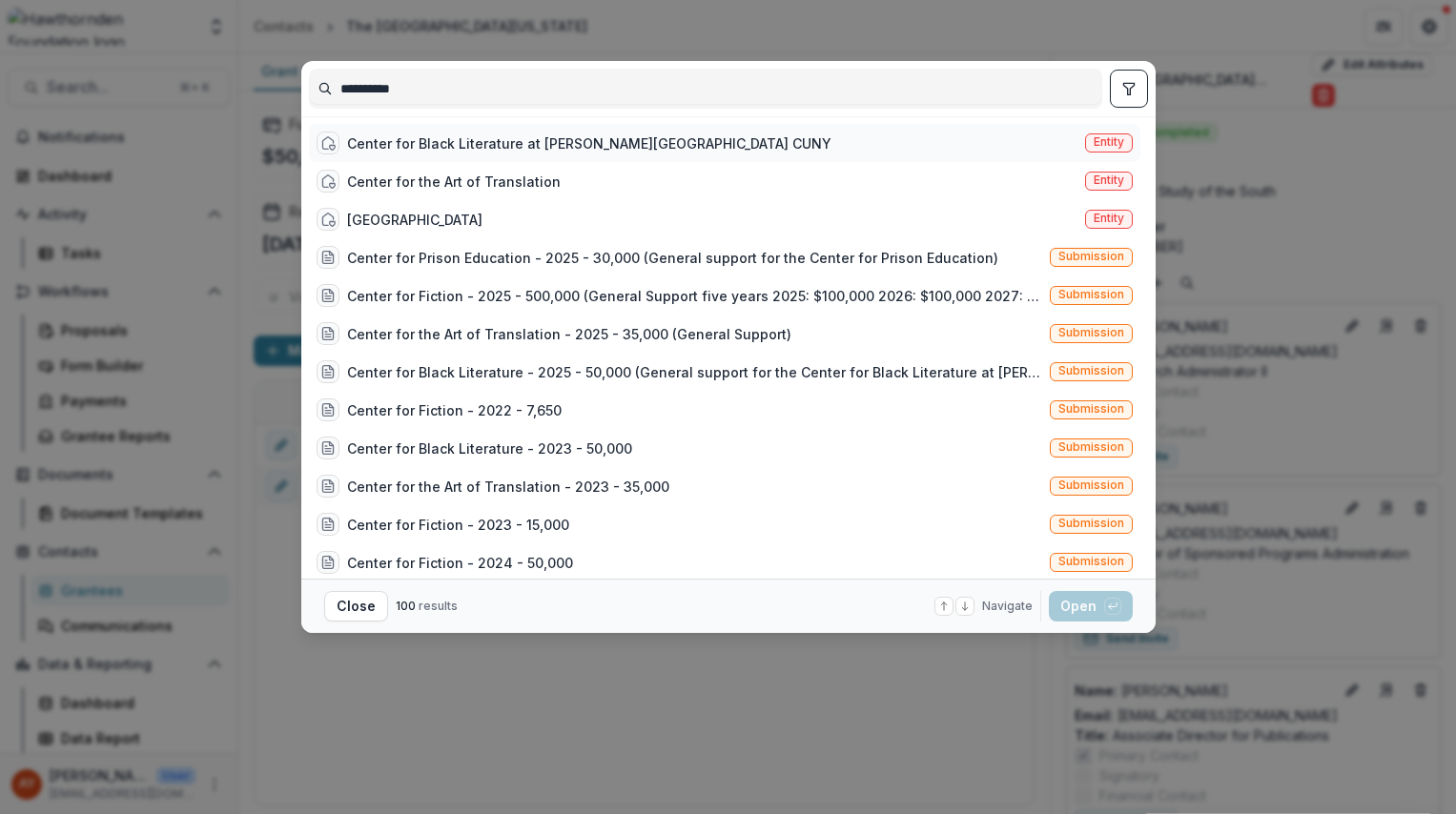
type input "**********"
click at [492, 152] on div "Center for Black Literature at [PERSON_NAME][GEOGRAPHIC_DATA] CUNY" at bounding box center [590, 143] width 485 height 20
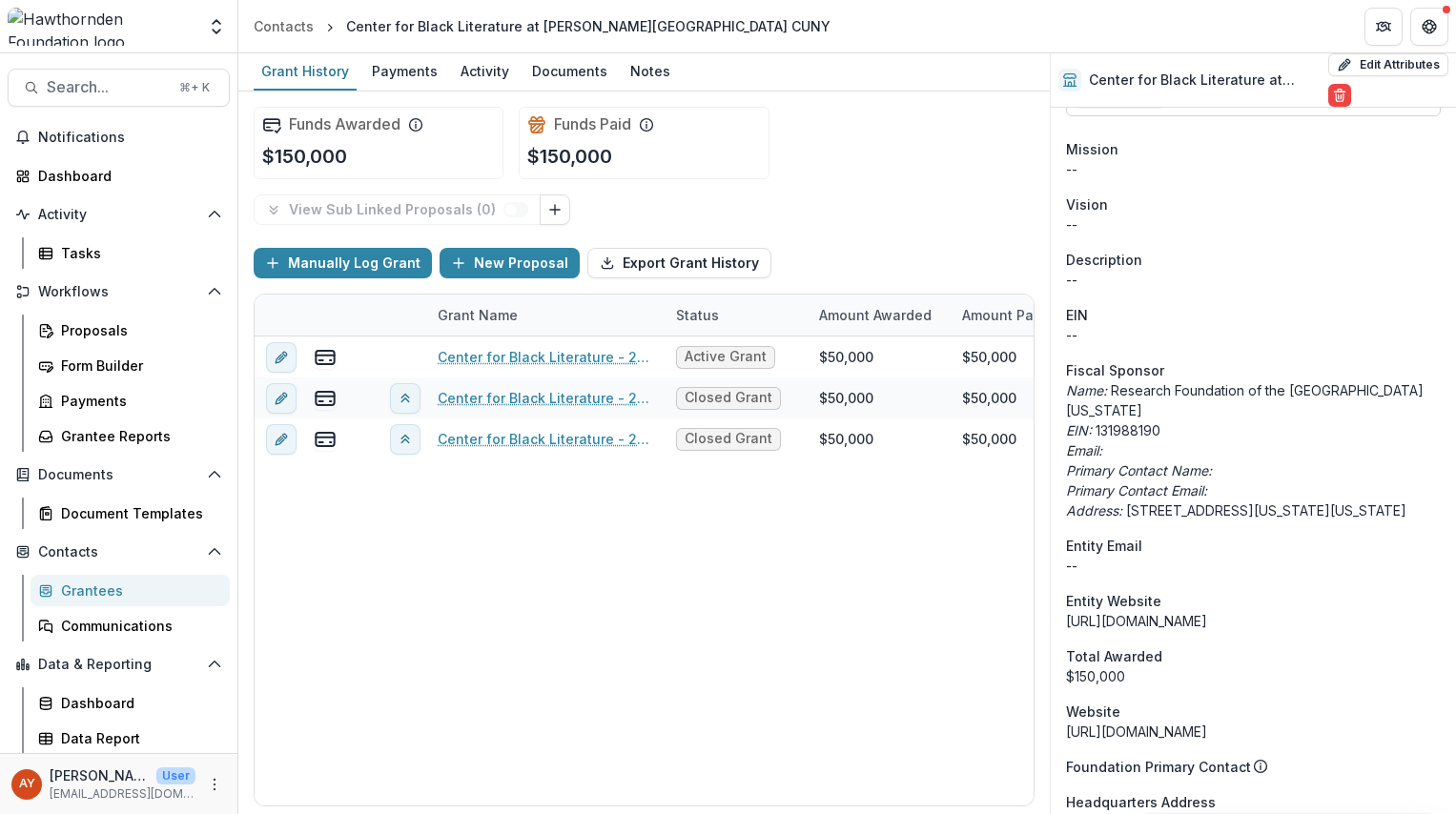
scroll to position [1420, 0]
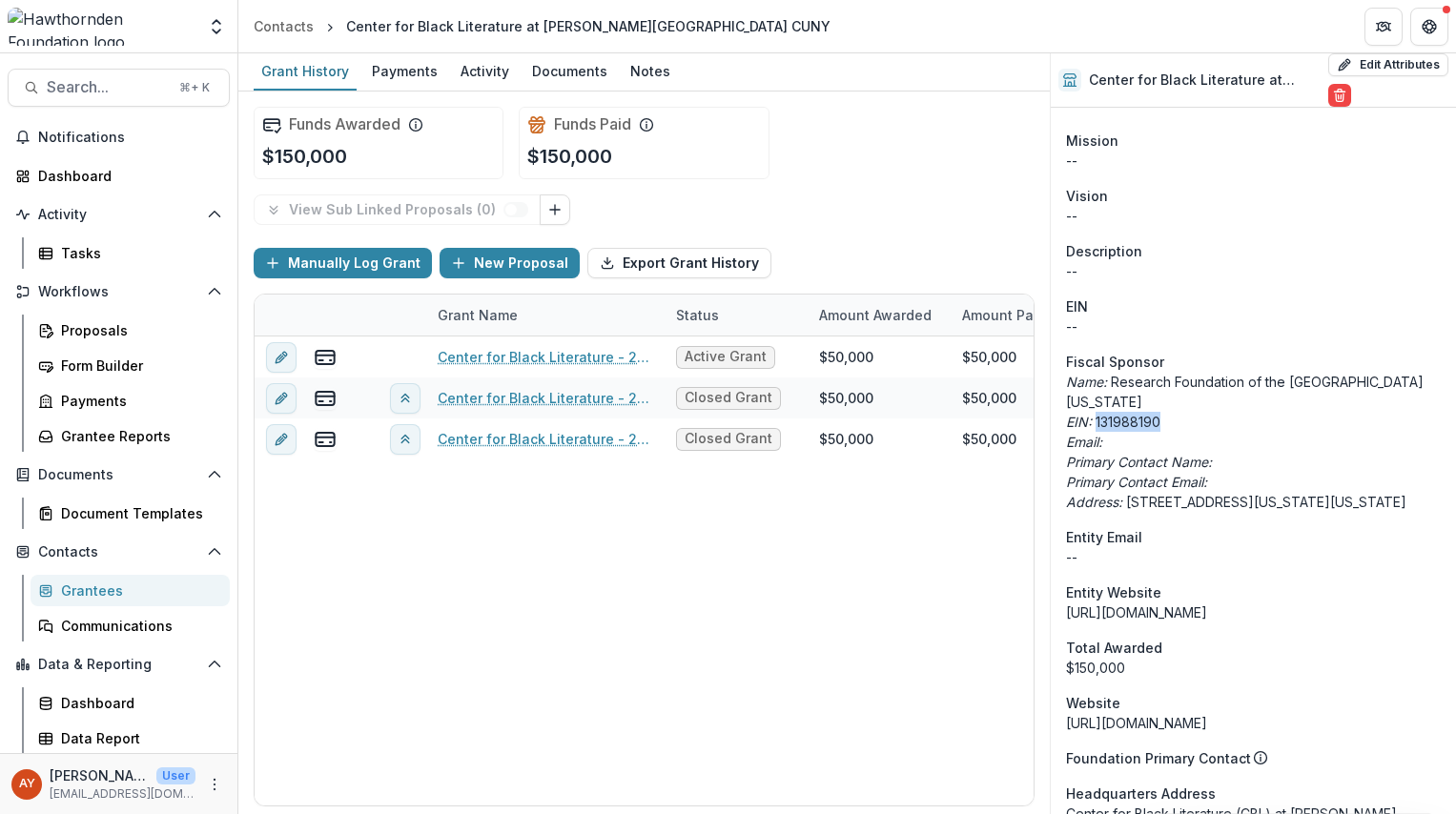
drag, startPoint x: 1164, startPoint y: 401, endPoint x: 1095, endPoint y: 401, distance: 69.0
click at [1095, 411] on p "EIN: 131988190" at bounding box center [1252, 421] width 375 height 20
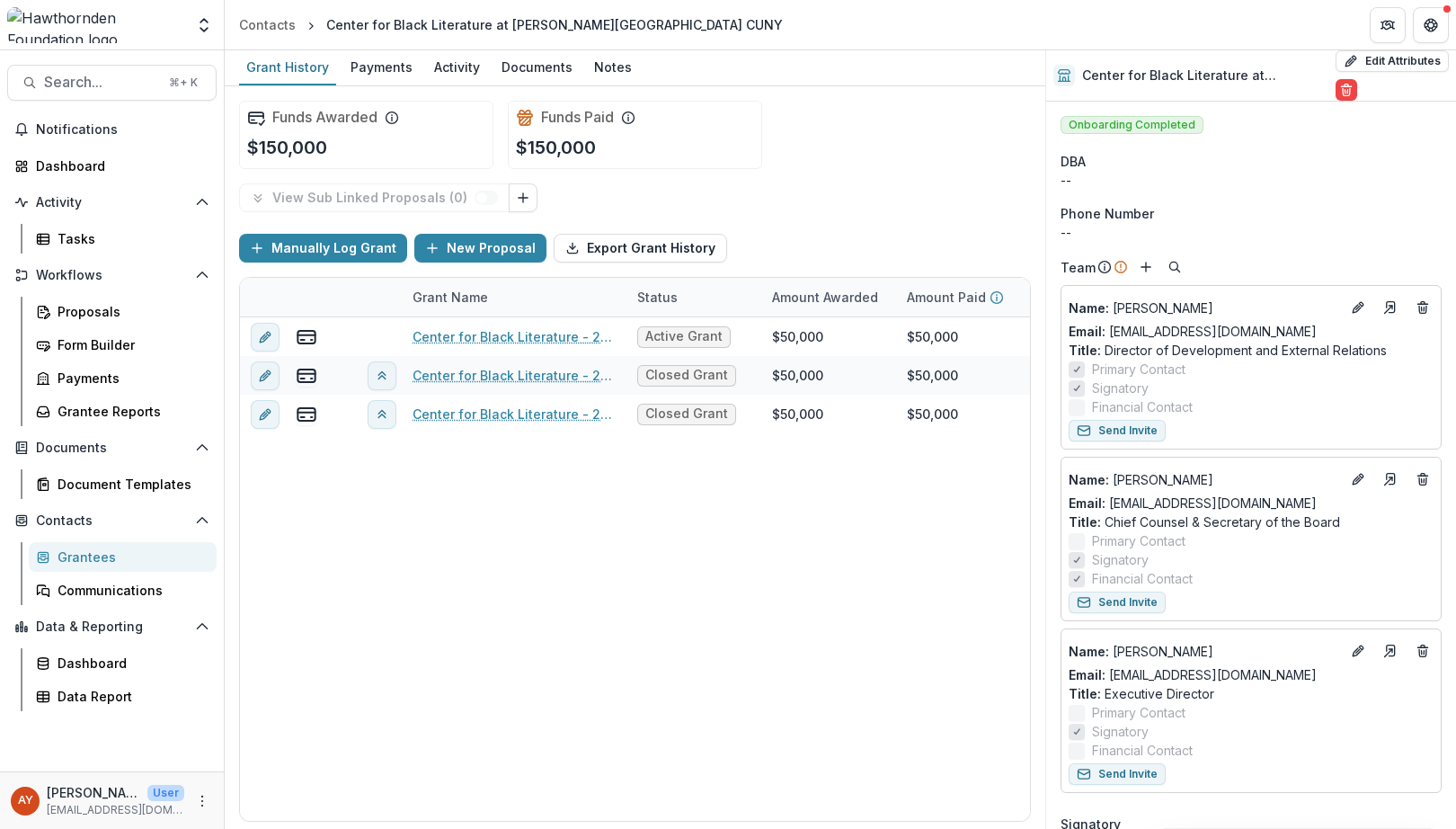
scroll to position [1339, 0]
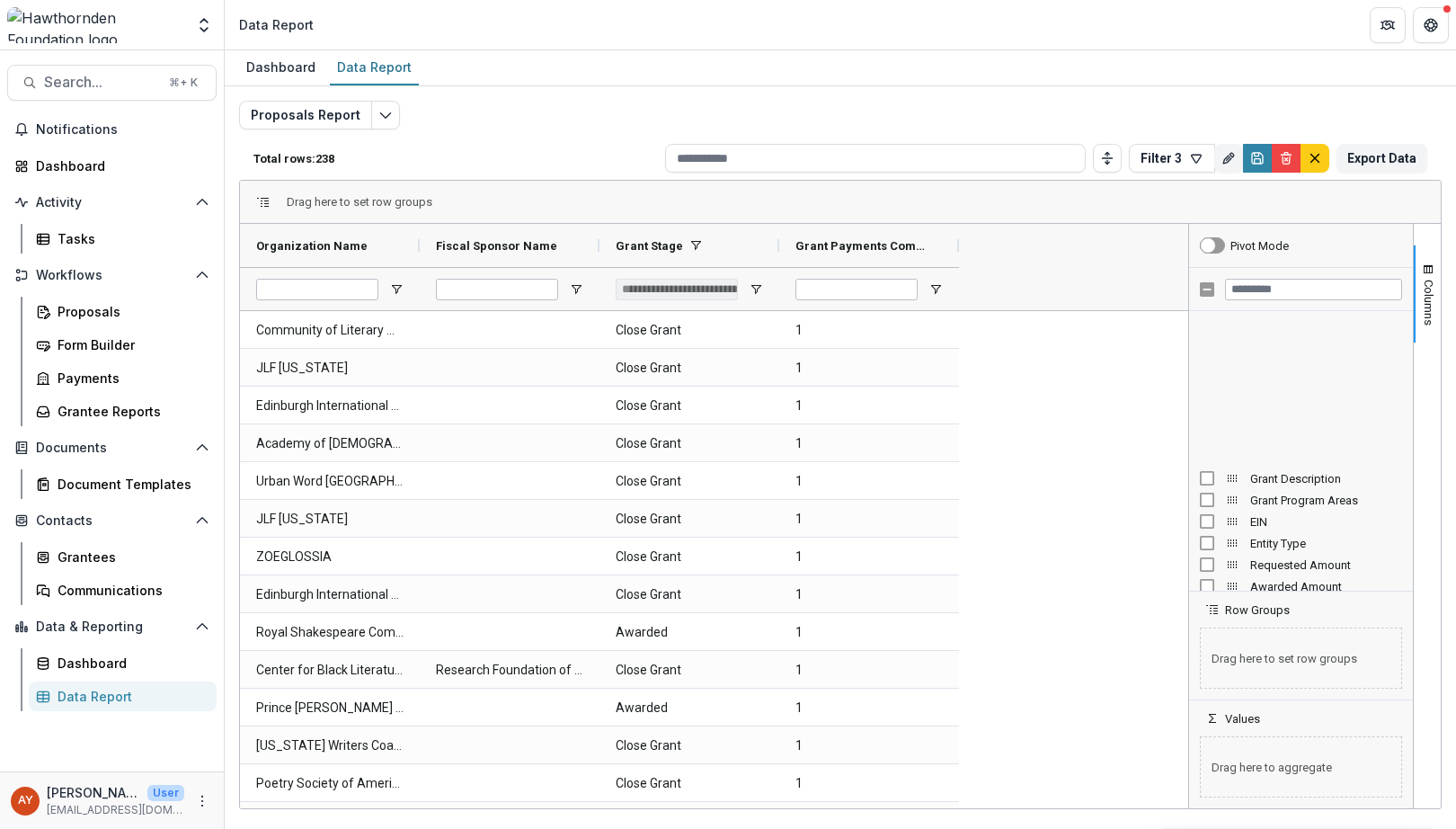
scroll to position [164, 0]
